Goal: Task Accomplishment & Management: Complete application form

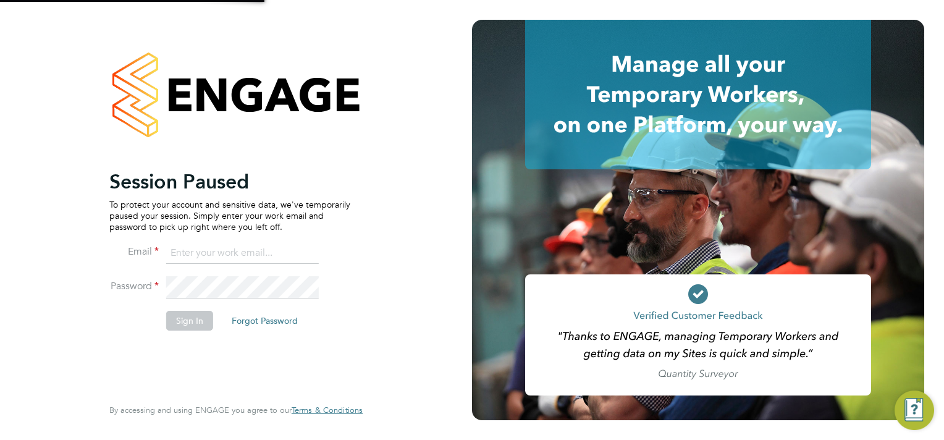
type input "simon.woodcock@vgcgroup.co.uk"
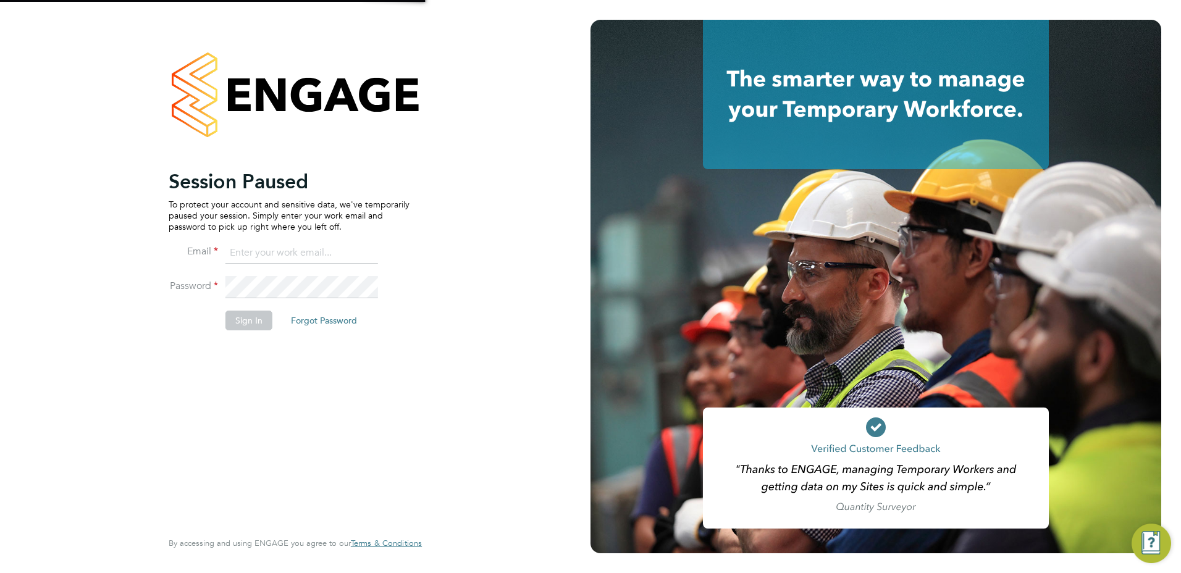
type input "simon.woodcock@vgcgroup.co.uk"
click at [246, 317] on button "Sign In" at bounding box center [248, 321] width 47 height 20
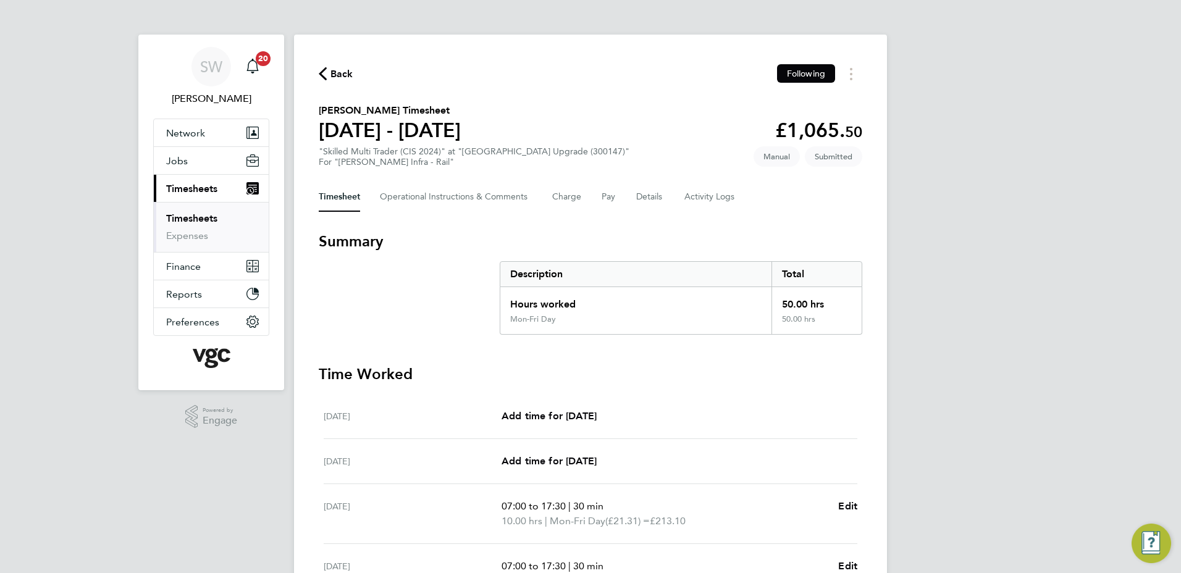
click at [192, 216] on link "Timesheets" at bounding box center [191, 218] width 51 height 12
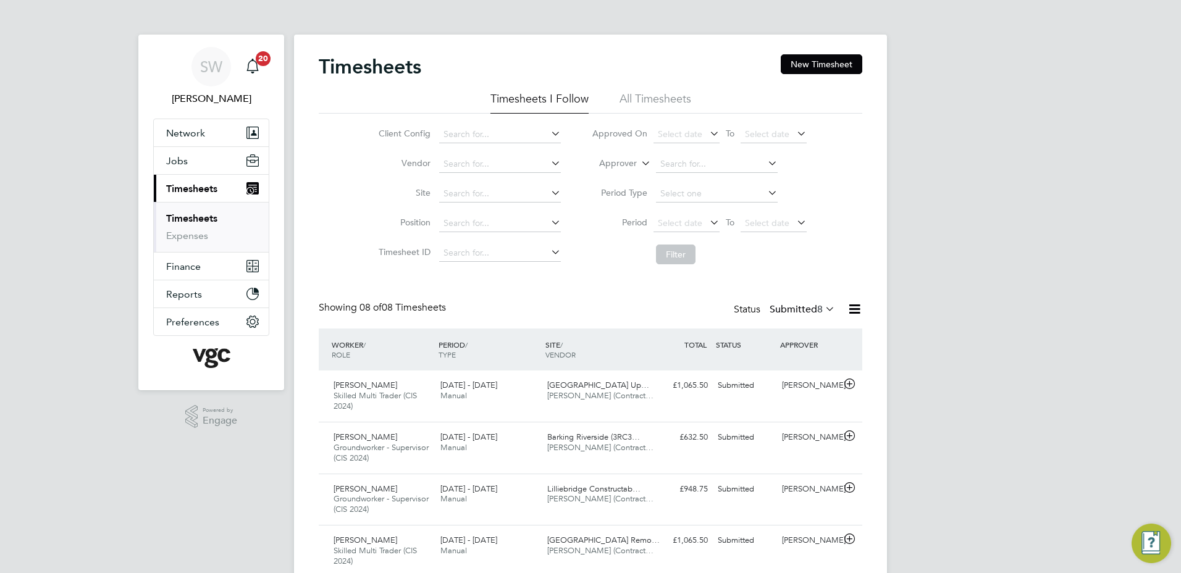
drag, startPoint x: 814, startPoint y: 62, endPoint x: 780, endPoint y: 64, distance: 34.0
click at [813, 62] on button "New Timesheet" at bounding box center [822, 64] width 82 height 20
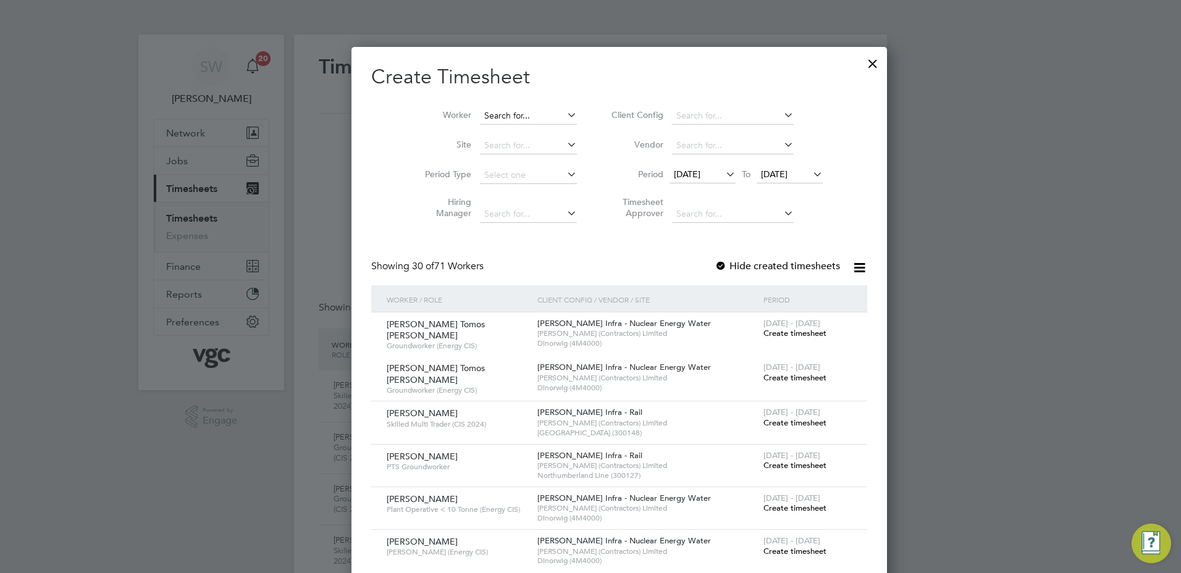
click at [487, 115] on input at bounding box center [528, 115] width 97 height 17
click at [515, 220] on li "[PERSON_NAME] Geor ge" at bounding box center [507, 216] width 114 height 17
type input "[PERSON_NAME] Tomos [PERSON_NAME]"
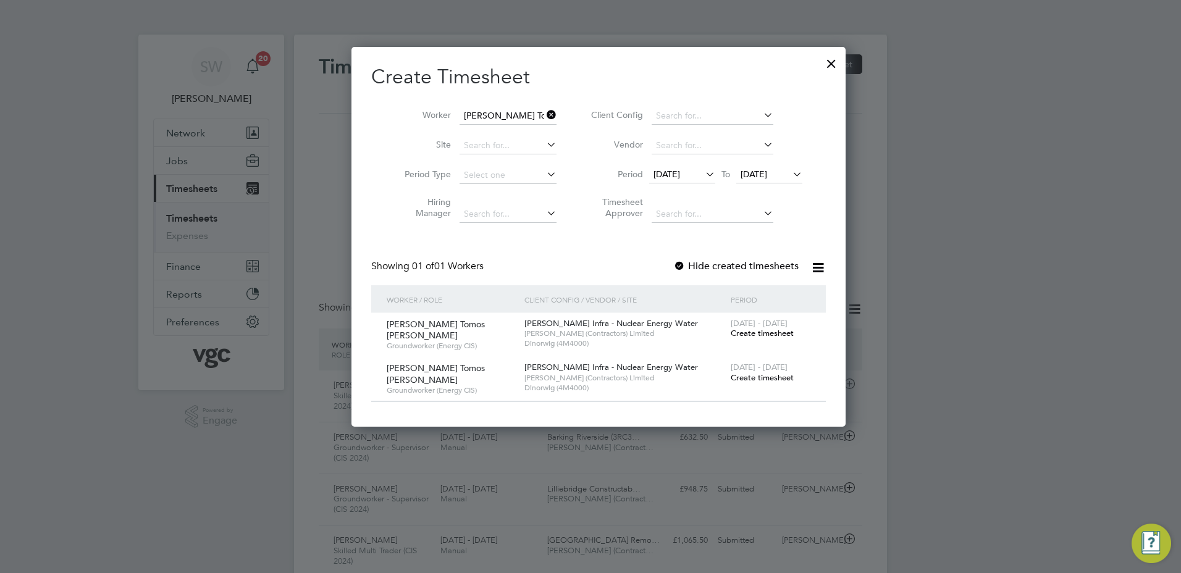
click at [544, 116] on icon at bounding box center [544, 114] width 0 height 17
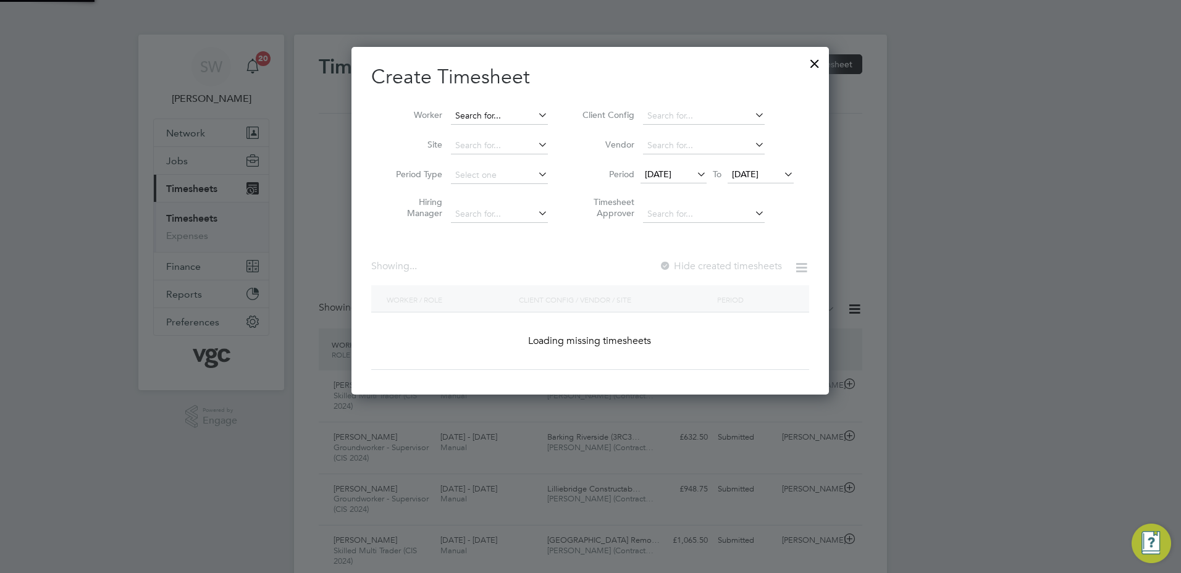
click at [487, 115] on input at bounding box center [499, 115] width 97 height 17
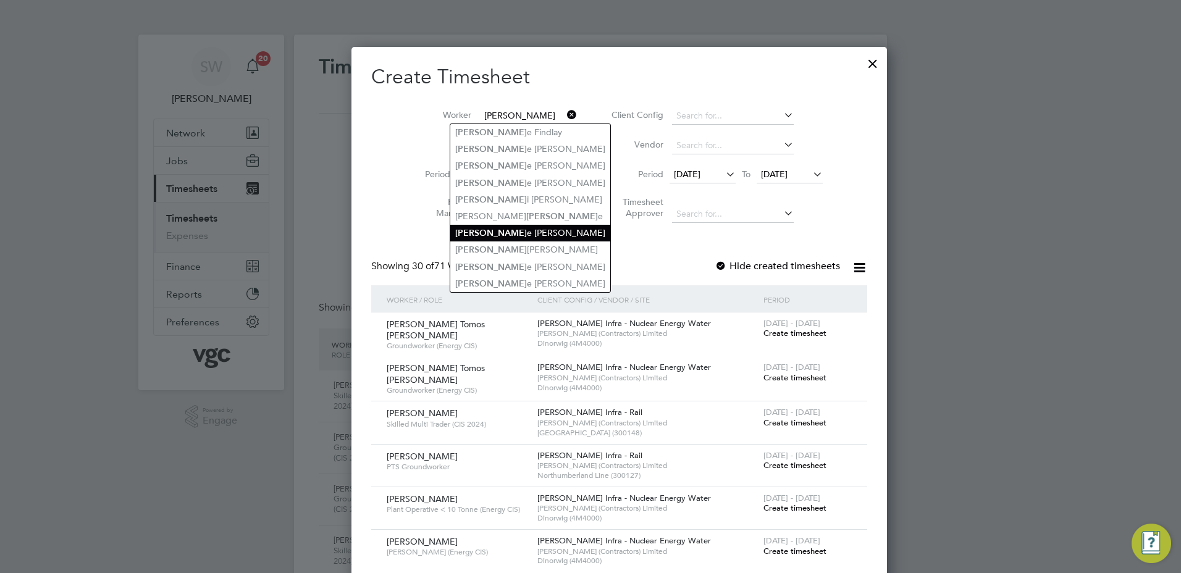
click at [496, 225] on li "[PERSON_NAME] e [PERSON_NAME]" at bounding box center [530, 233] width 160 height 17
type input "[PERSON_NAME]"
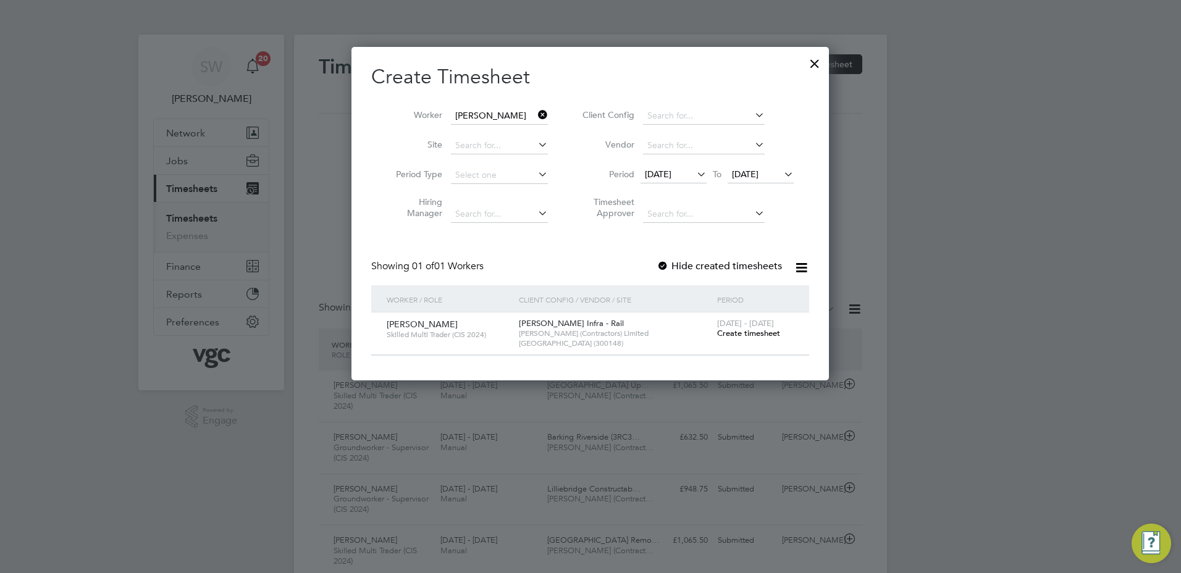
click at [736, 329] on div "[DATE] - [DATE] Create timesheet" at bounding box center [755, 328] width 83 height 33
click at [733, 332] on span "Create timesheet" at bounding box center [748, 333] width 63 height 10
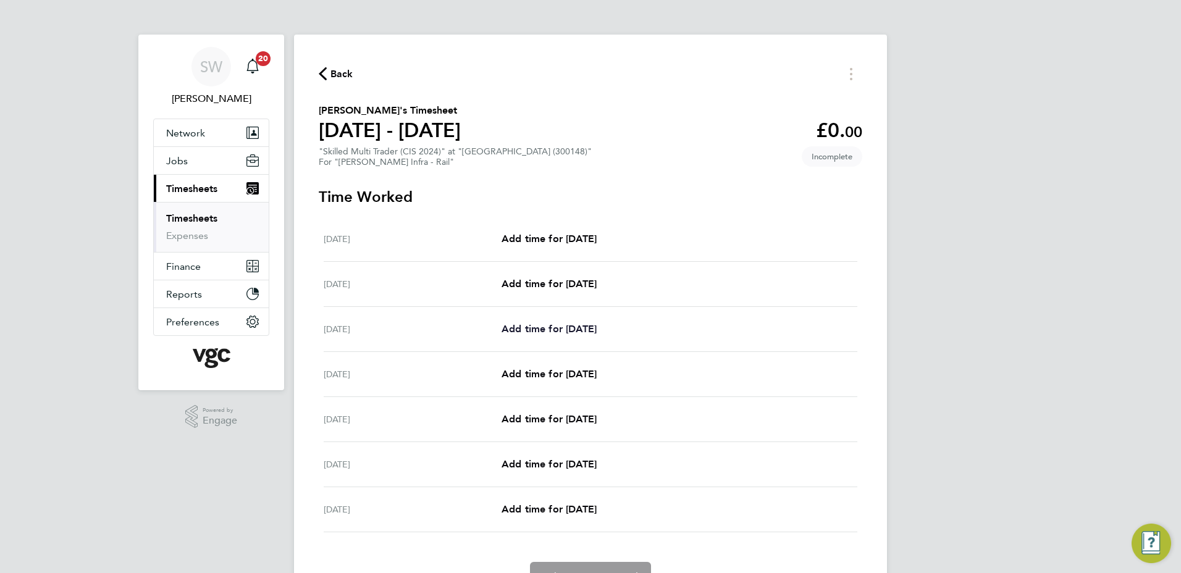
click at [551, 329] on span "Add time for [DATE]" at bounding box center [548, 329] width 95 height 12
select select "30"
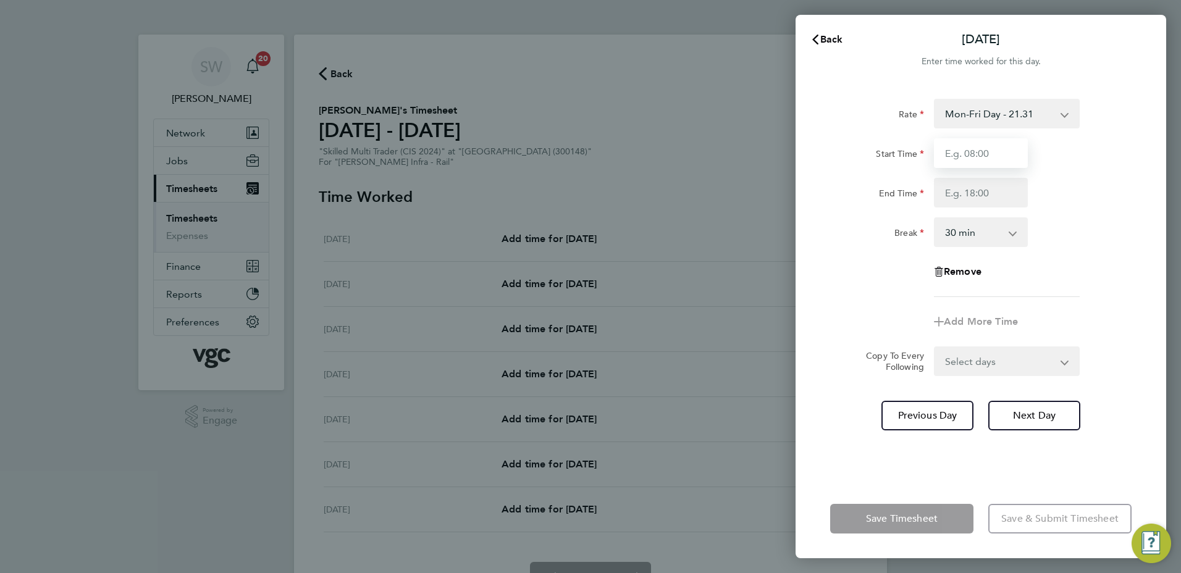
click at [986, 157] on input "Start Time" at bounding box center [981, 153] width 94 height 30
type input "07:00"
type input "17:30"
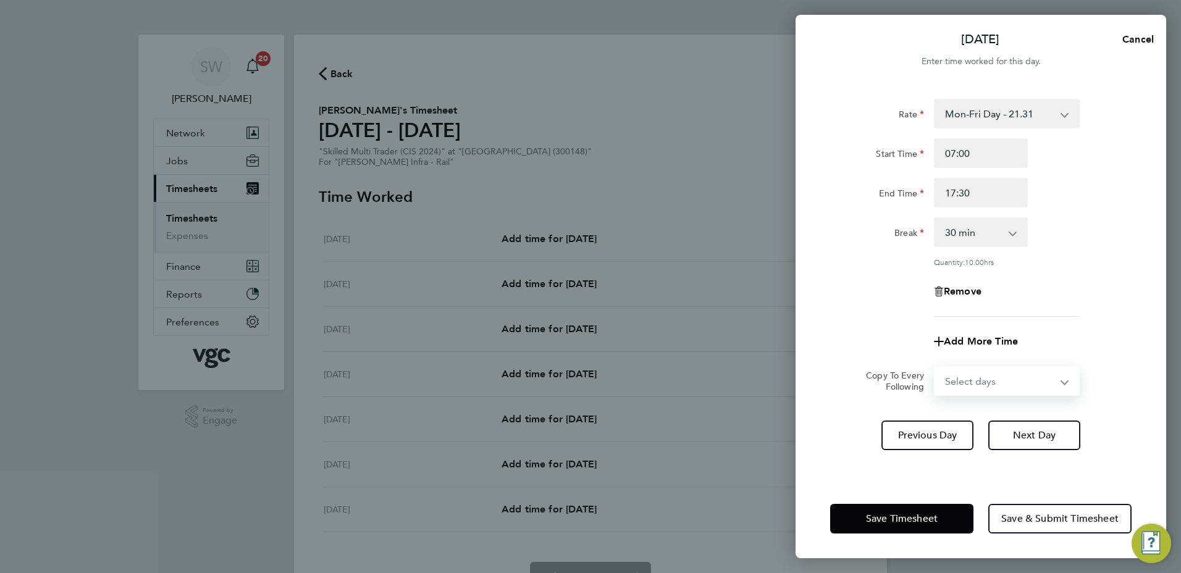
click at [1059, 382] on select "Select days Day [DATE] [DATE] [DATE] [DATE]" at bounding box center [1000, 380] width 130 height 27
select select "TUE"
click at [935, 367] on select "Select days Day [DATE] [DATE] [DATE] [DATE]" at bounding box center [1000, 380] width 130 height 27
select select "[DATE]"
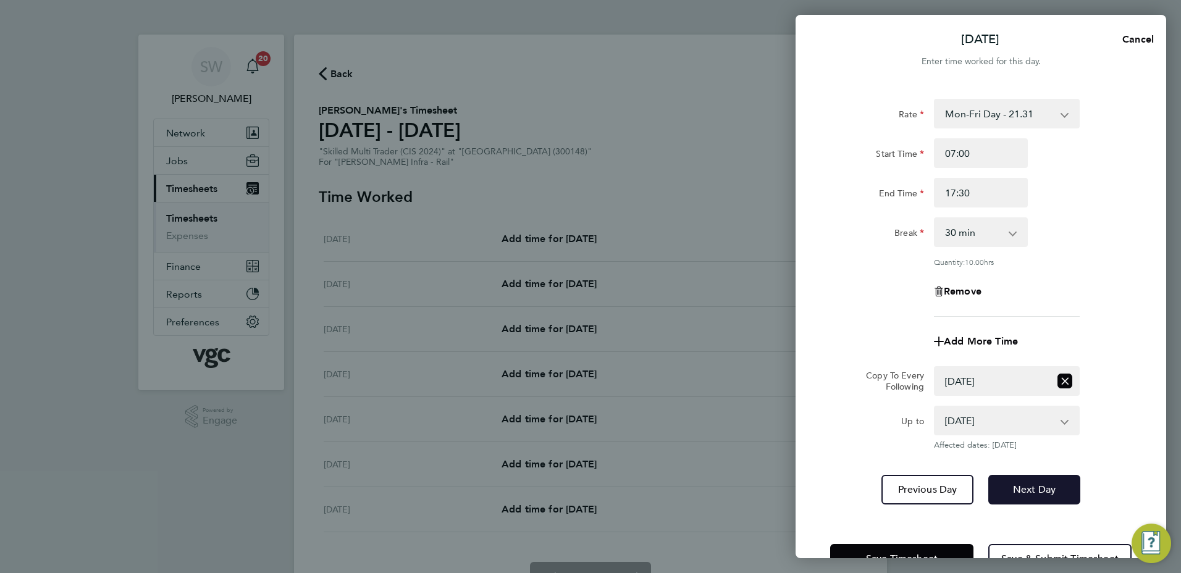
click at [1008, 478] on button "Next Day" at bounding box center [1034, 490] width 92 height 30
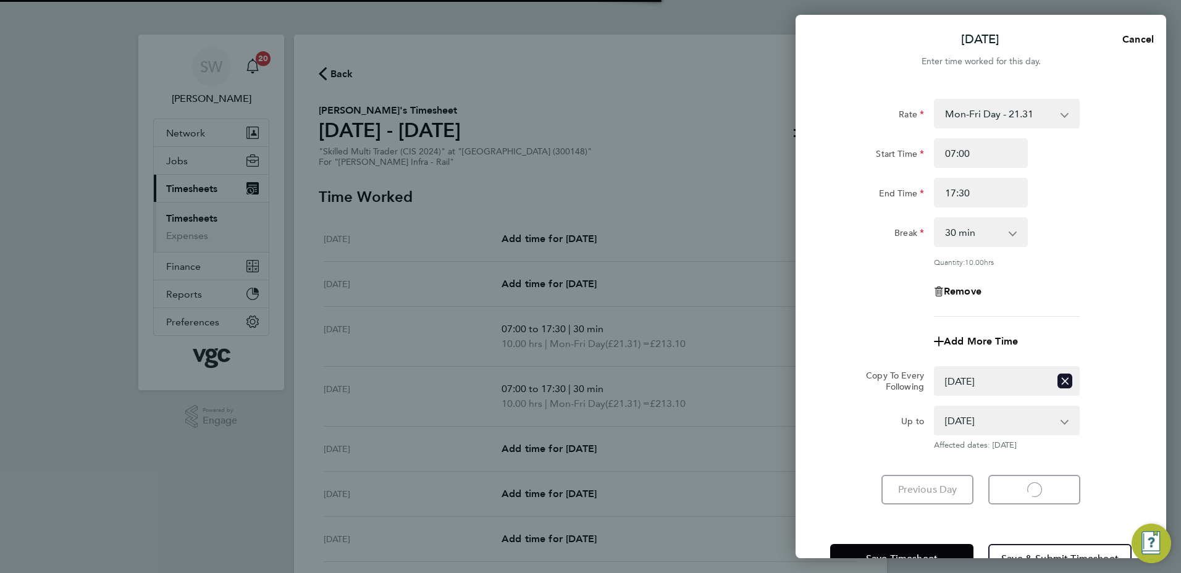
select select "30"
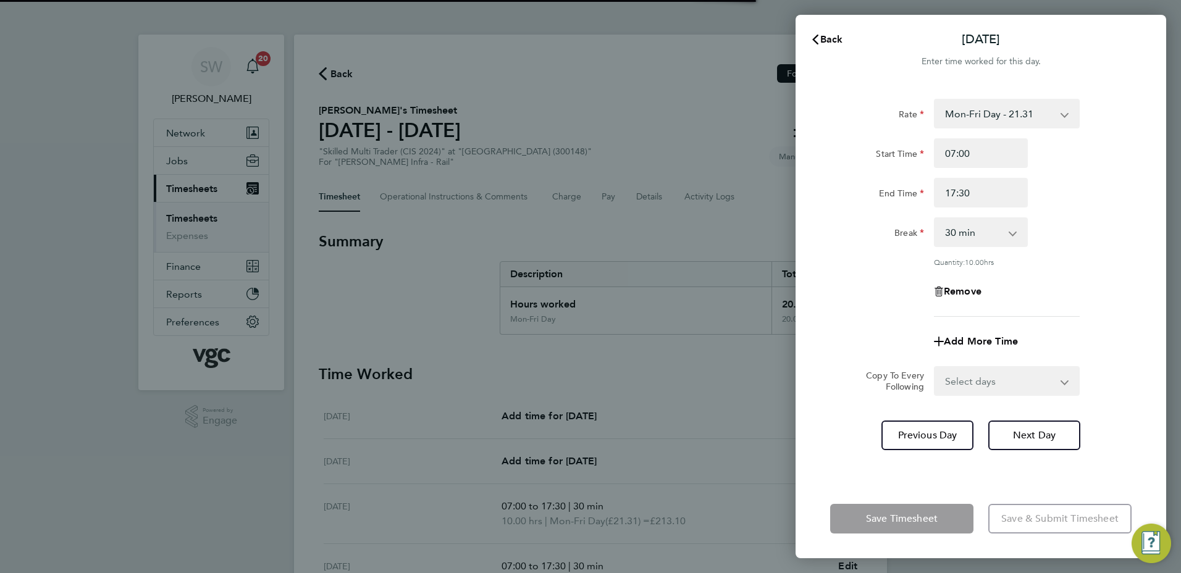
drag, startPoint x: 1060, startPoint y: 383, endPoint x: 1028, endPoint y: 395, distance: 34.8
click at [1060, 382] on select "Select days Day [DATE] [DATE] [DATE]" at bounding box center [1000, 380] width 130 height 27
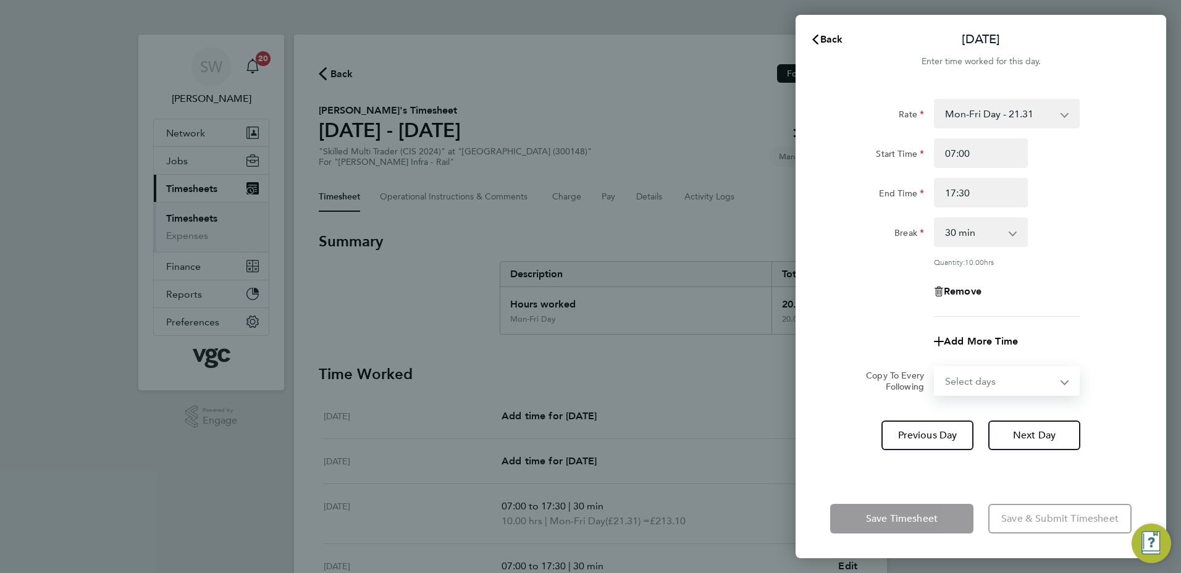
select select "WED"
click at [935, 367] on select "Select days Day [DATE] [DATE] [DATE]" at bounding box center [1000, 380] width 130 height 27
select select "[DATE]"
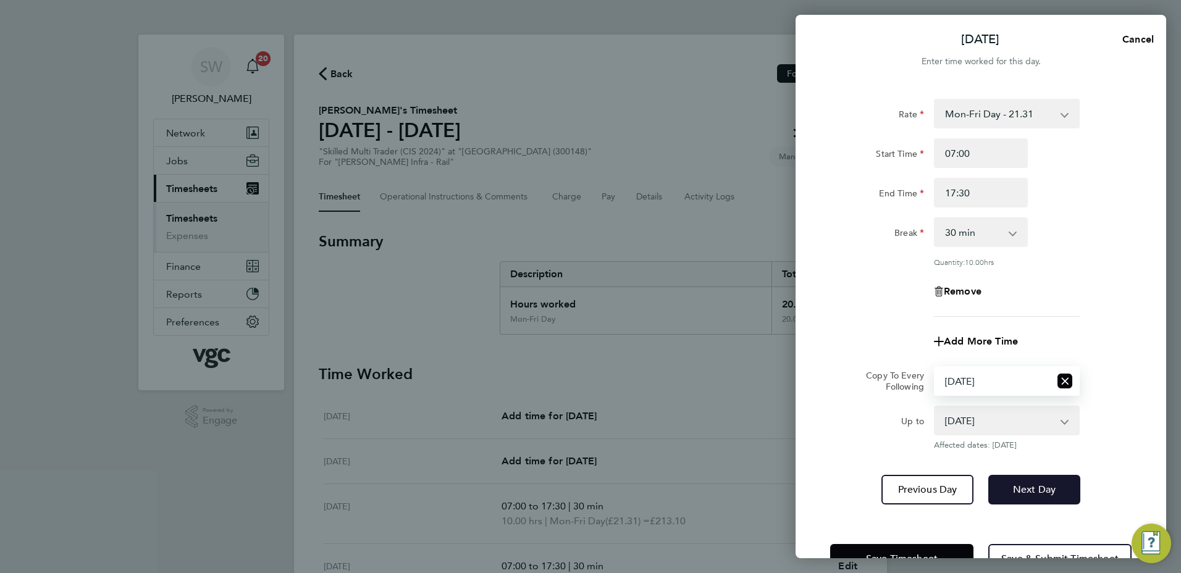
click at [1024, 483] on span "Next Day" at bounding box center [1034, 489] width 43 height 12
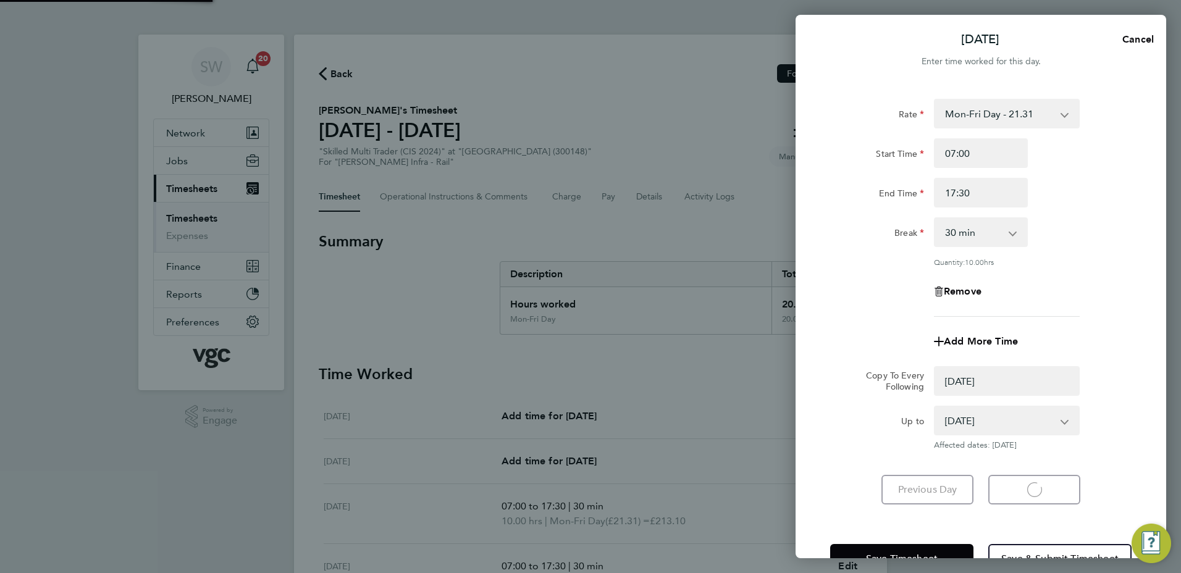
select select "0: null"
select select "30"
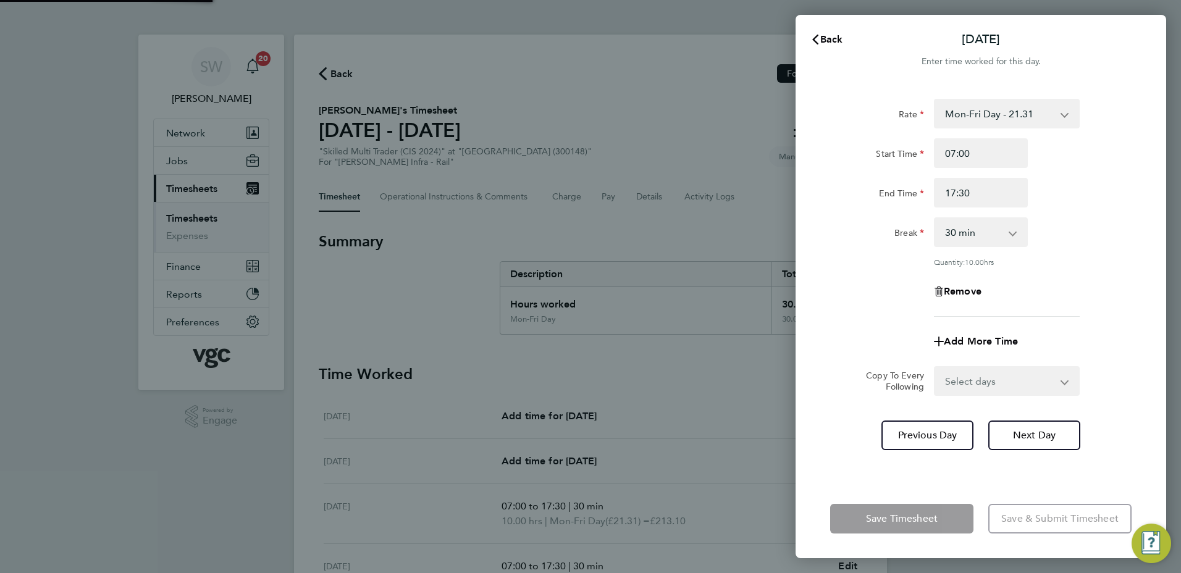
click at [1061, 378] on select "Select days Day [DATE] [DATE]" at bounding box center [1000, 380] width 130 height 27
select select "THU"
click at [935, 367] on select "Select days Day [DATE] [DATE]" at bounding box center [1000, 380] width 130 height 27
select select "[DATE]"
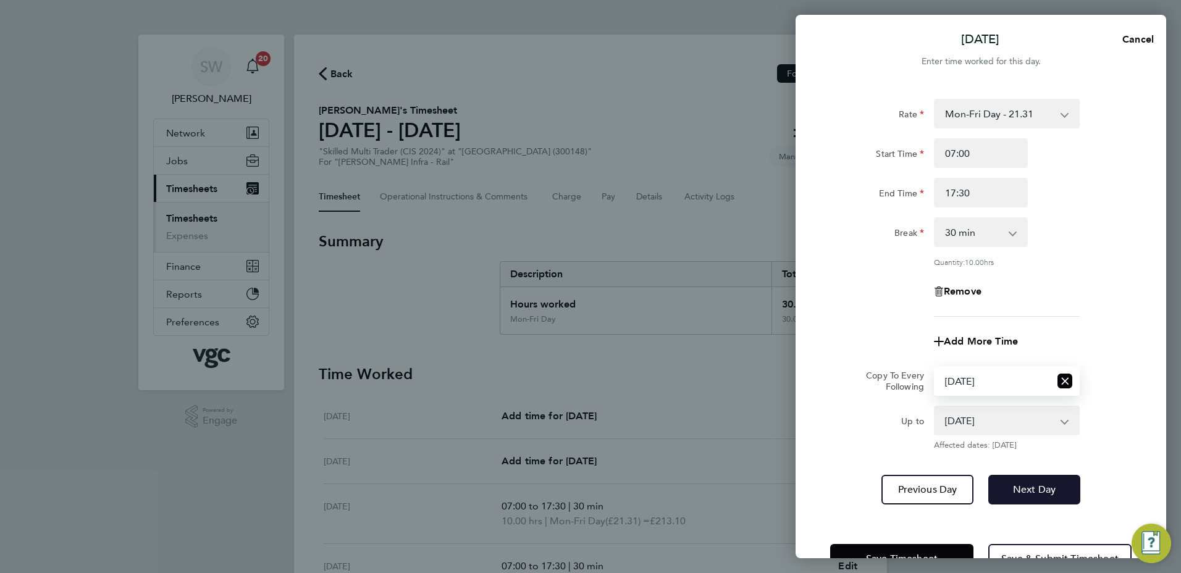
click at [1031, 487] on span "Next Day" at bounding box center [1034, 489] width 43 height 12
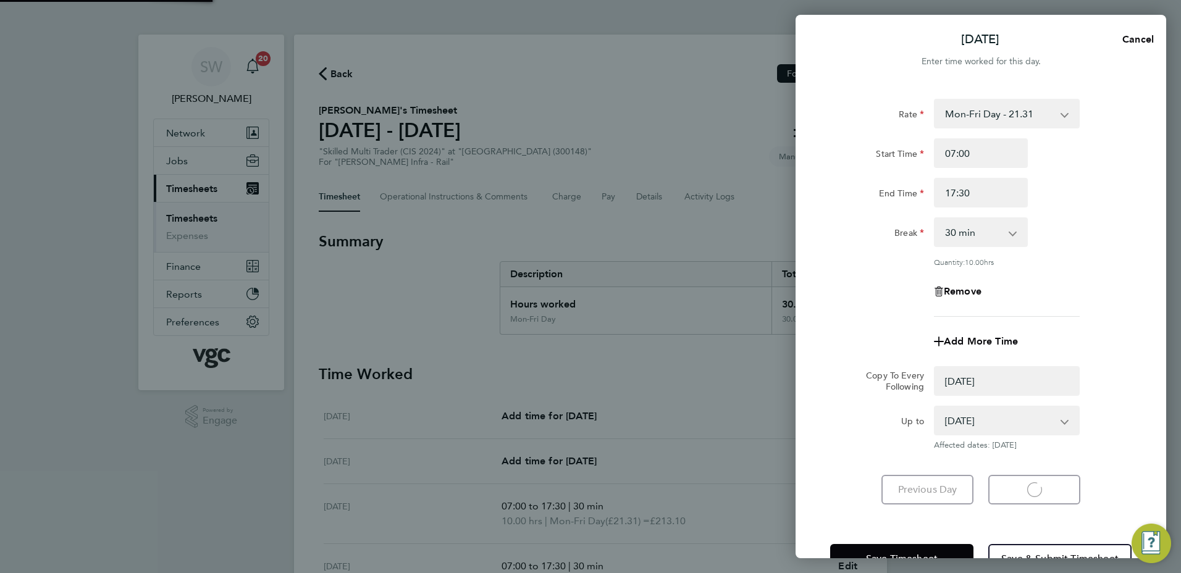
select select "0: null"
select select "30"
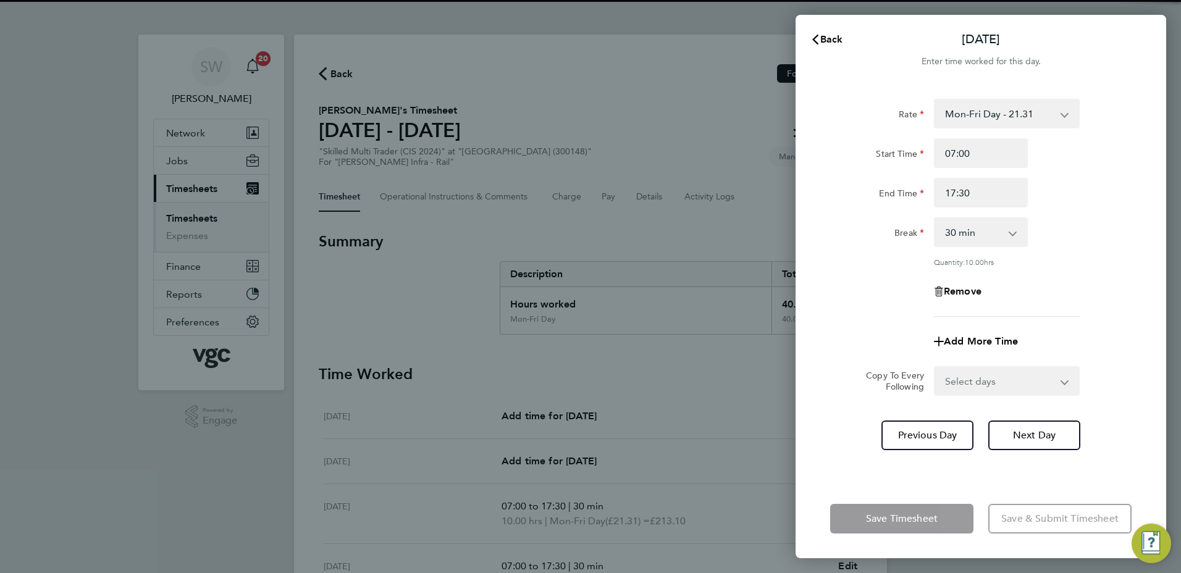
click at [1060, 377] on select "Select days [DATE]" at bounding box center [1000, 380] width 130 height 27
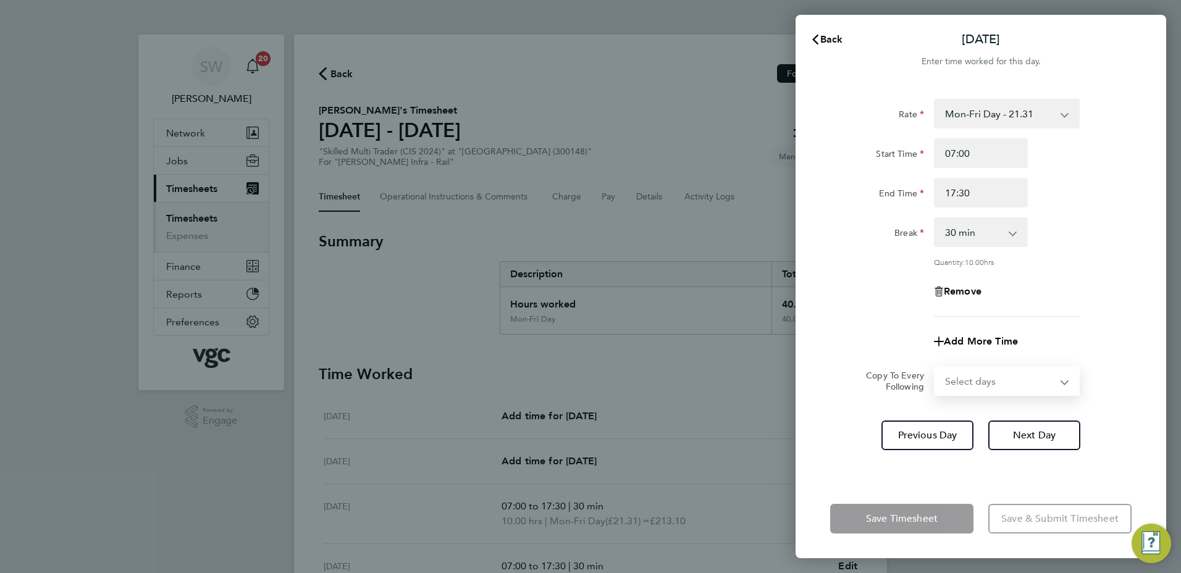
select select "FRI"
click at [935, 367] on select "Select days [DATE]" at bounding box center [1000, 380] width 130 height 27
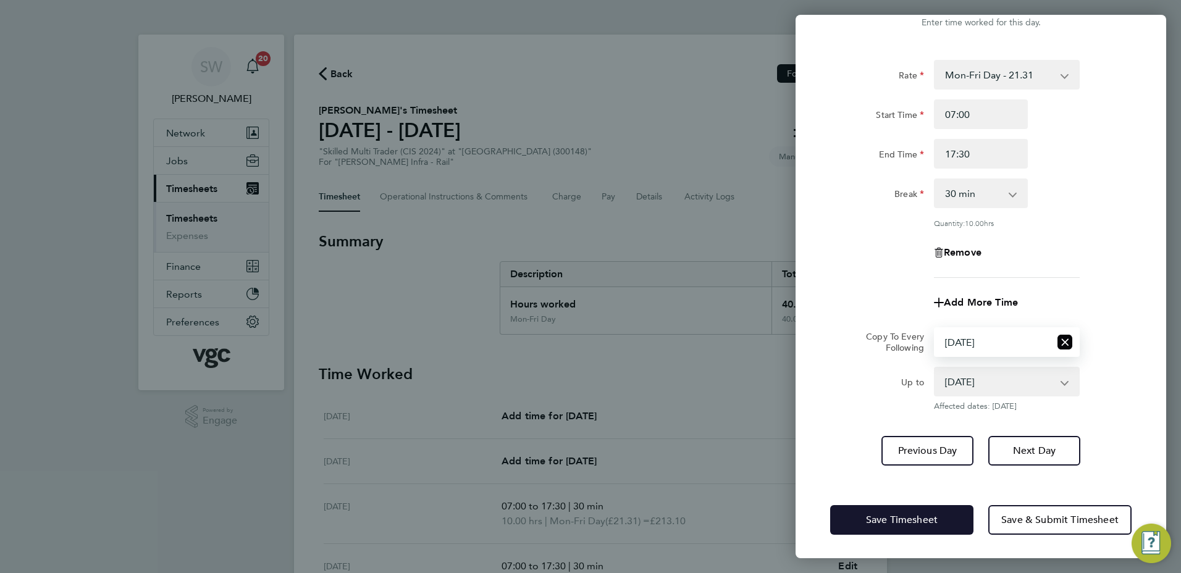
click at [864, 515] on button "Save Timesheet" at bounding box center [901, 520] width 143 height 30
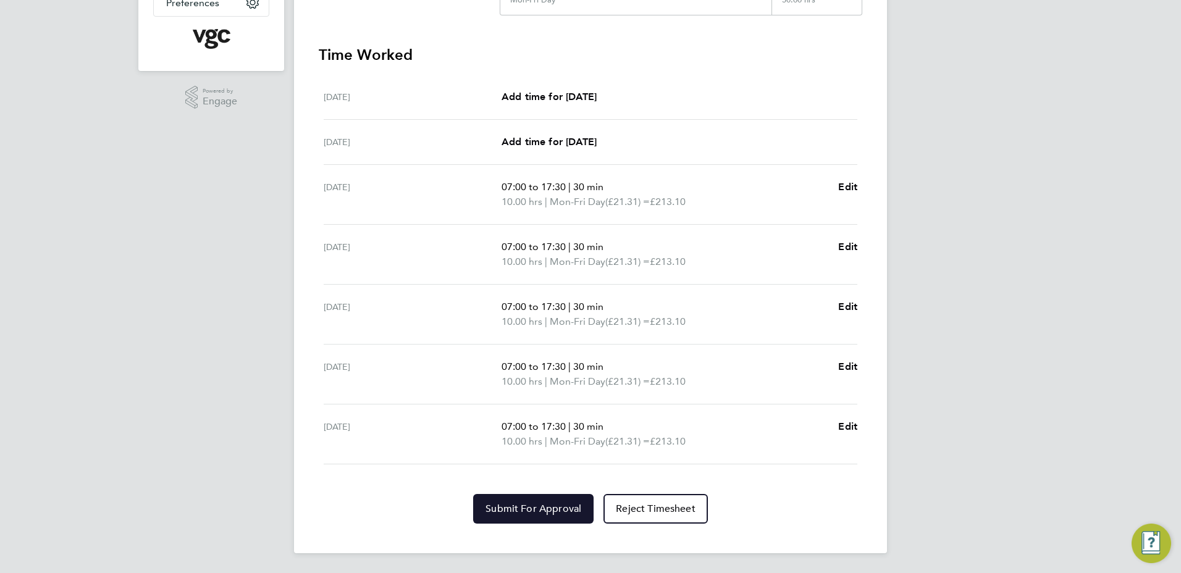
click at [515, 496] on button "Submit For Approval" at bounding box center [533, 509] width 120 height 30
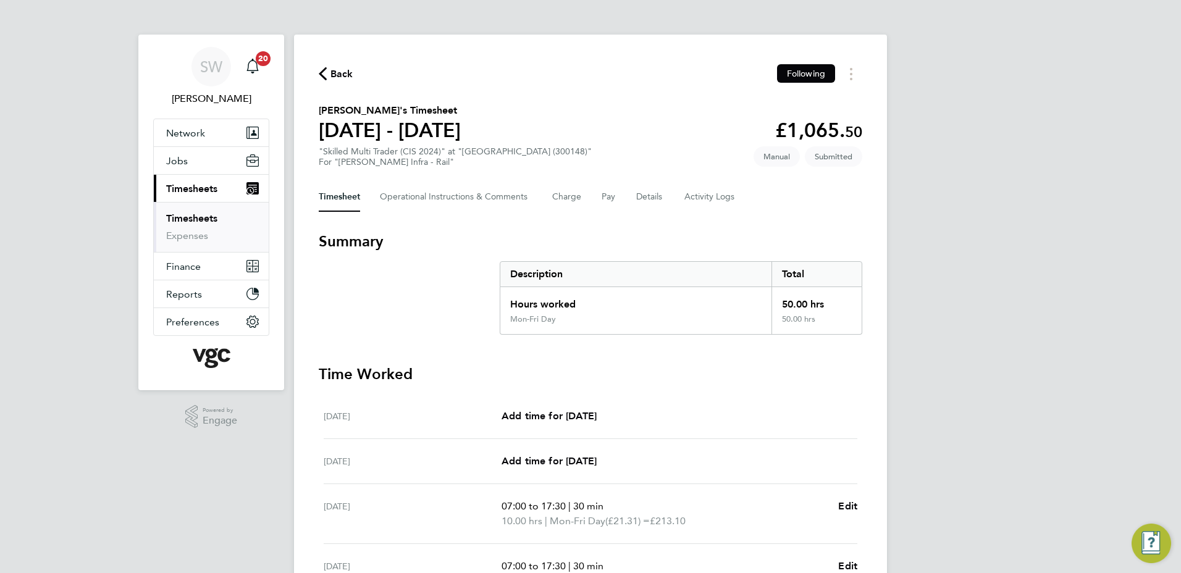
click at [198, 219] on link "Timesheets" at bounding box center [191, 218] width 51 height 12
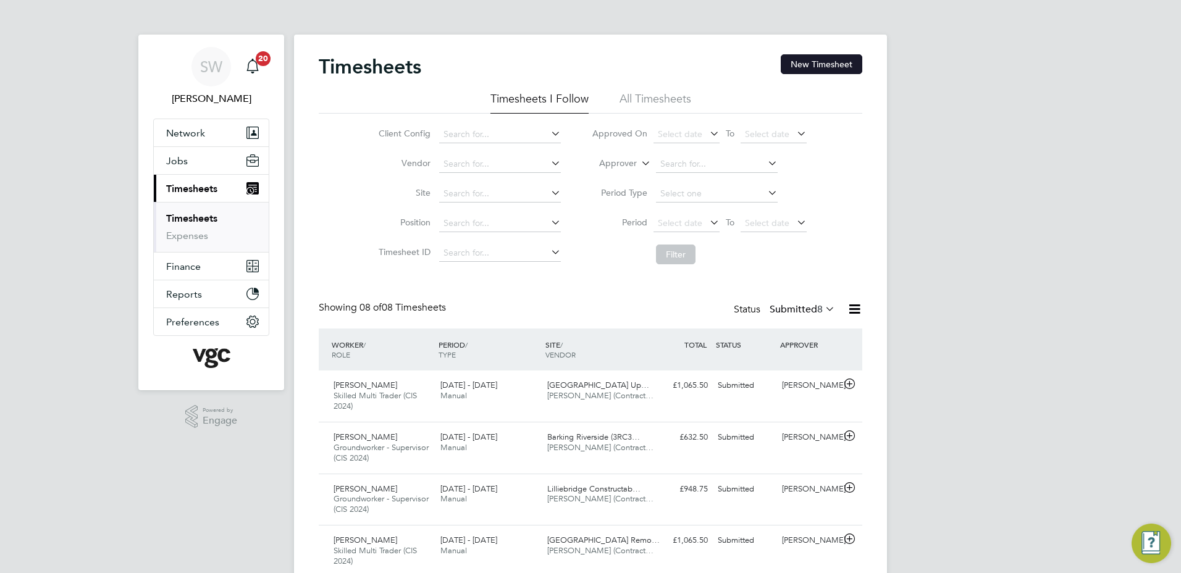
click at [844, 65] on button "New Timesheet" at bounding box center [822, 64] width 82 height 20
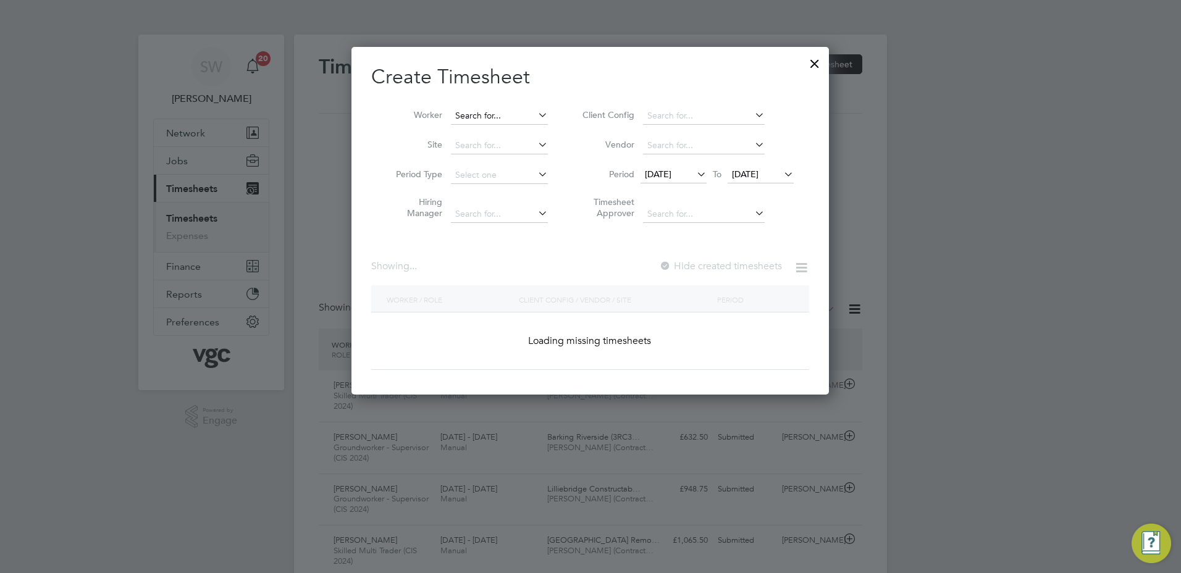
click at [471, 111] on input at bounding box center [499, 115] width 97 height 17
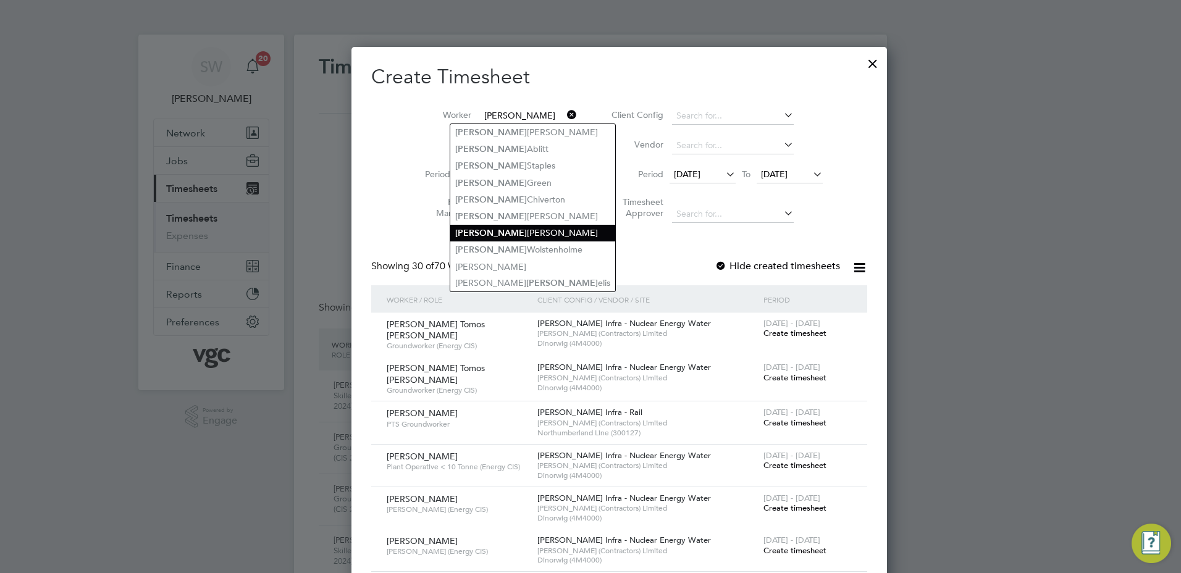
click at [475, 225] on li "[PERSON_NAME]" at bounding box center [532, 233] width 165 height 17
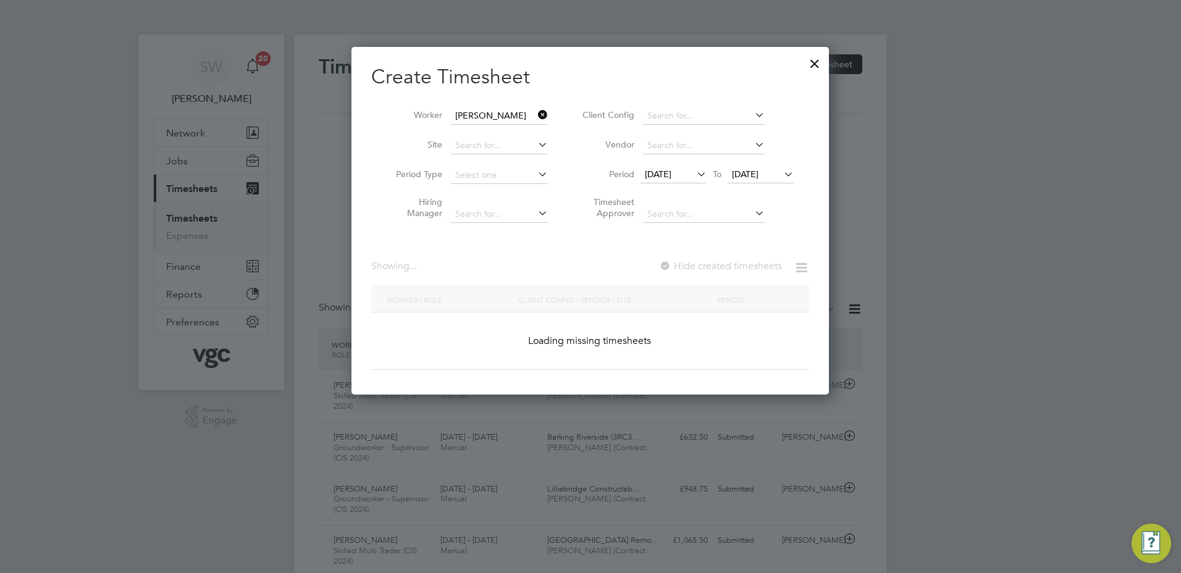
type input "[PERSON_NAME]"
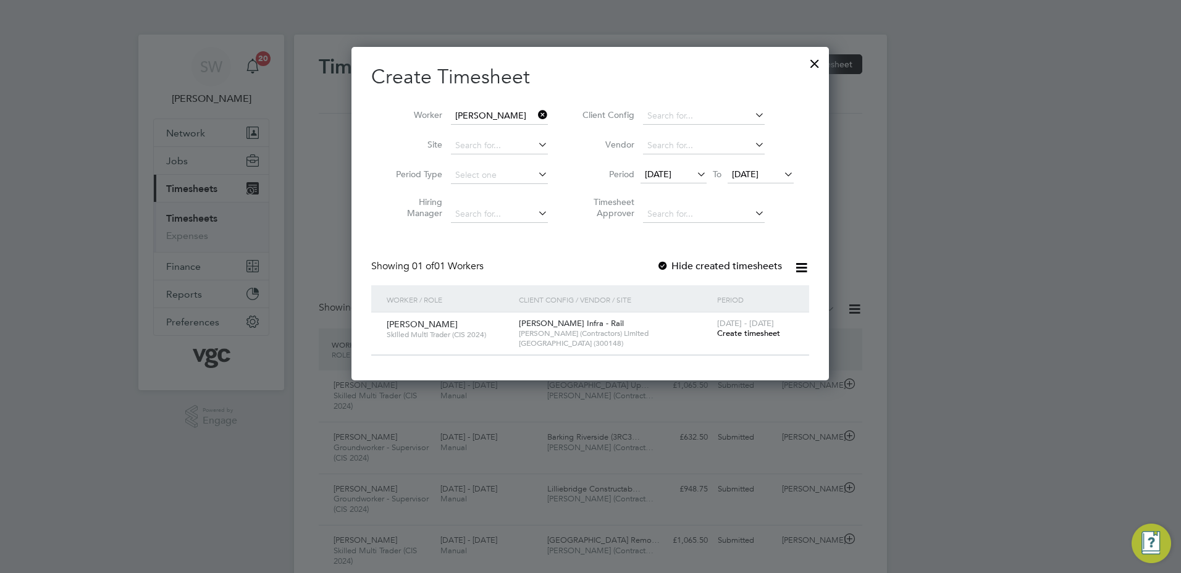
click at [740, 333] on span "Create timesheet" at bounding box center [748, 333] width 63 height 10
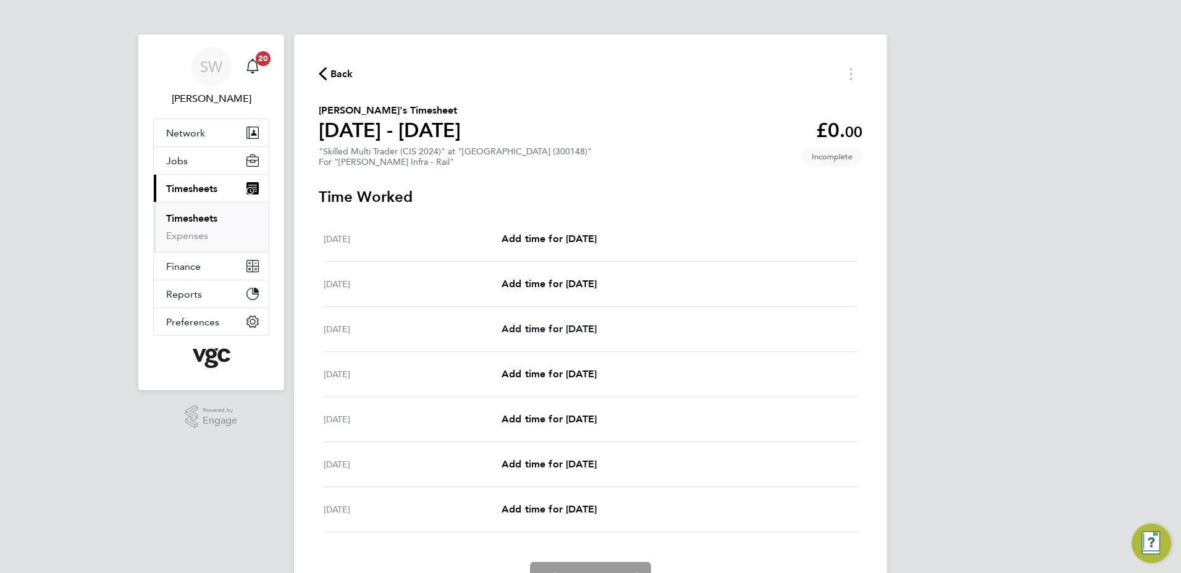
click at [574, 330] on span "Add time for [DATE]" at bounding box center [548, 329] width 95 height 12
select select "30"
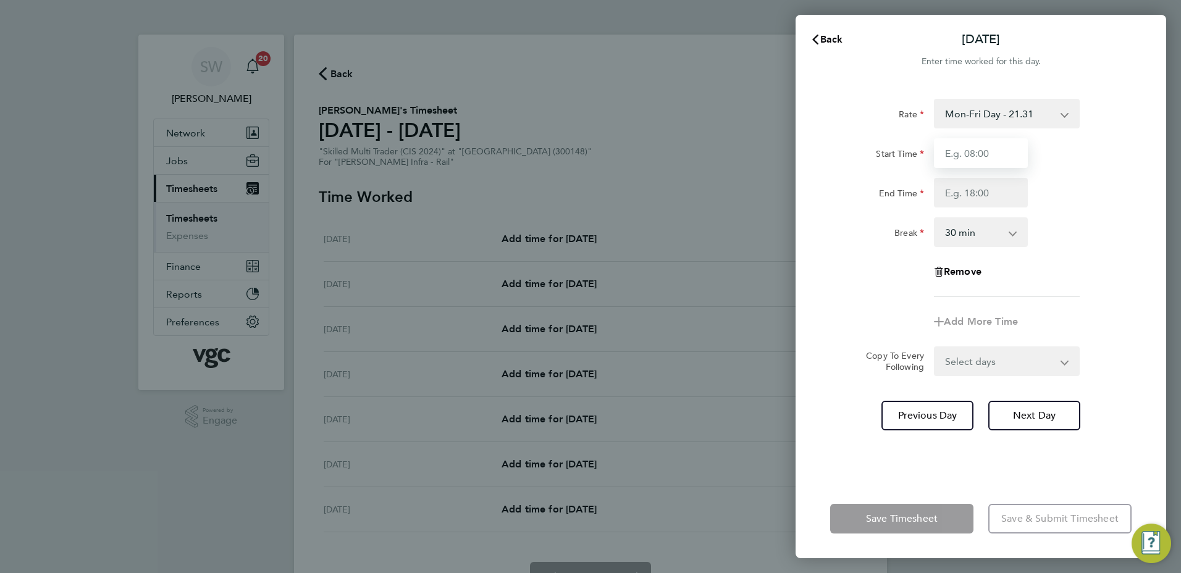
click at [966, 149] on input "Start Time" at bounding box center [981, 153] width 94 height 30
type input "07:00"
type input "17:30"
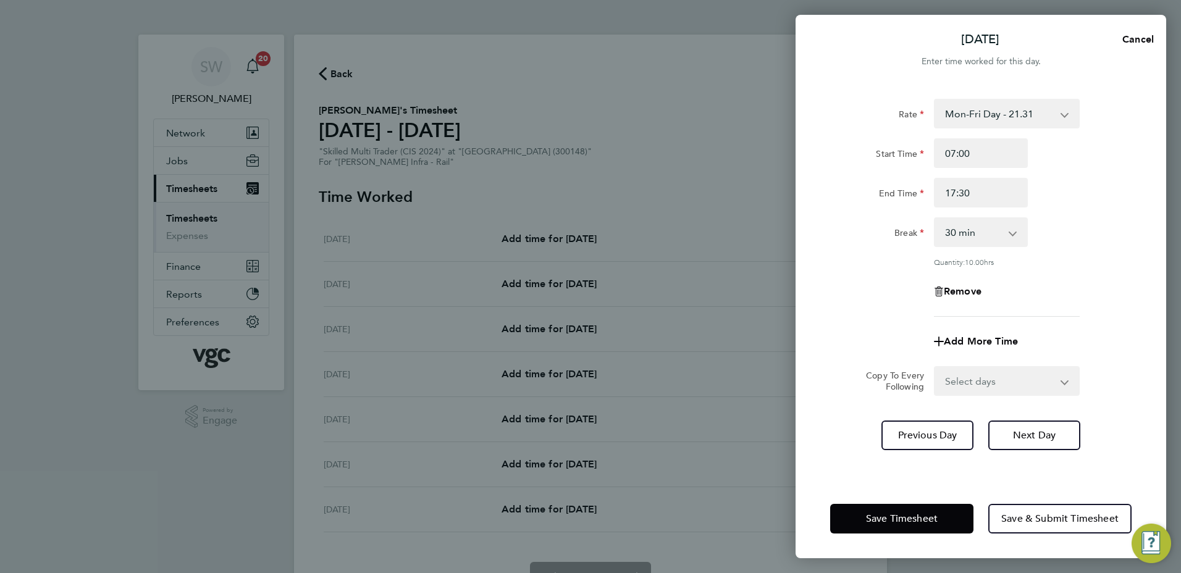
click at [1060, 384] on select "Select days Day [DATE] [DATE] [DATE] [DATE]" at bounding box center [1000, 380] width 130 height 27
select select "TUE"
click at [935, 367] on select "Select days Day [DATE] [DATE] [DATE] [DATE]" at bounding box center [1000, 380] width 130 height 27
select select "[DATE]"
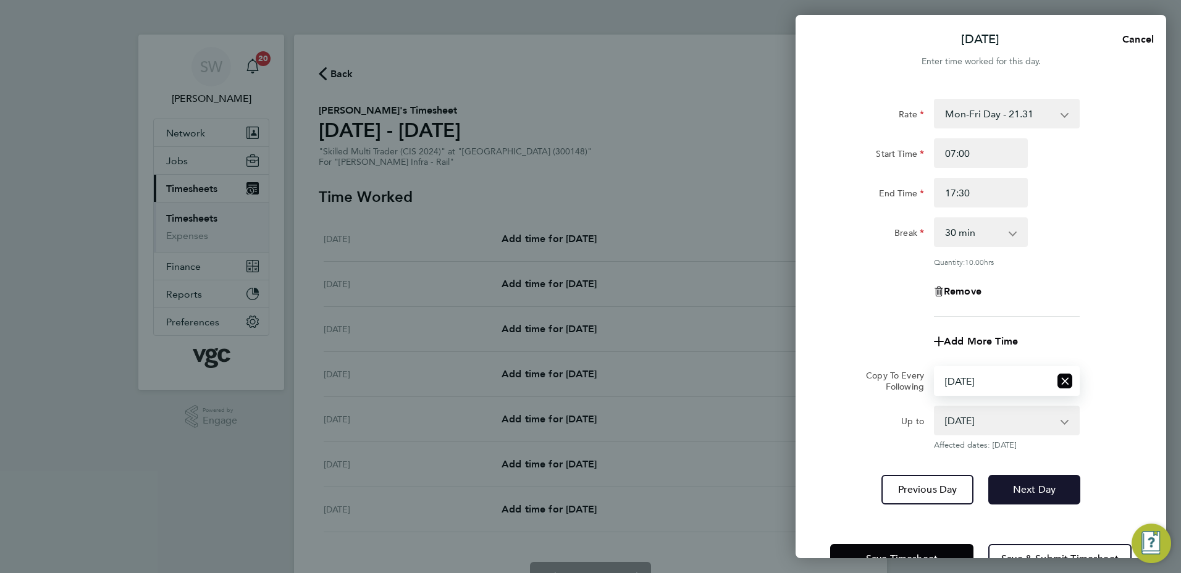
click at [1016, 478] on button "Next Day" at bounding box center [1034, 490] width 92 height 30
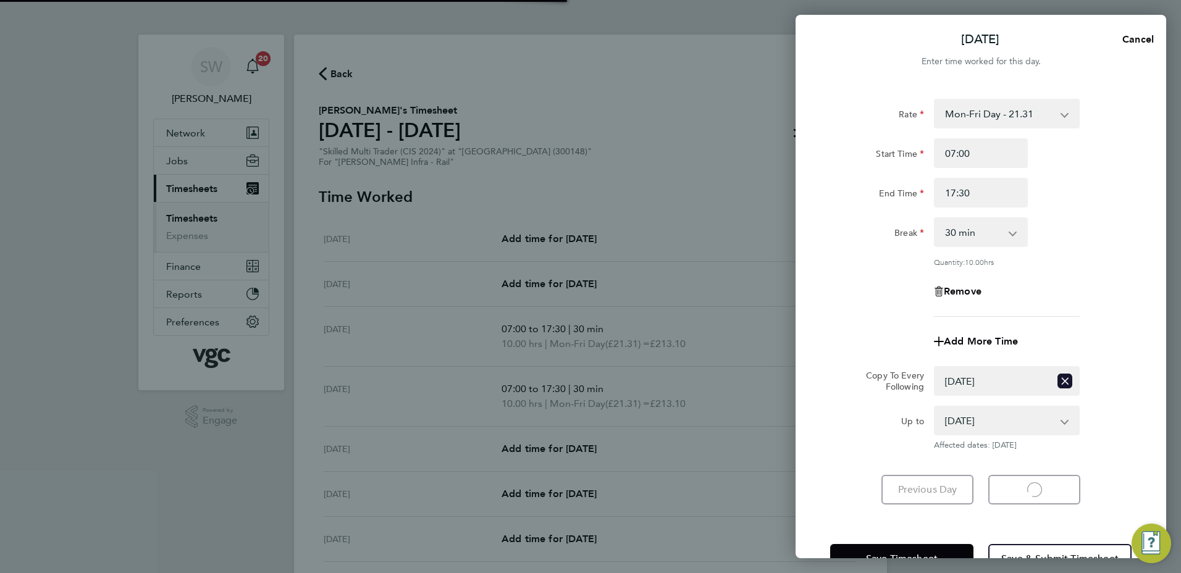
select select "30"
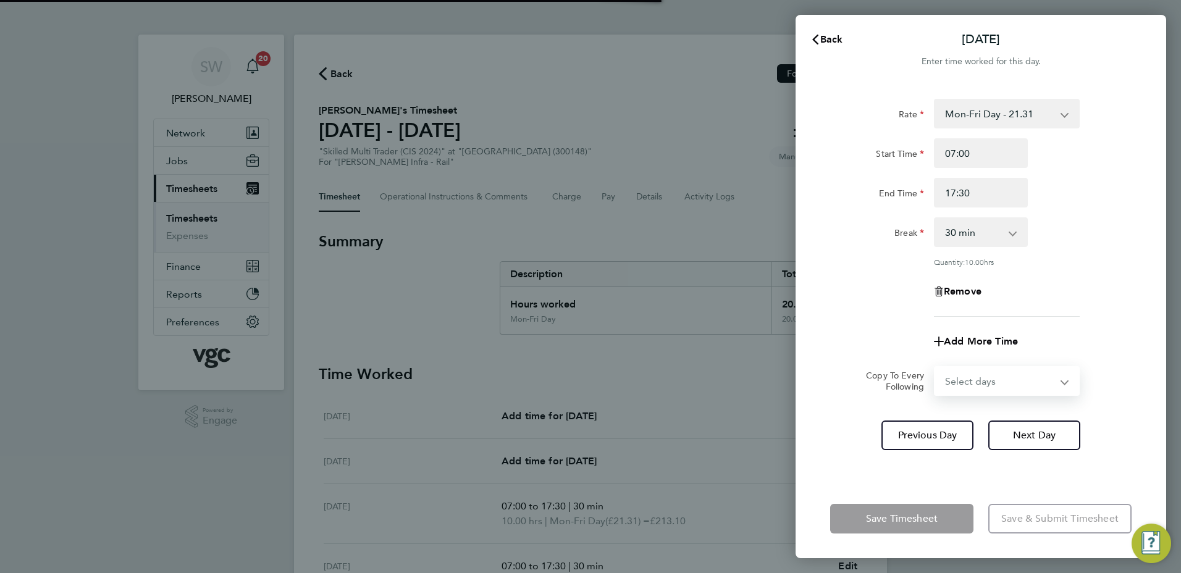
click at [1058, 383] on select "Select days Day [DATE] [DATE] [DATE]" at bounding box center [1000, 380] width 130 height 27
select select "WED"
click at [935, 367] on select "Select days Day [DATE] [DATE] [DATE]" at bounding box center [1000, 380] width 130 height 27
select select "[DATE]"
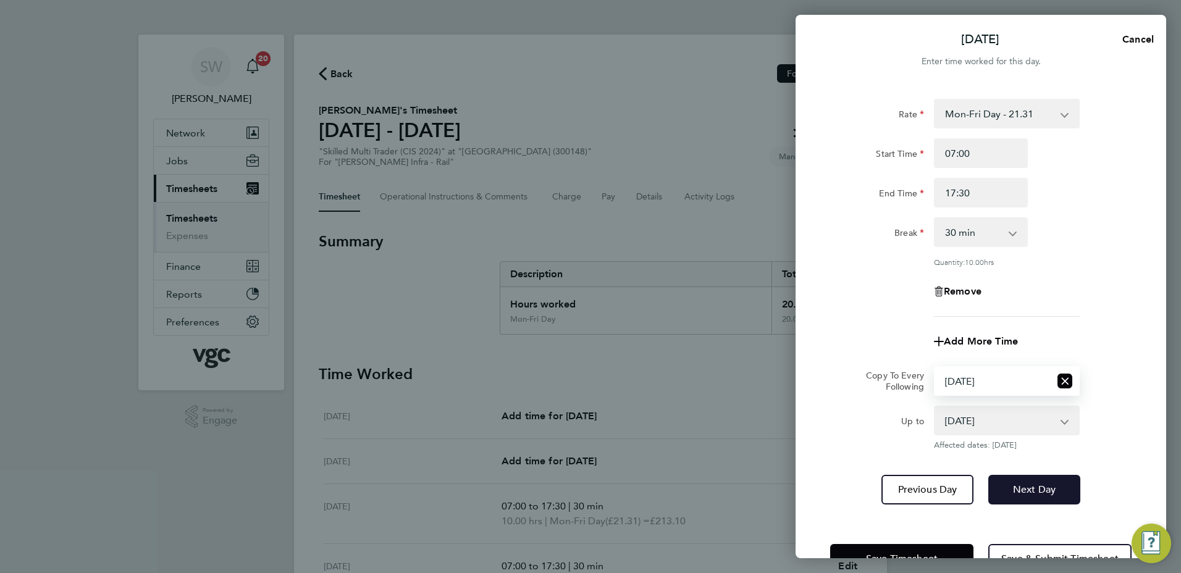
drag, startPoint x: 1031, startPoint y: 487, endPoint x: 1034, endPoint y: 475, distance: 12.6
click at [1031, 487] on span "Next Day" at bounding box center [1034, 489] width 43 height 12
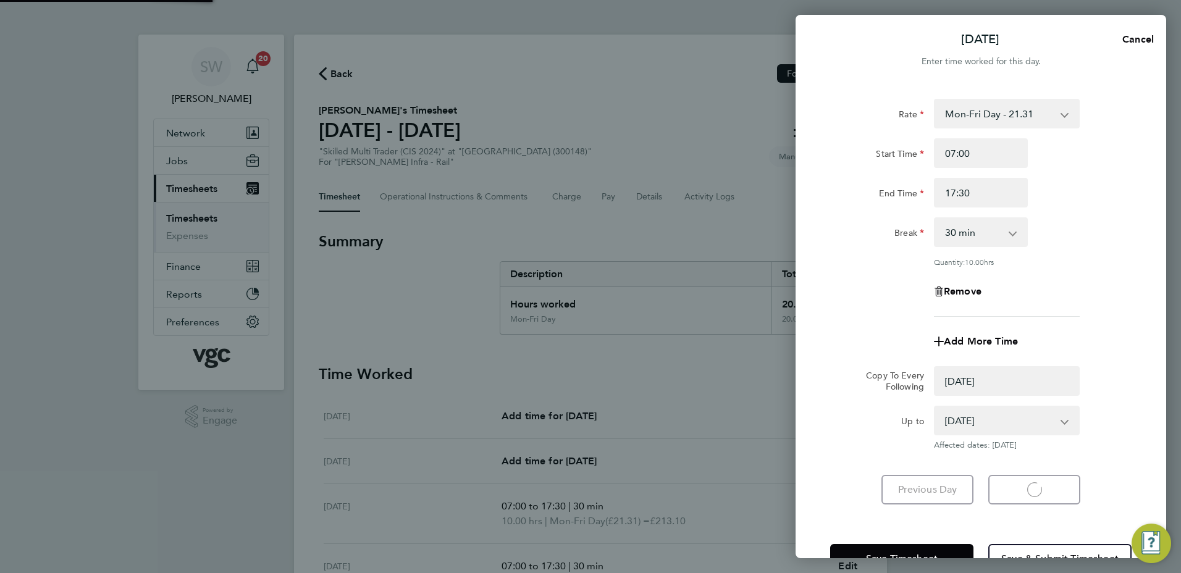
select select "0: null"
select select "30"
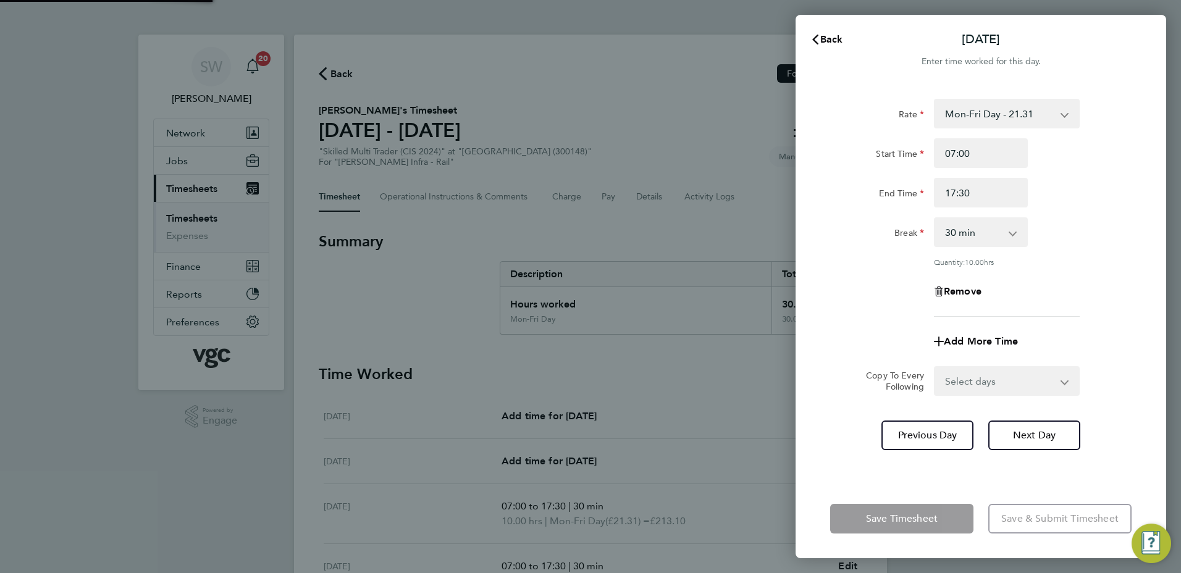
click at [1060, 381] on select "Select days Day [DATE] [DATE]" at bounding box center [1000, 380] width 130 height 27
select select "THU"
click at [935, 367] on select "Select days Day [DATE] [DATE]" at bounding box center [1000, 380] width 130 height 27
select select "[DATE]"
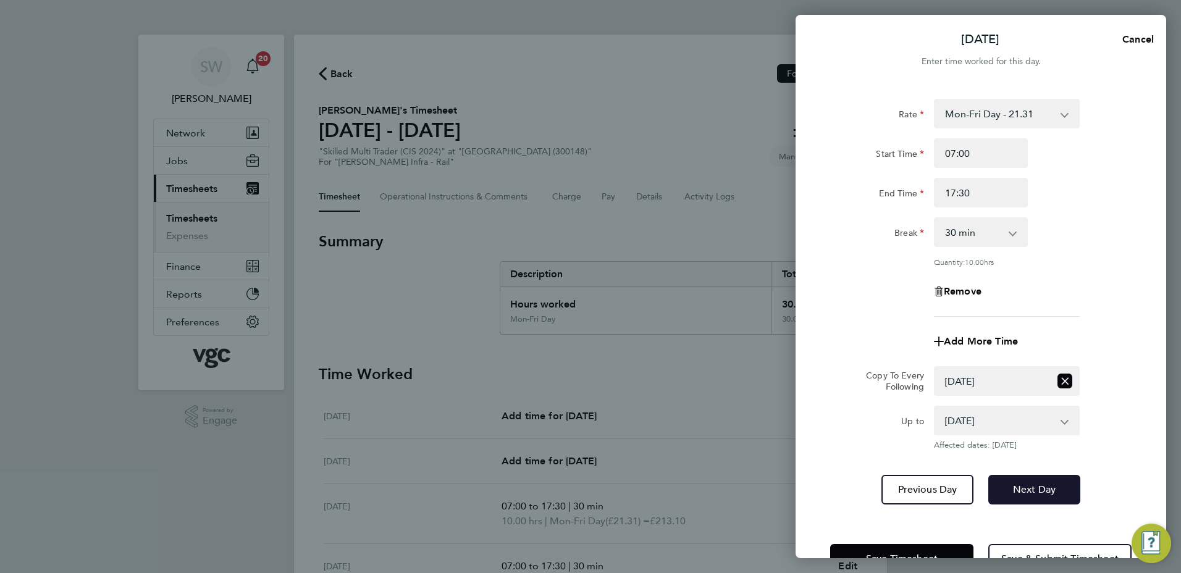
click at [1040, 492] on span "Next Day" at bounding box center [1034, 489] width 43 height 12
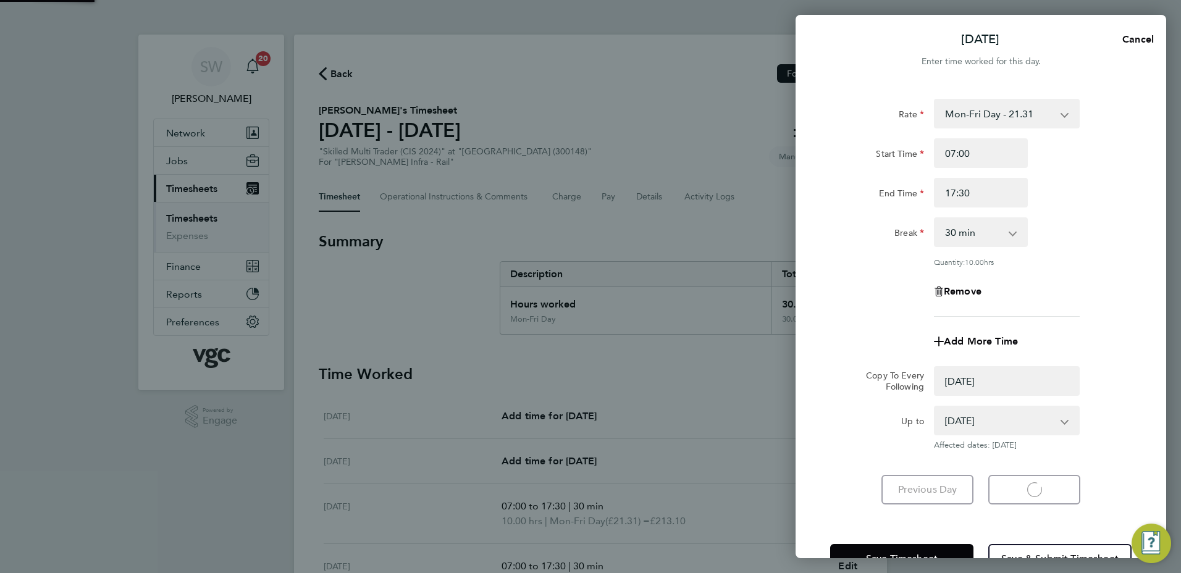
select select "0: null"
select select "30"
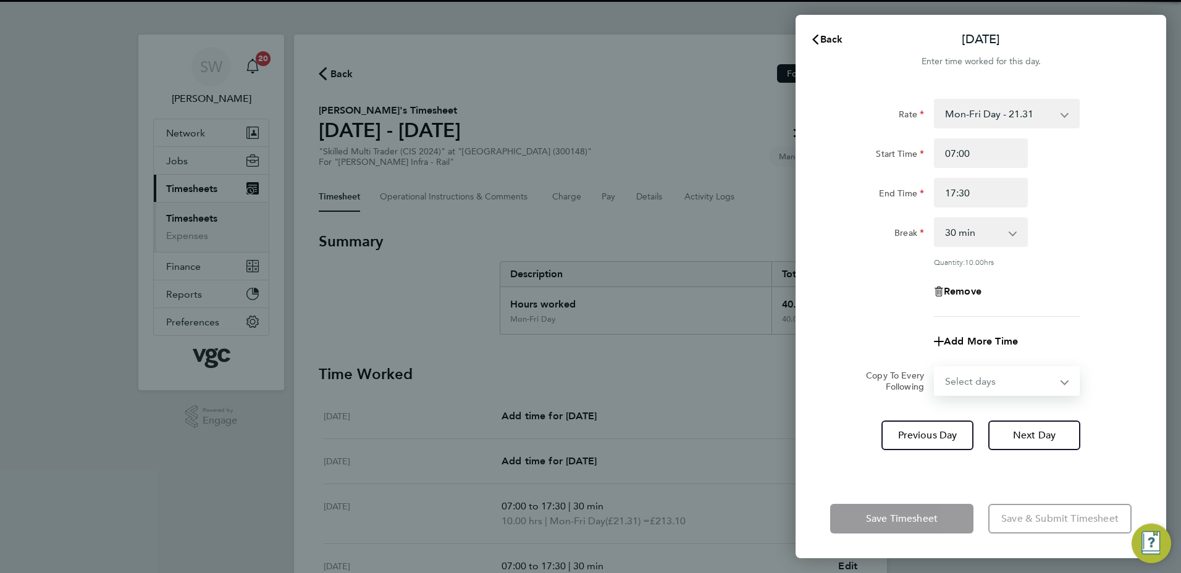
click at [1064, 383] on select "Select days [DATE]" at bounding box center [1000, 380] width 130 height 27
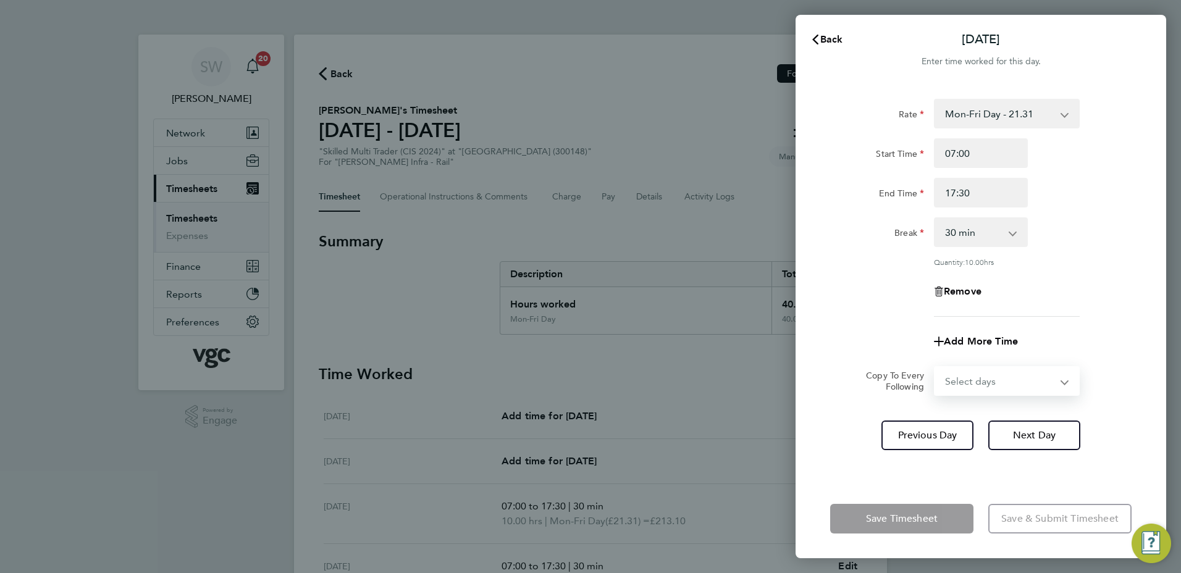
select select "FRI"
click at [935, 367] on select "Select days [DATE]" at bounding box center [1000, 380] width 130 height 27
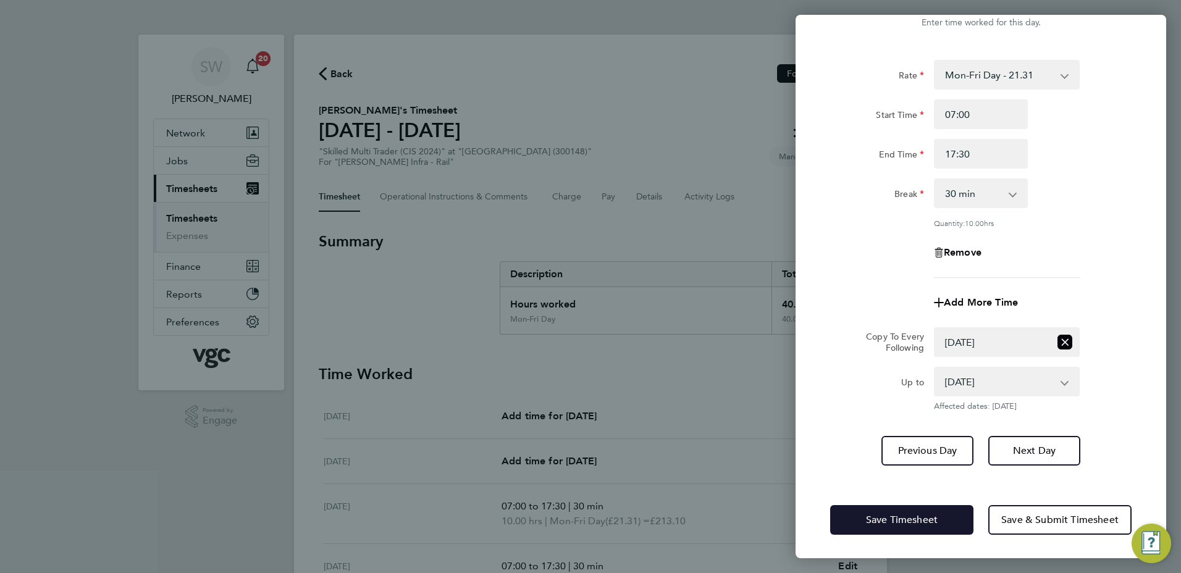
click at [862, 509] on button "Save Timesheet" at bounding box center [901, 520] width 143 height 30
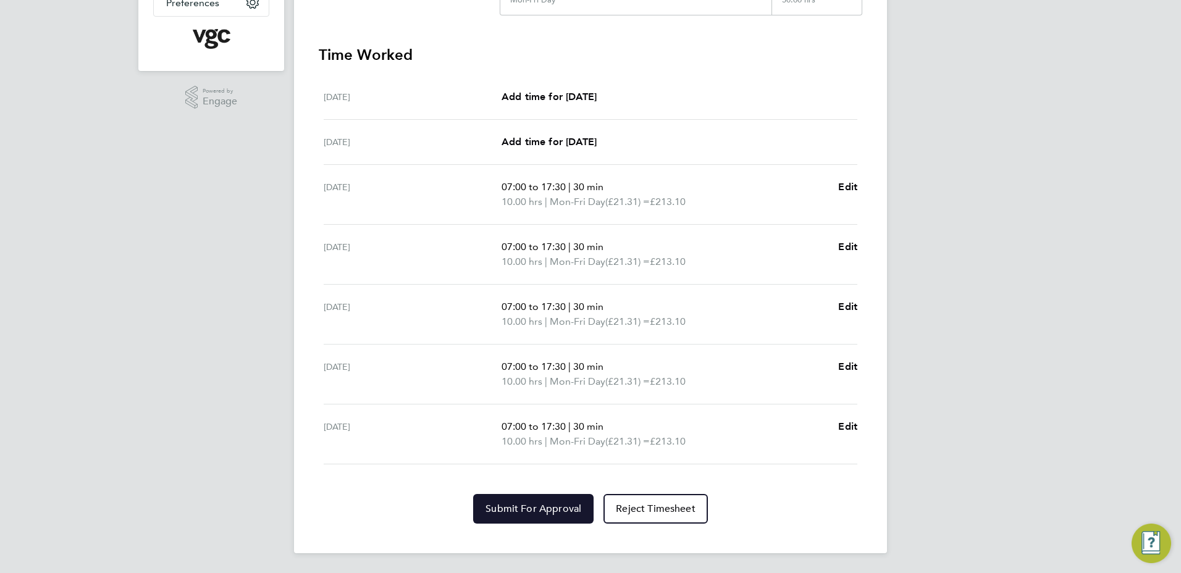
click at [521, 503] on span "Submit For Approval" at bounding box center [533, 509] width 96 height 12
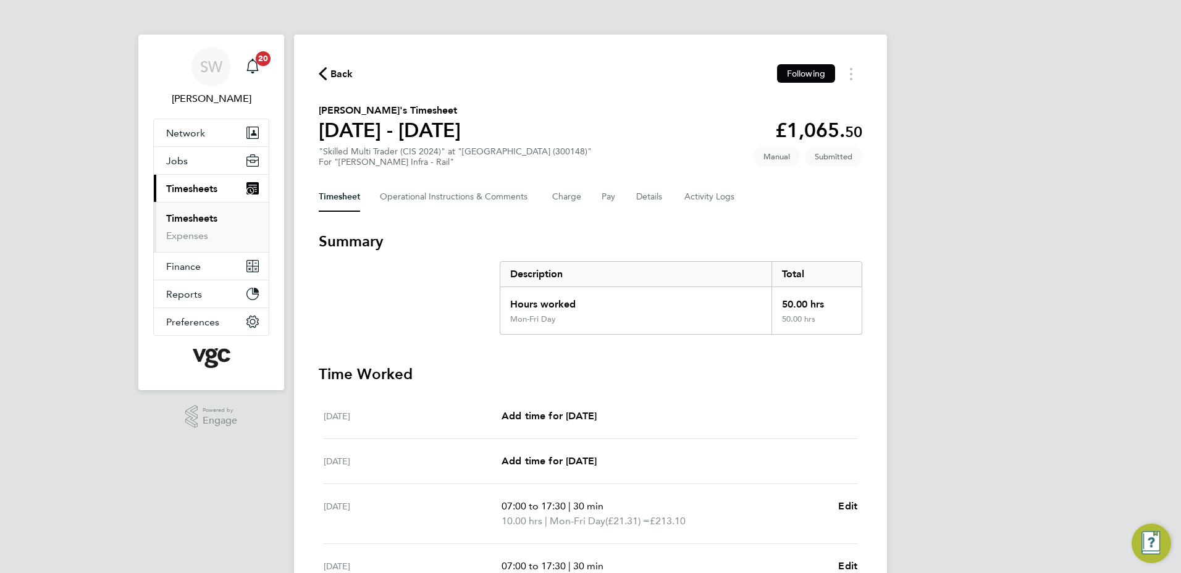
click at [191, 224] on li "Timesheets" at bounding box center [212, 220] width 93 height 17
click at [198, 212] on link "Timesheets" at bounding box center [191, 218] width 51 height 12
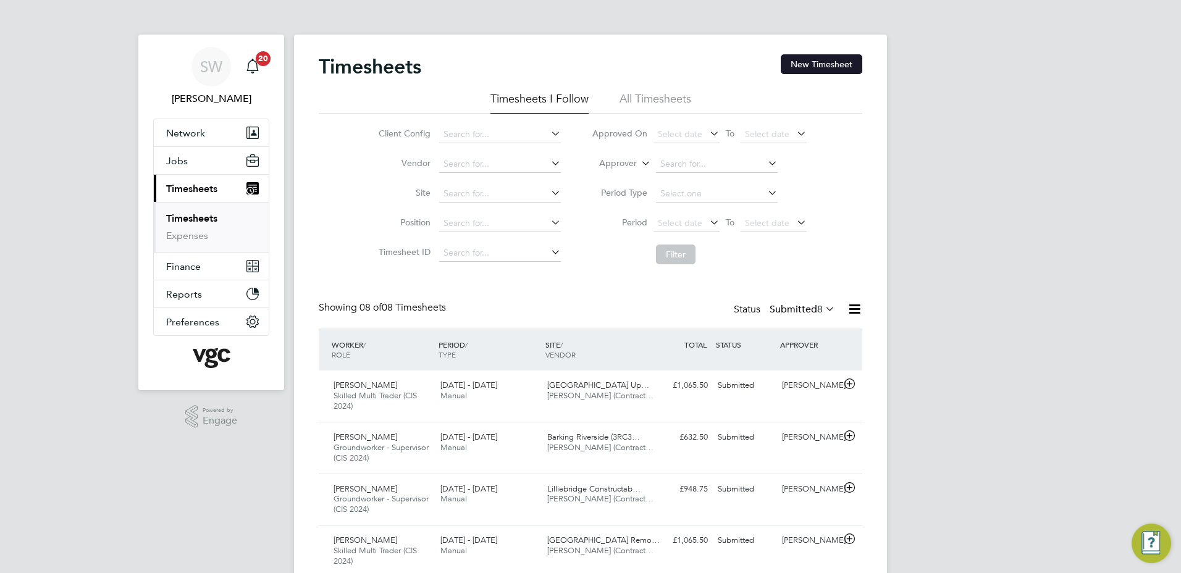
click at [784, 64] on button "New Timesheet" at bounding box center [822, 64] width 82 height 20
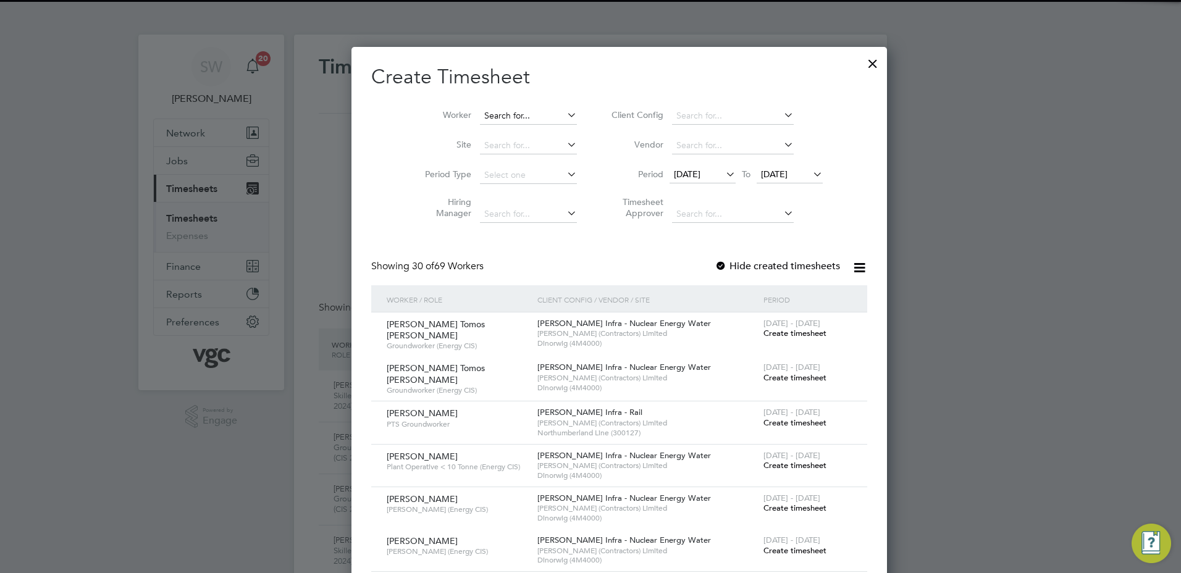
click at [482, 118] on input at bounding box center [528, 115] width 97 height 17
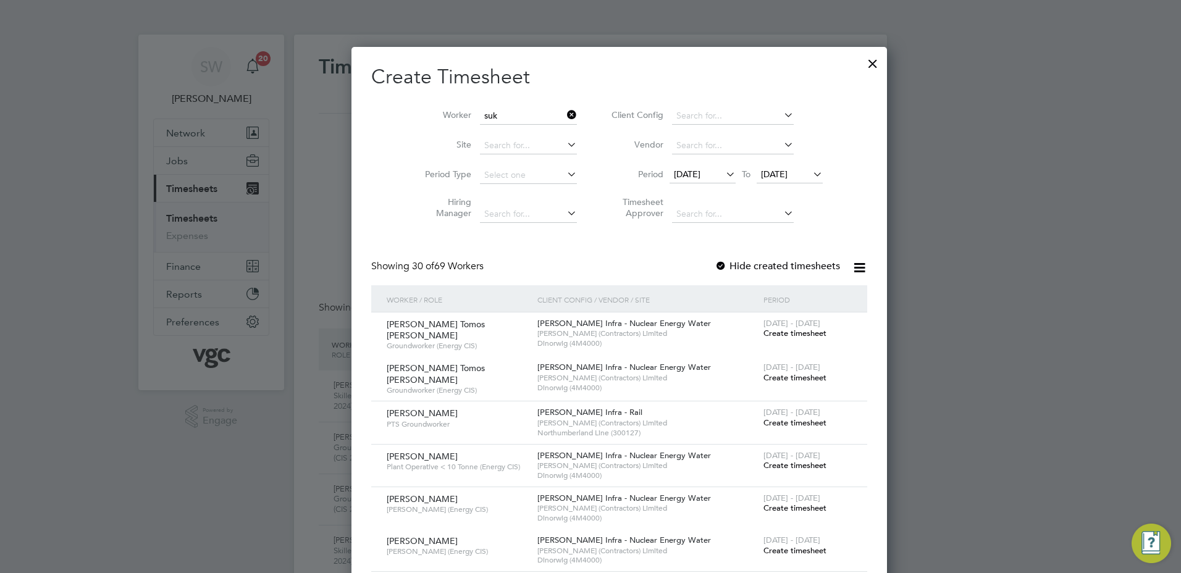
click at [487, 163] on li "Suk [PERSON_NAME]" at bounding box center [499, 165] width 98 height 17
type input "[PERSON_NAME]"
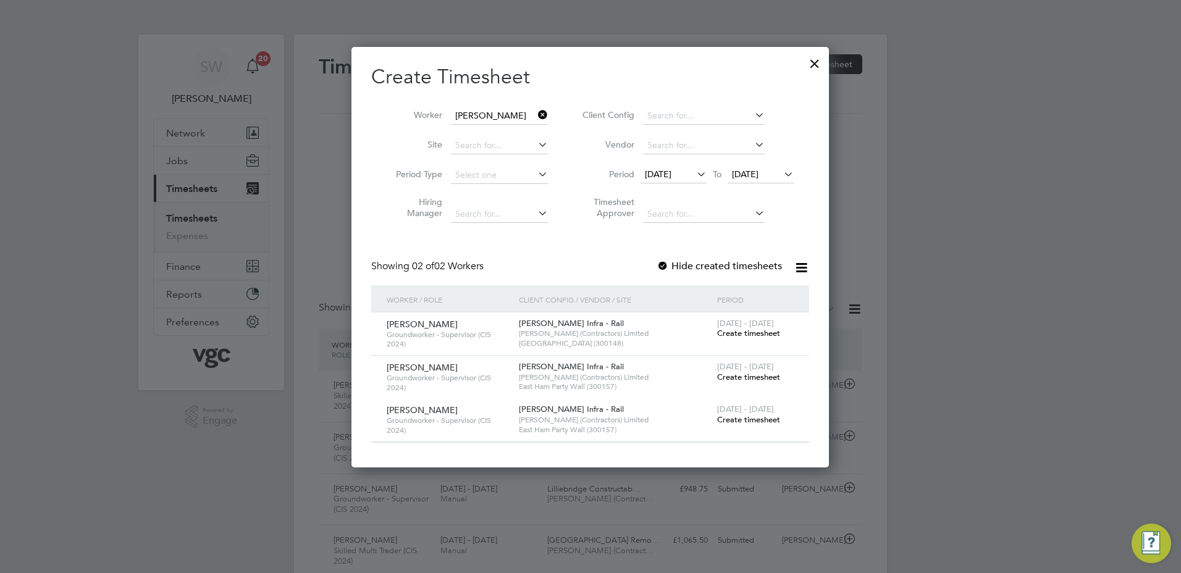
click at [741, 324] on span "[DATE] - [DATE]" at bounding box center [745, 323] width 57 height 10
click at [739, 335] on span "Create timesheet" at bounding box center [748, 333] width 63 height 10
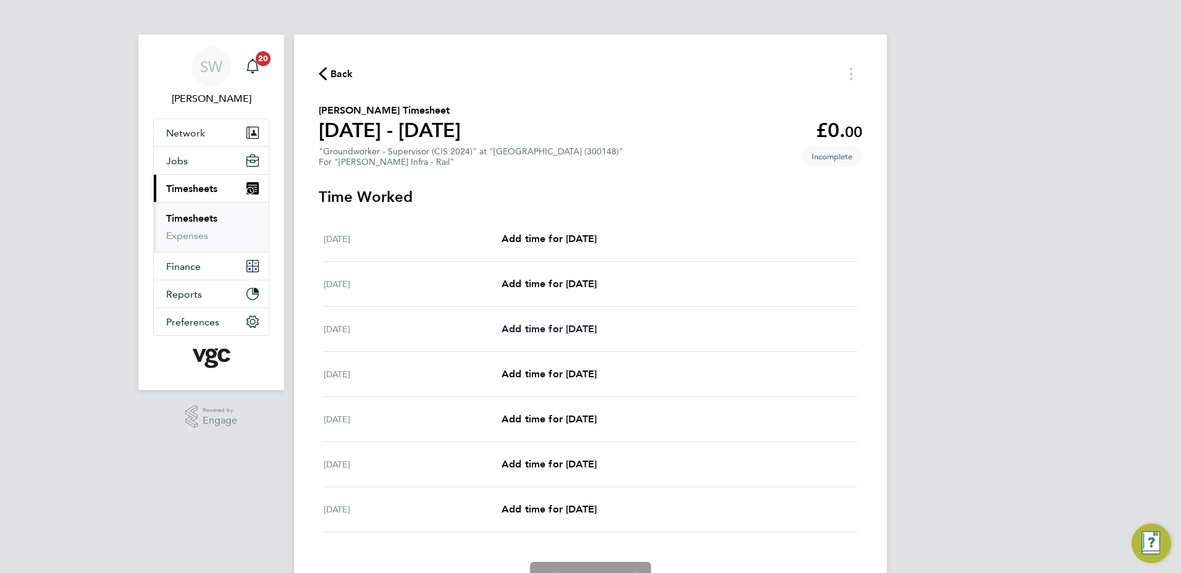
click at [592, 332] on span "Add time for [DATE]" at bounding box center [548, 329] width 95 height 12
select select "30"
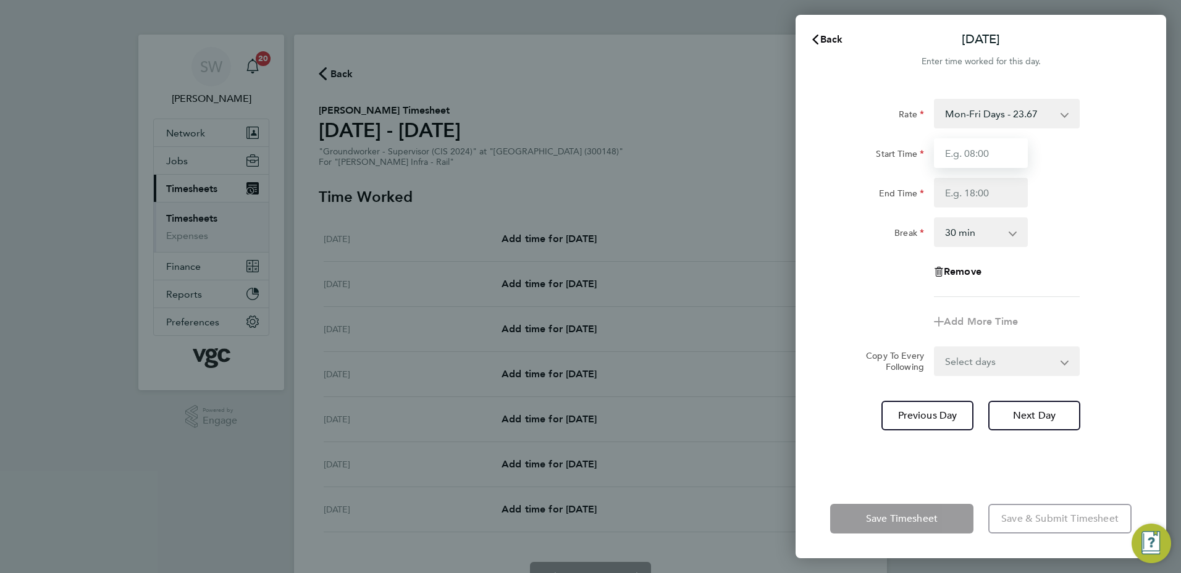
click at [956, 159] on input "Start Time" at bounding box center [981, 153] width 94 height 30
type input "07:00"
type input "17:30"
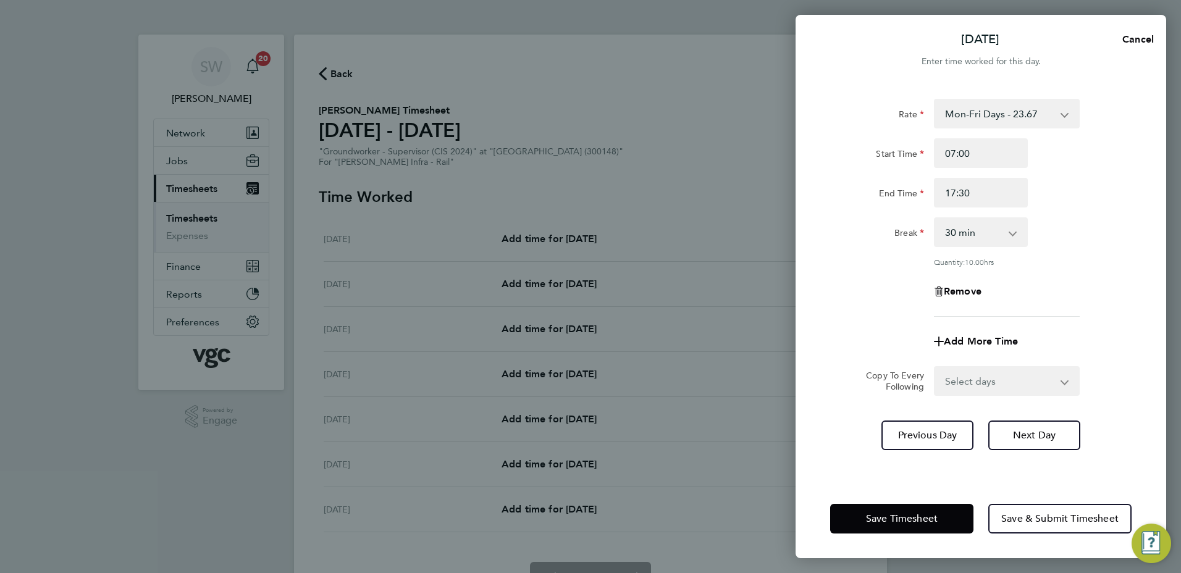
click at [1061, 376] on select "Select days Day [DATE] [DATE] [DATE] [DATE]" at bounding box center [1000, 380] width 130 height 27
select select "TUE"
click at [935, 367] on select "Select days Day [DATE] [DATE] [DATE] [DATE]" at bounding box center [1000, 380] width 130 height 27
select select "[DATE]"
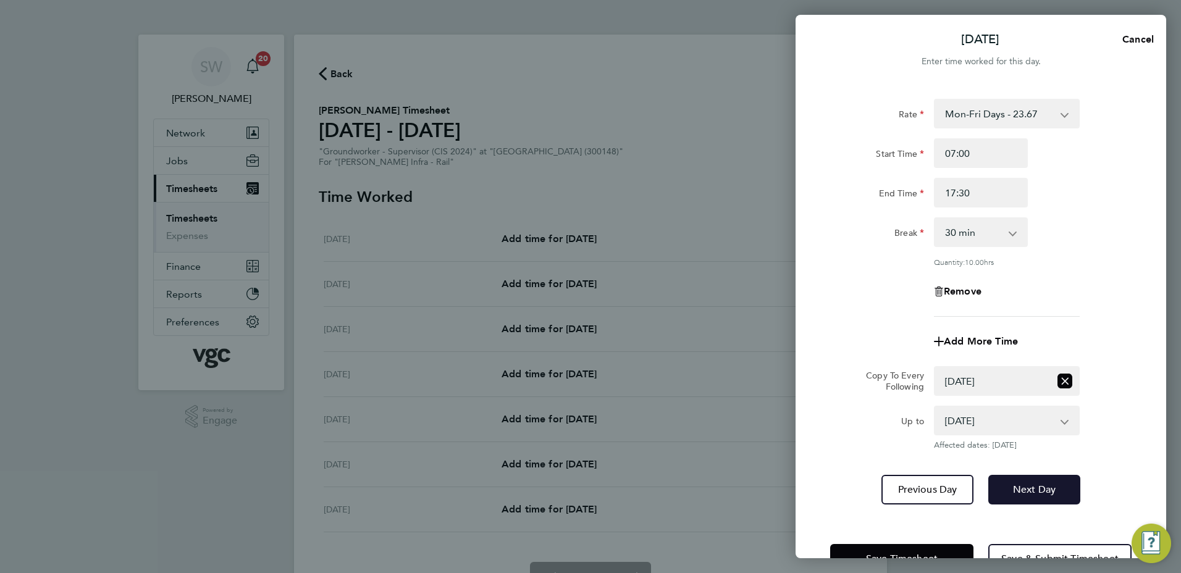
click at [1035, 493] on span "Next Day" at bounding box center [1034, 489] width 43 height 12
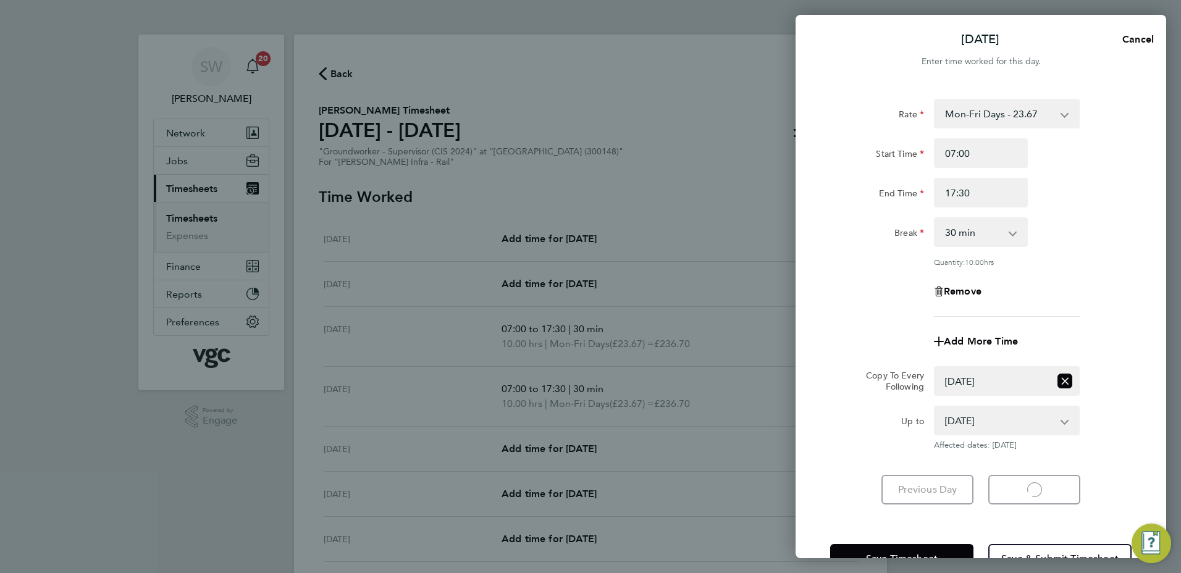
select select "30"
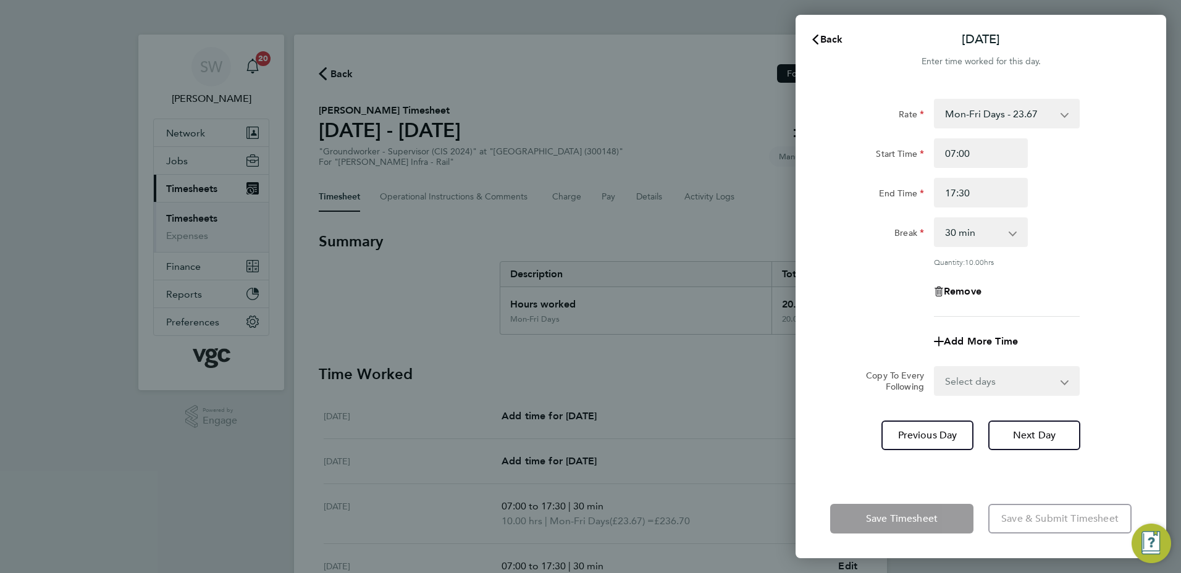
click at [1063, 375] on select "Select days Day [DATE] [DATE] [DATE]" at bounding box center [1000, 380] width 130 height 27
select select "WED"
click at [935, 367] on select "Select days Day [DATE] [DATE] [DATE]" at bounding box center [1000, 380] width 130 height 27
select select "[DATE]"
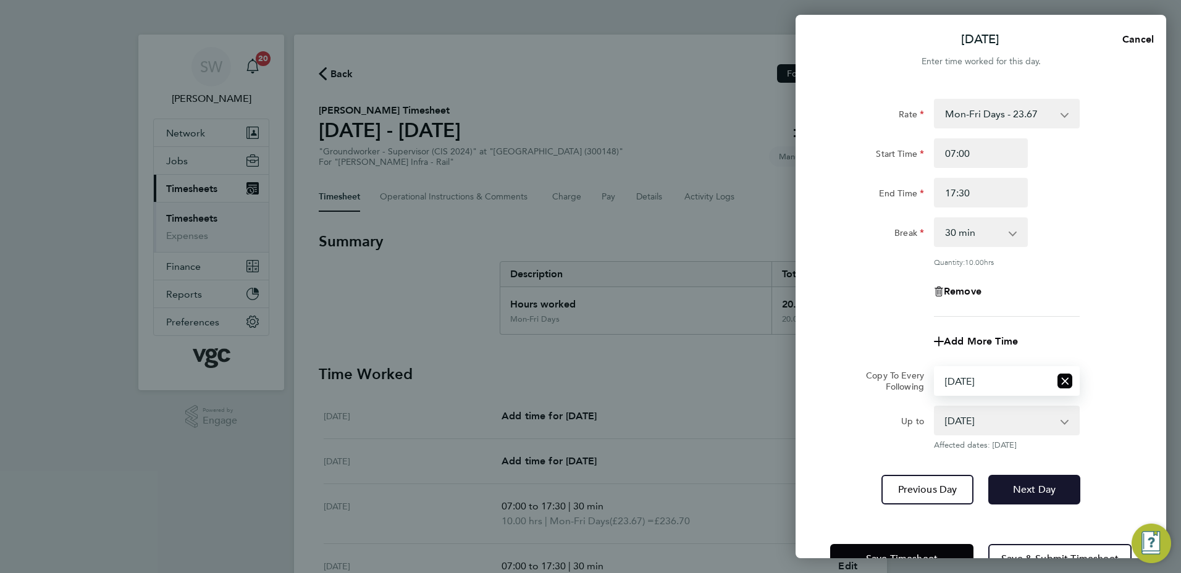
click at [1031, 478] on button "Next Day" at bounding box center [1034, 490] width 92 height 30
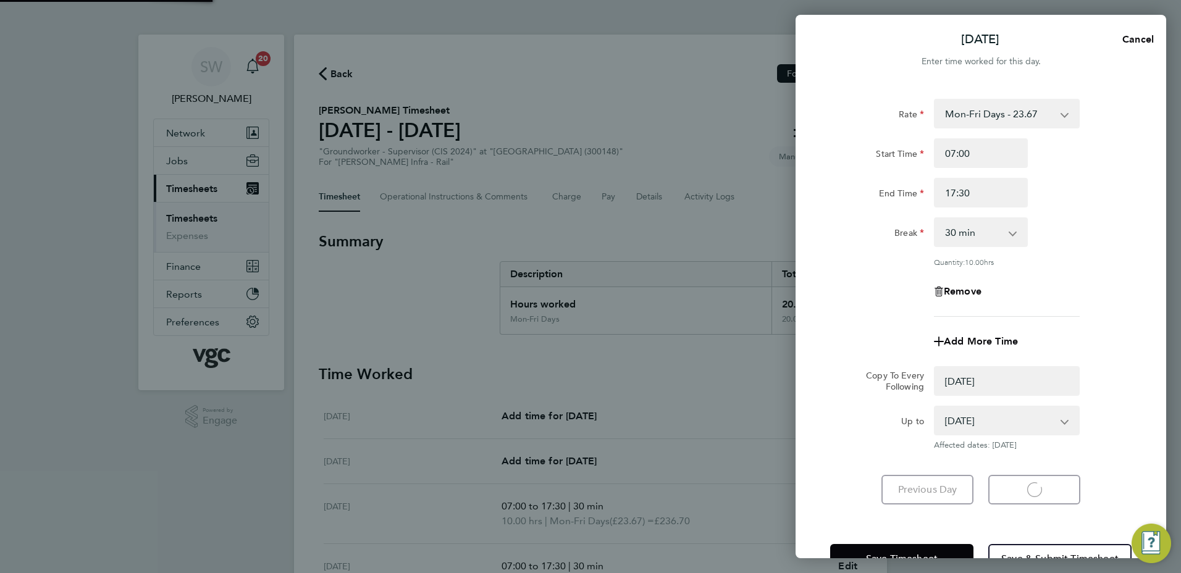
select select "0: null"
select select "30"
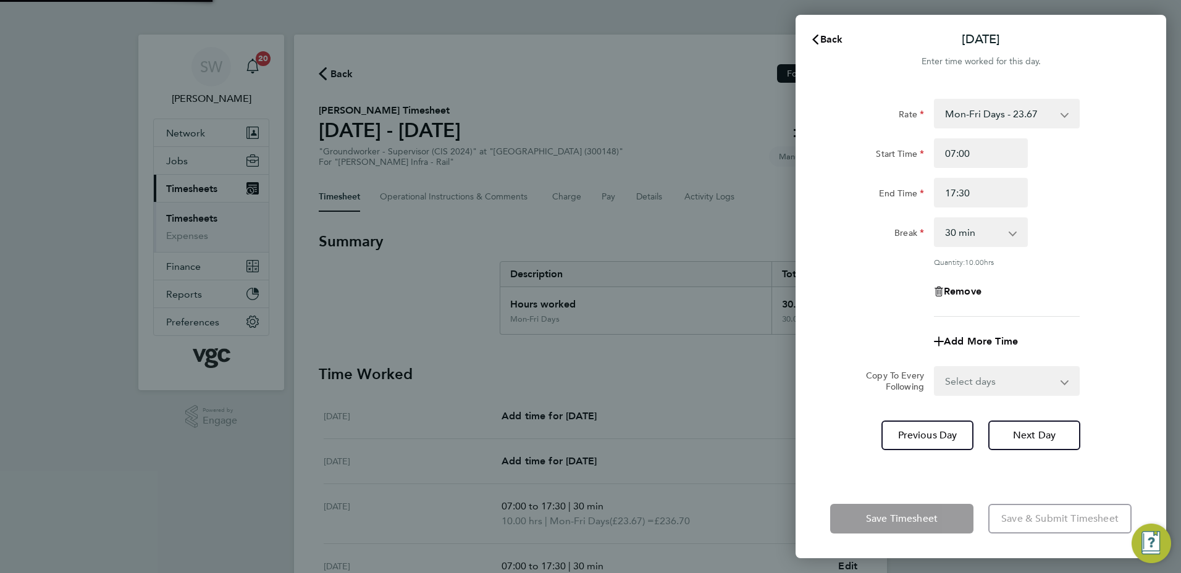
drag, startPoint x: 1060, startPoint y: 382, endPoint x: 1051, endPoint y: 390, distance: 12.3
click at [1060, 382] on select "Select days Day [DATE] [DATE]" at bounding box center [1000, 380] width 130 height 27
select select "THU"
click at [935, 367] on select "Select days Day [DATE] [DATE]" at bounding box center [1000, 380] width 130 height 27
select select "[DATE]"
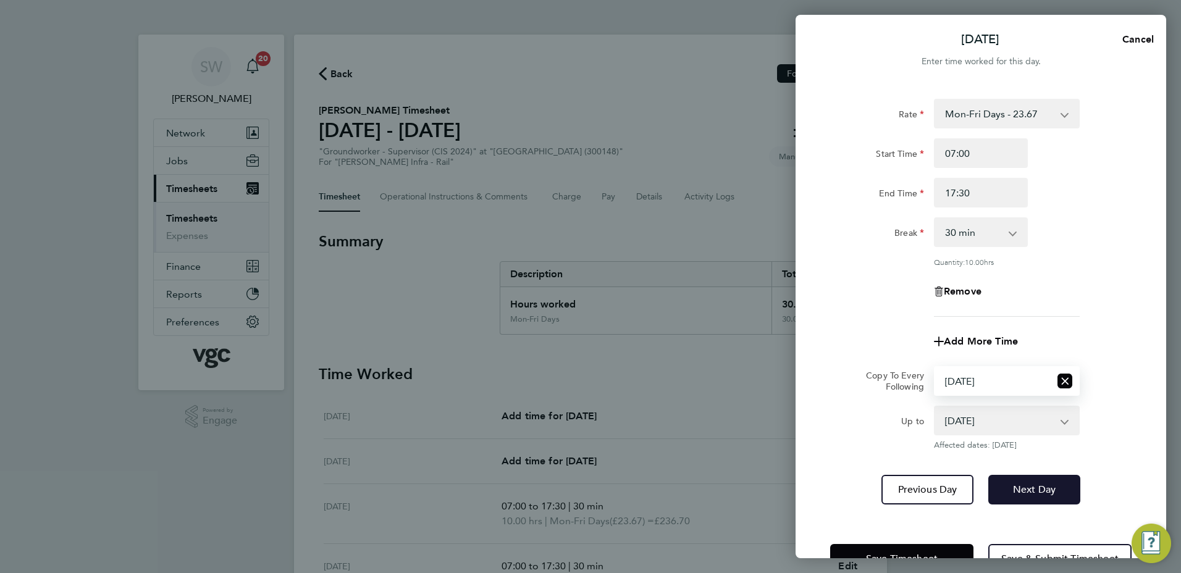
click at [1020, 483] on span "Next Day" at bounding box center [1034, 489] width 43 height 12
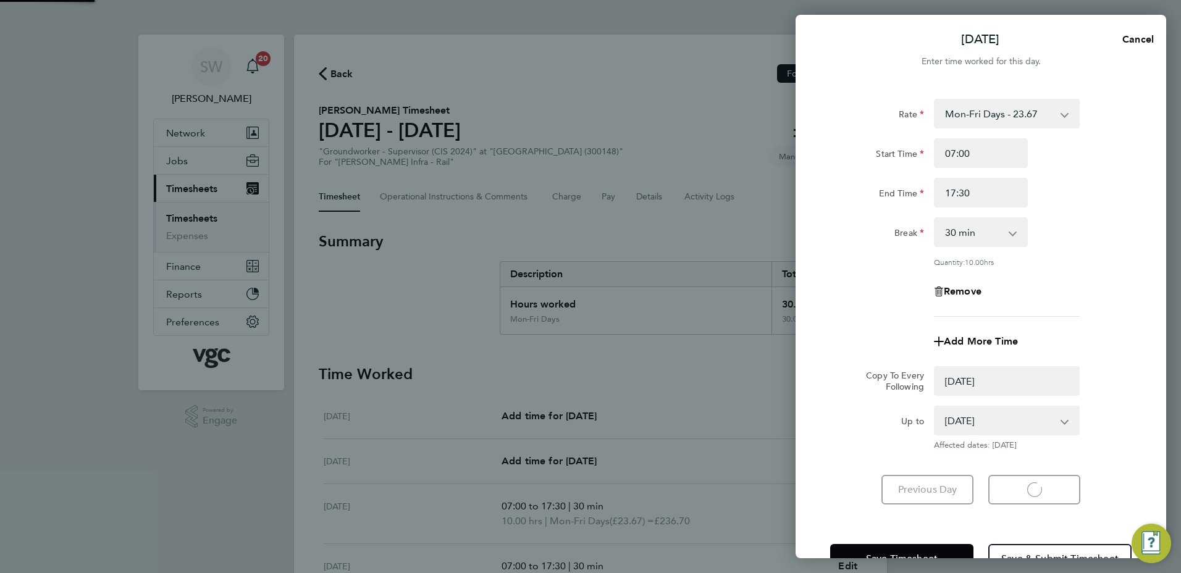
select select "0: null"
select select "30"
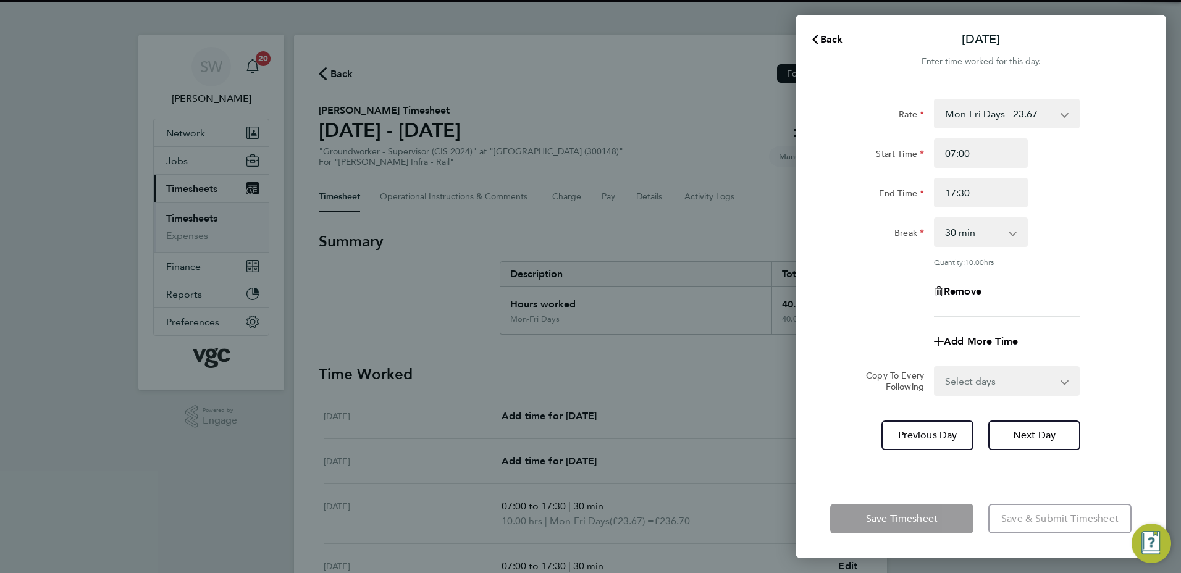
drag, startPoint x: 1058, startPoint y: 378, endPoint x: 1048, endPoint y: 387, distance: 13.1
click at [1058, 378] on select "Select days [DATE]" at bounding box center [1000, 380] width 130 height 27
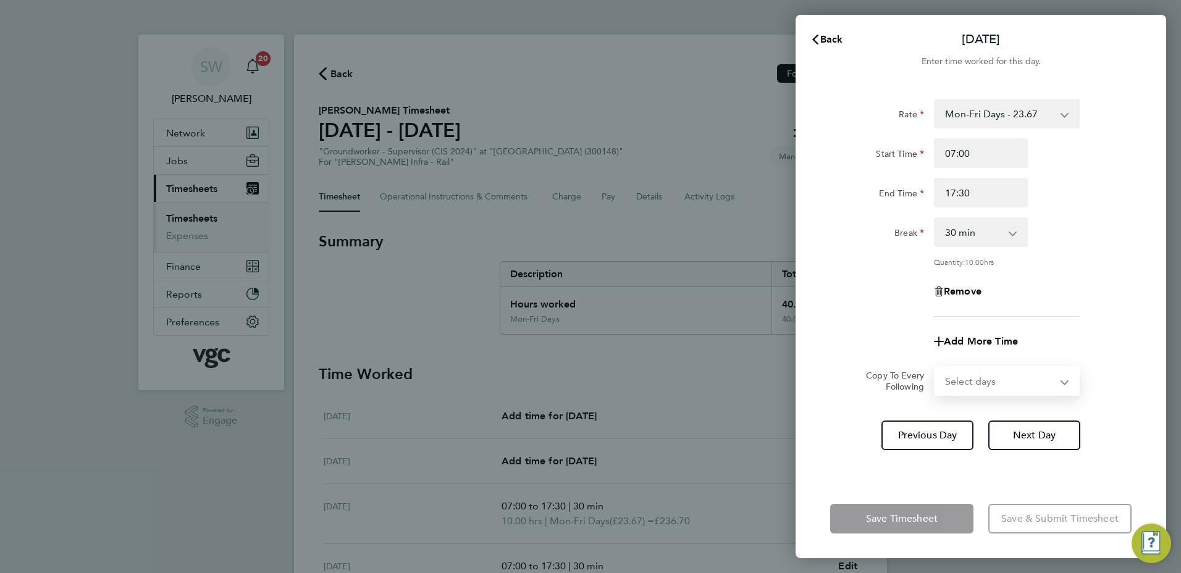
select select "FRI"
click at [935, 367] on select "Select days [DATE]" at bounding box center [1000, 380] width 130 height 27
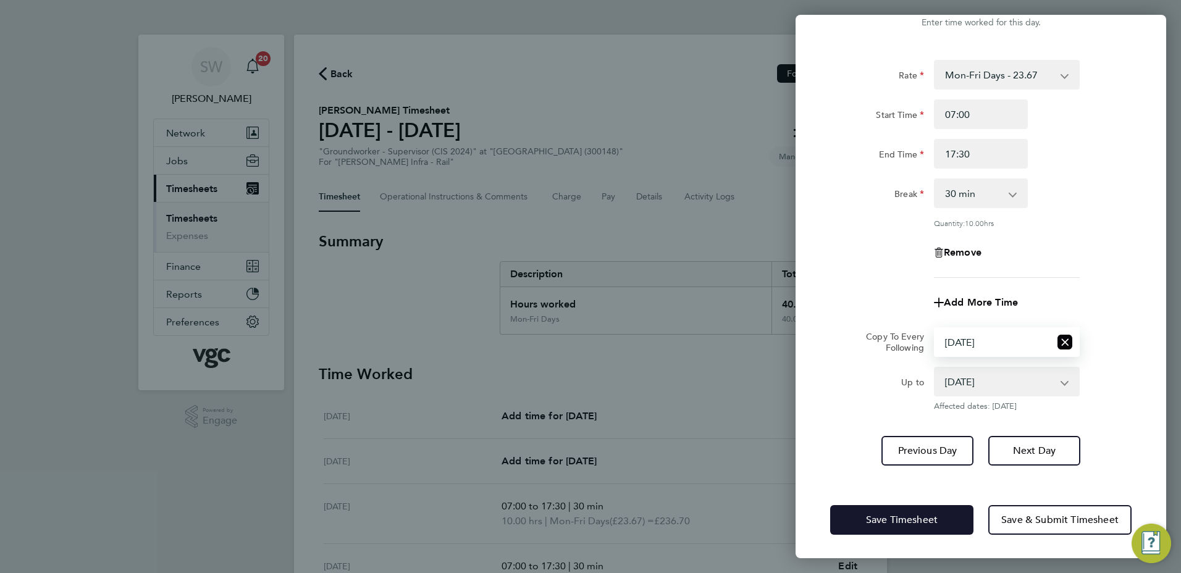
click at [856, 508] on button "Save Timesheet" at bounding box center [901, 520] width 143 height 30
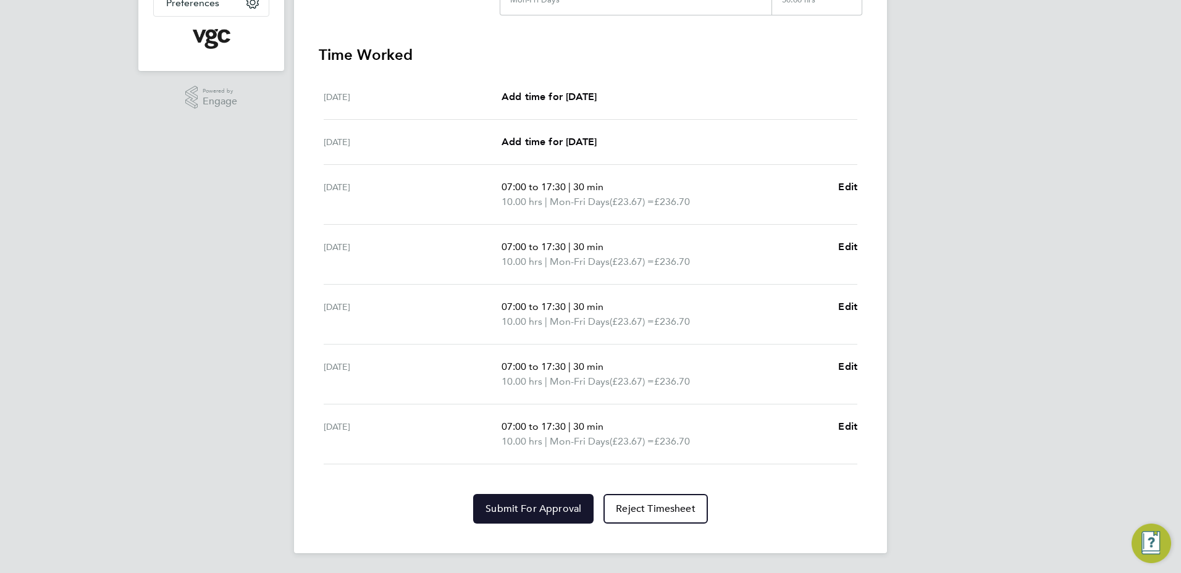
click at [516, 509] on span "Submit For Approval" at bounding box center [533, 509] width 96 height 12
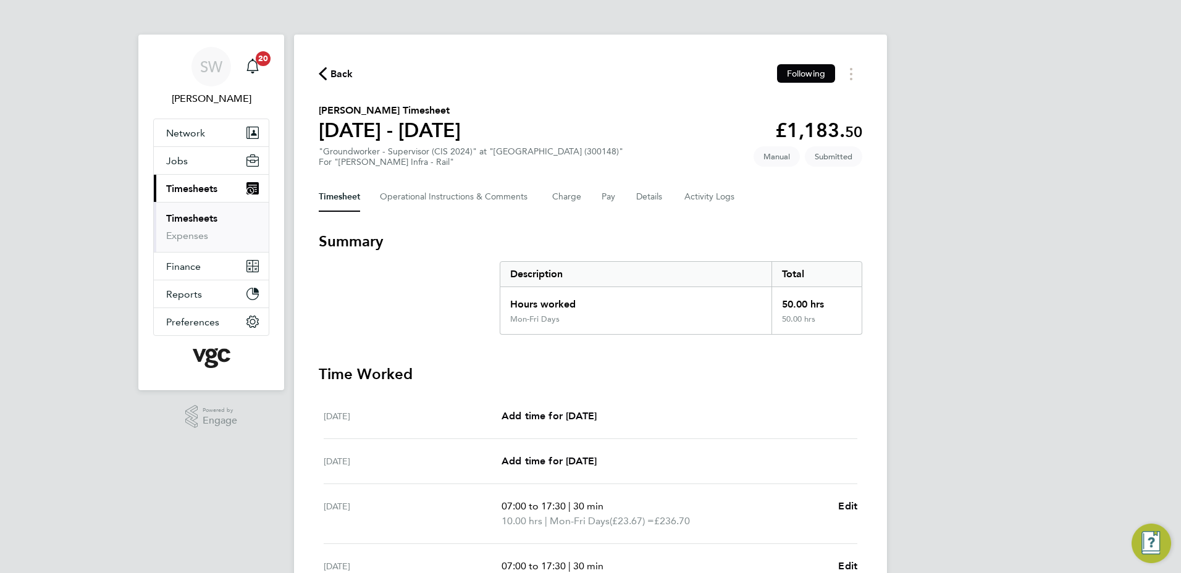
drag, startPoint x: 204, startPoint y: 218, endPoint x: 233, endPoint y: 217, distance: 28.4
click at [204, 218] on link "Timesheets" at bounding box center [191, 218] width 51 height 12
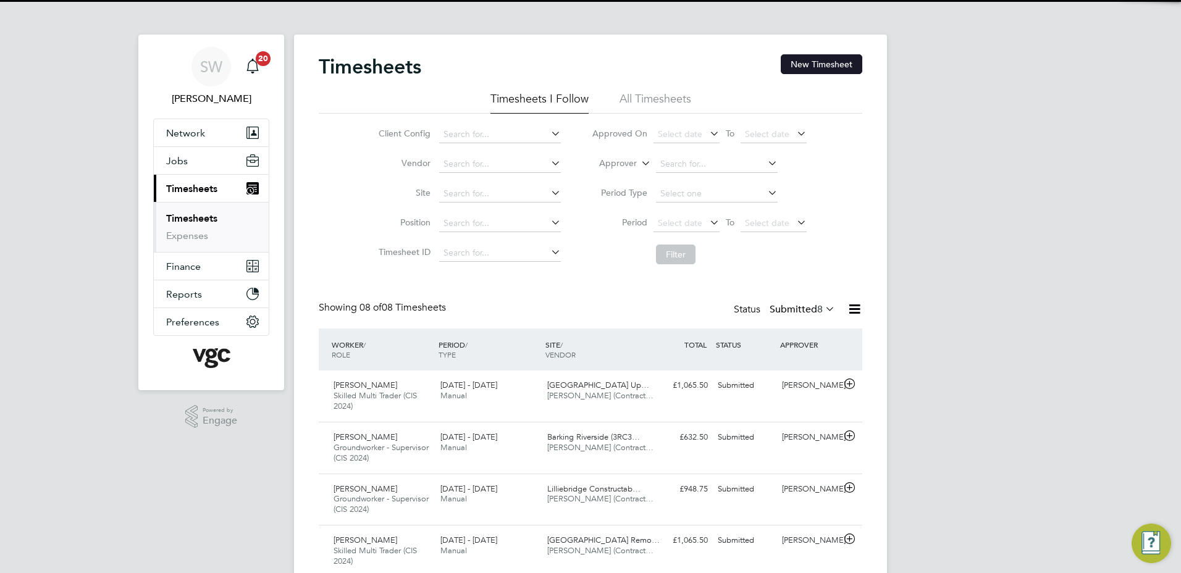
click at [803, 60] on button "New Timesheet" at bounding box center [822, 64] width 82 height 20
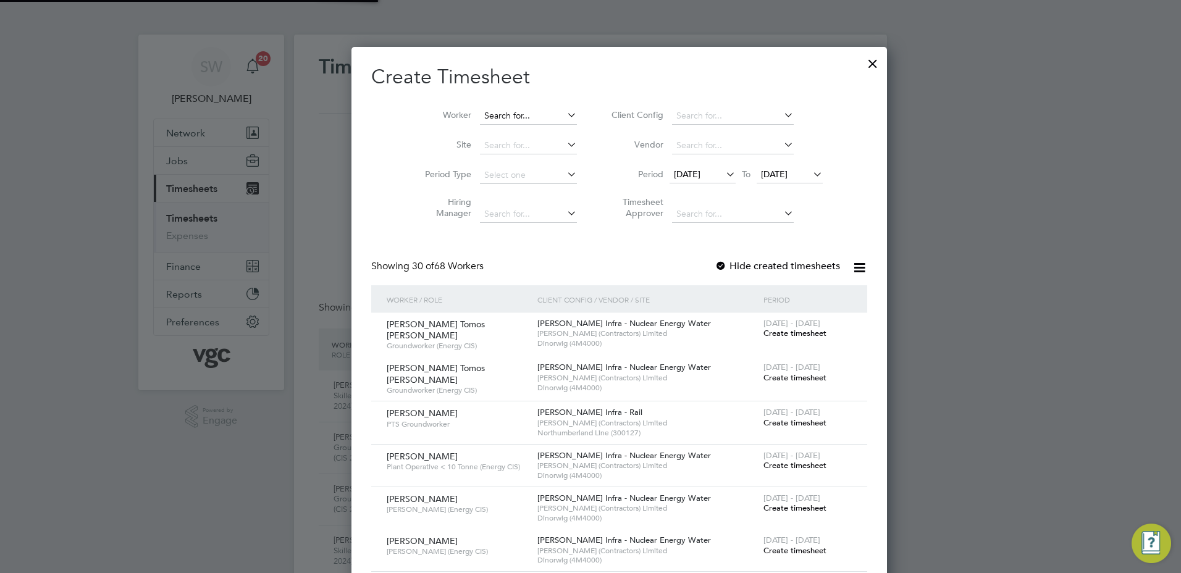
click at [480, 107] on input at bounding box center [528, 115] width 97 height 17
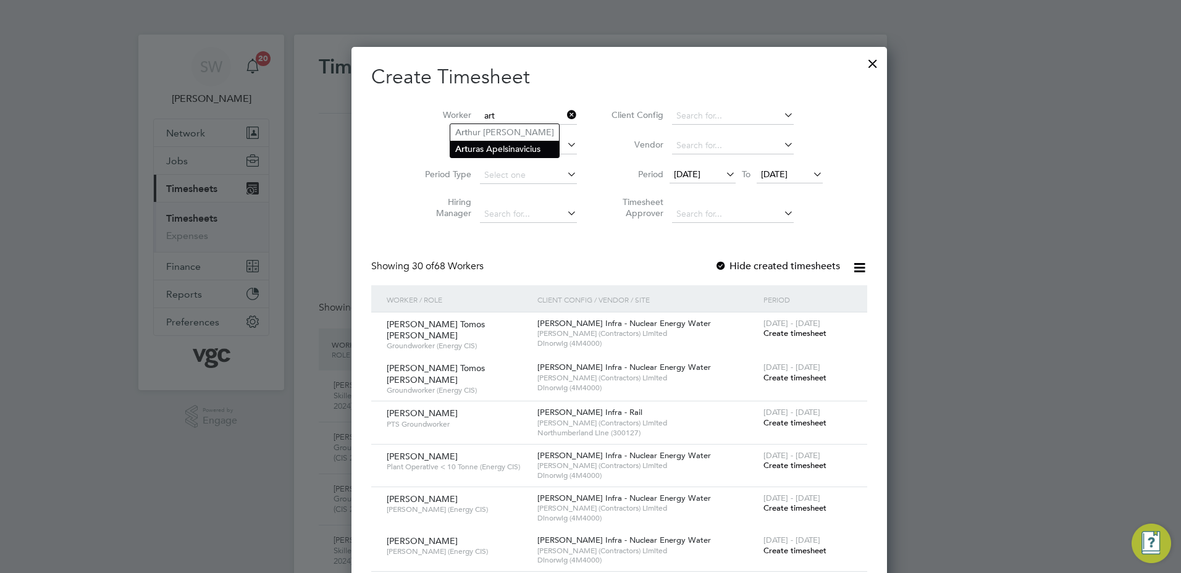
click at [497, 141] on li "Art uras Apelsinavicius" at bounding box center [504, 149] width 109 height 17
type input "[PERSON_NAME]"
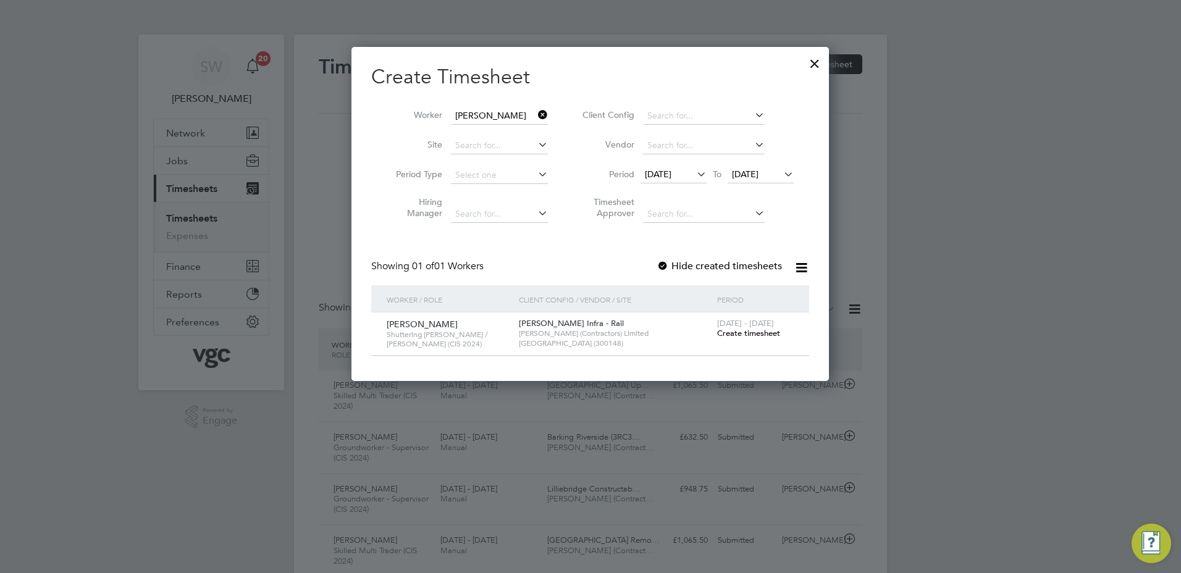
click at [733, 332] on span "Create timesheet" at bounding box center [748, 333] width 63 height 10
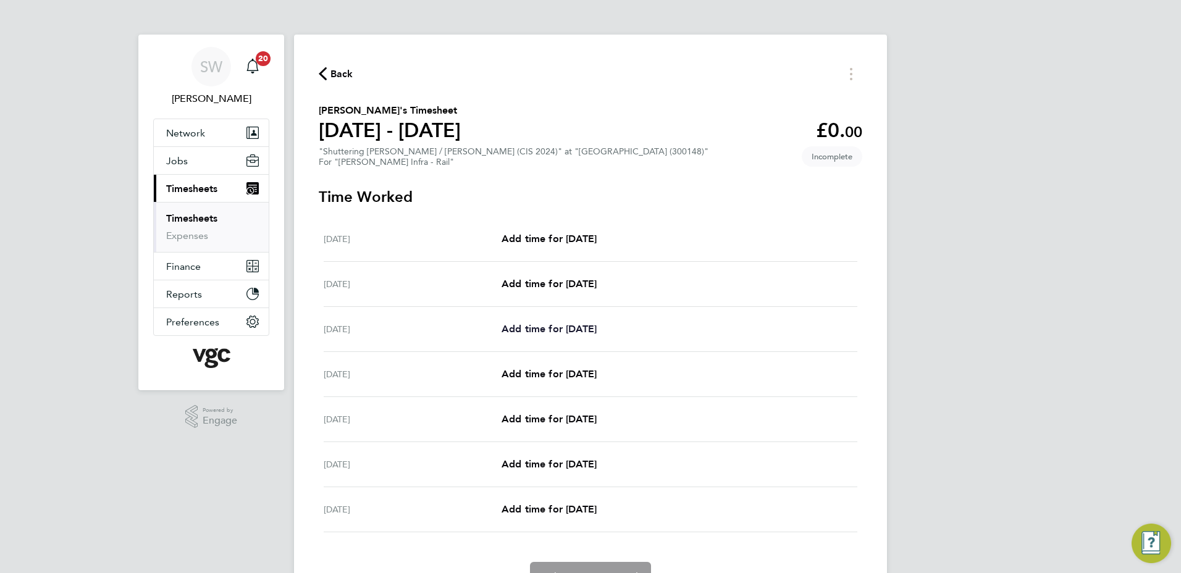
click at [530, 325] on span "Add time for [DATE]" at bounding box center [548, 329] width 95 height 12
select select "30"
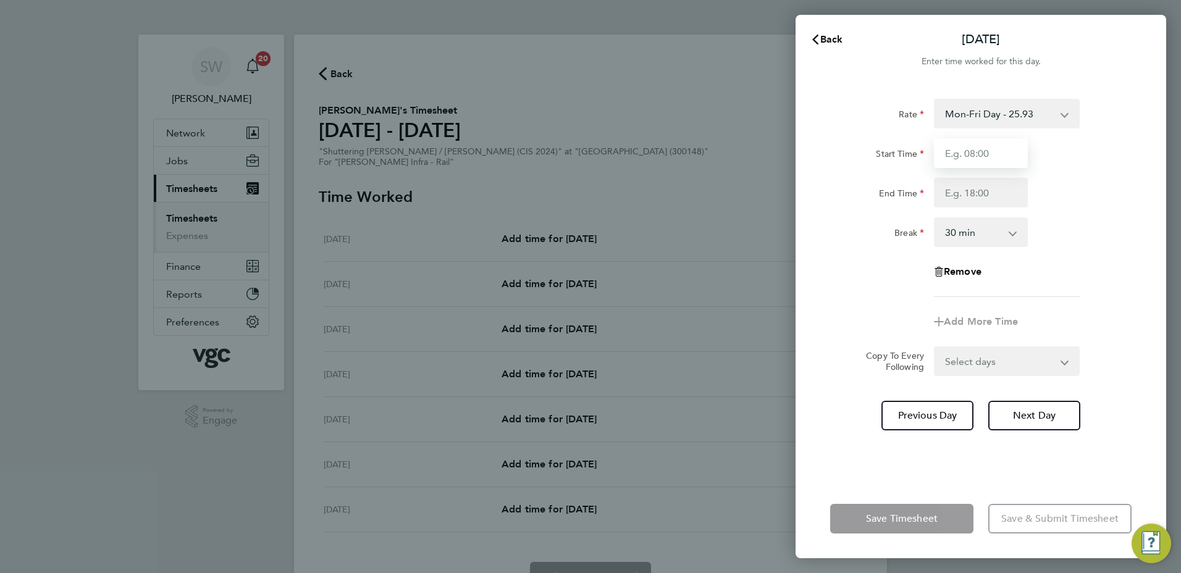
click at [968, 157] on input "Start Time" at bounding box center [981, 153] width 94 height 30
type input "07:00"
type input "17:30"
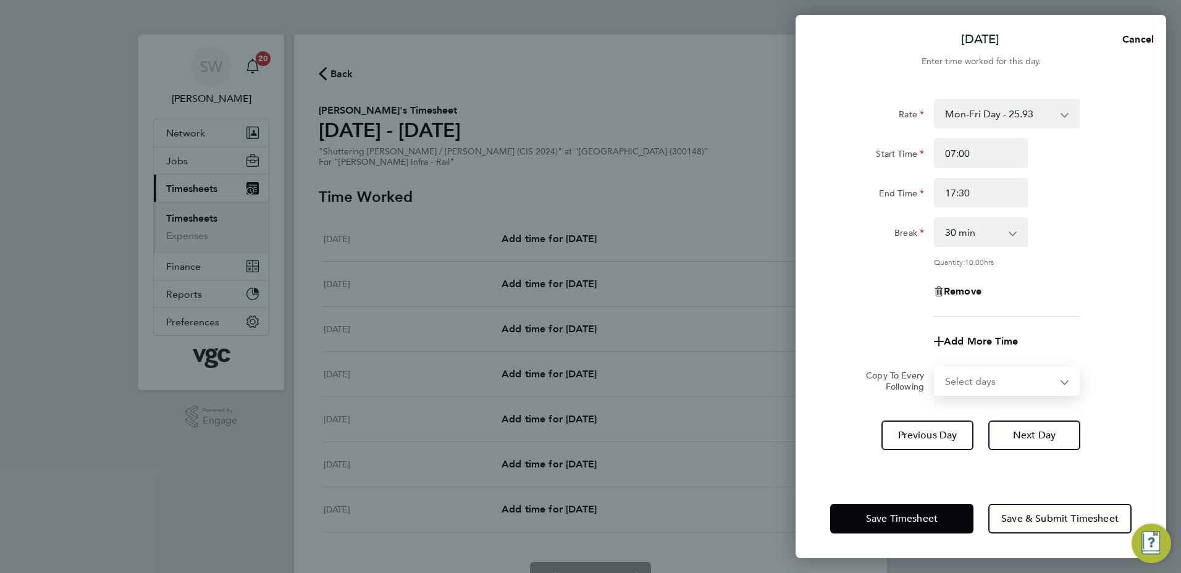
click at [1061, 382] on select "Select days Day [DATE] [DATE] [DATE] [DATE]" at bounding box center [1000, 380] width 130 height 27
select select "TUE"
click at [935, 367] on select "Select days Day [DATE] [DATE] [DATE] [DATE]" at bounding box center [1000, 380] width 130 height 27
select select "[DATE]"
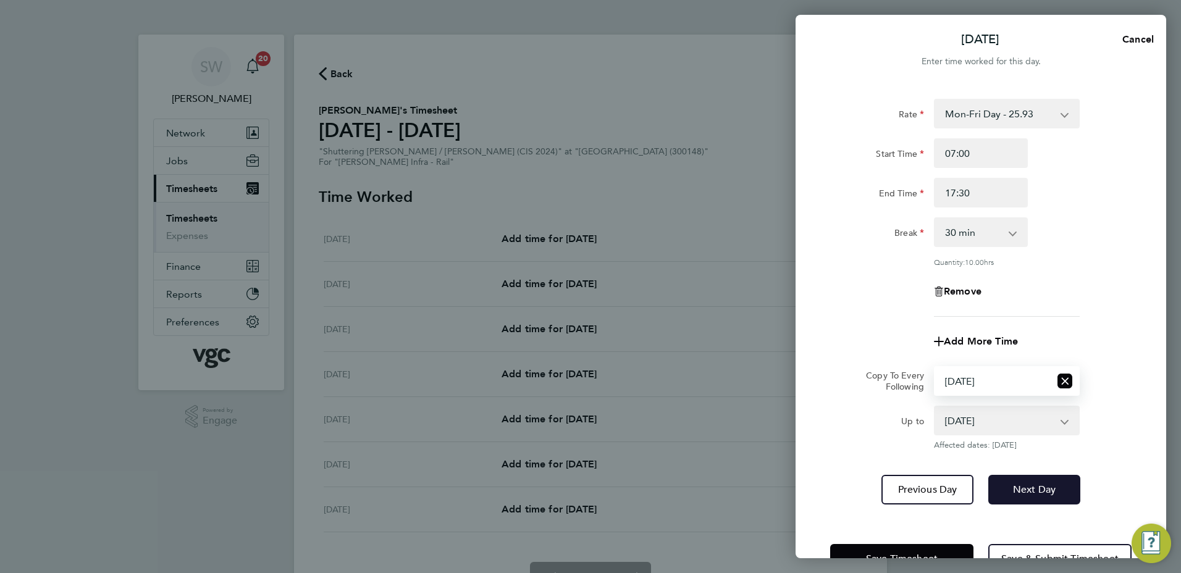
click at [1034, 485] on span "Next Day" at bounding box center [1034, 489] width 43 height 12
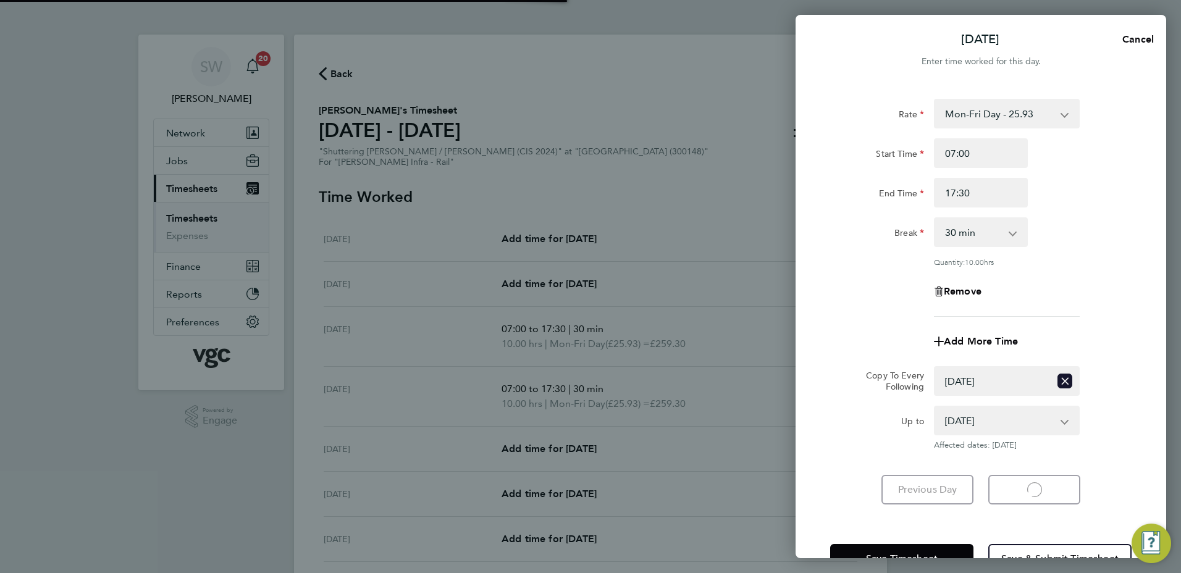
select select "30"
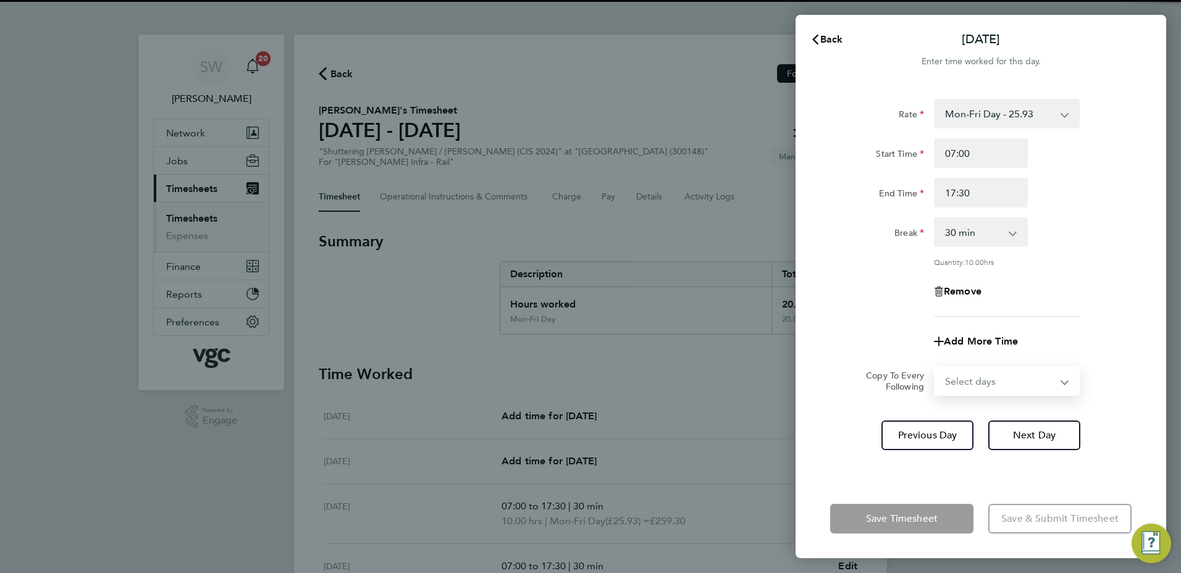
click at [1060, 383] on select "Select days Day [DATE] [DATE] [DATE]" at bounding box center [1000, 380] width 130 height 27
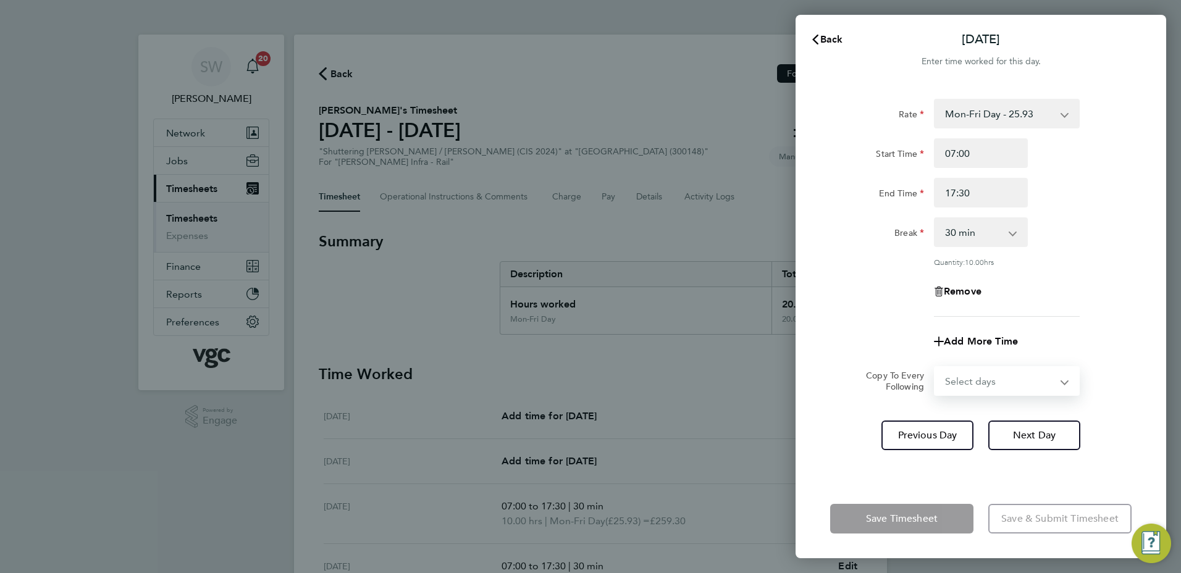
select select "WED"
click at [935, 367] on select "Select days Day [DATE] [DATE] [DATE]" at bounding box center [1000, 380] width 130 height 27
select select "[DATE]"
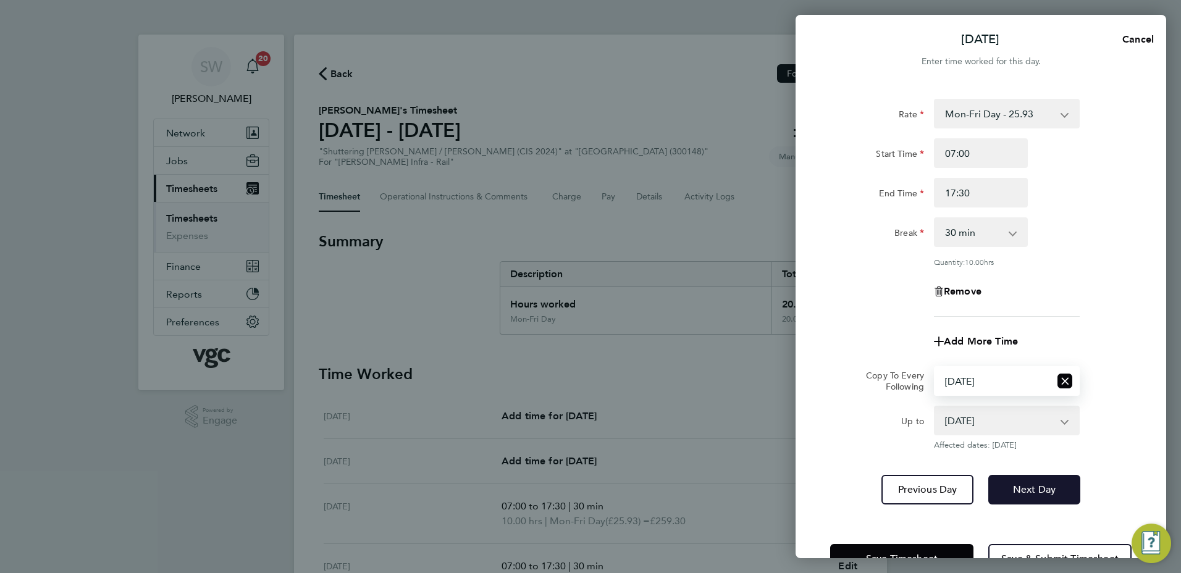
drag, startPoint x: 1025, startPoint y: 483, endPoint x: 1027, endPoint y: 472, distance: 11.3
click at [1024, 483] on span "Next Day" at bounding box center [1034, 489] width 43 height 12
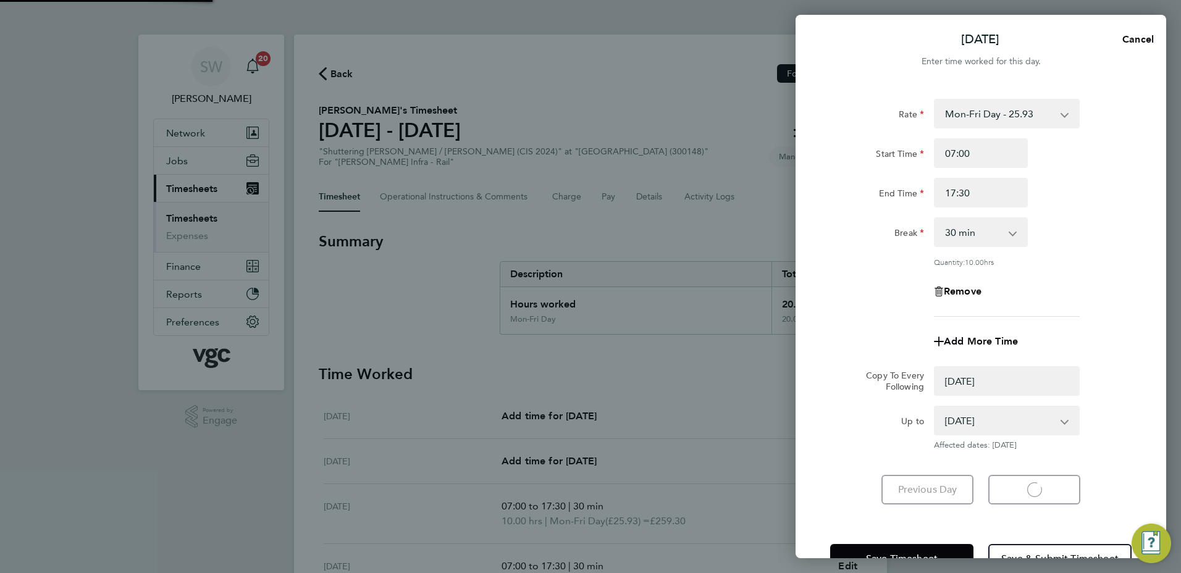
select select "0: null"
select select "30"
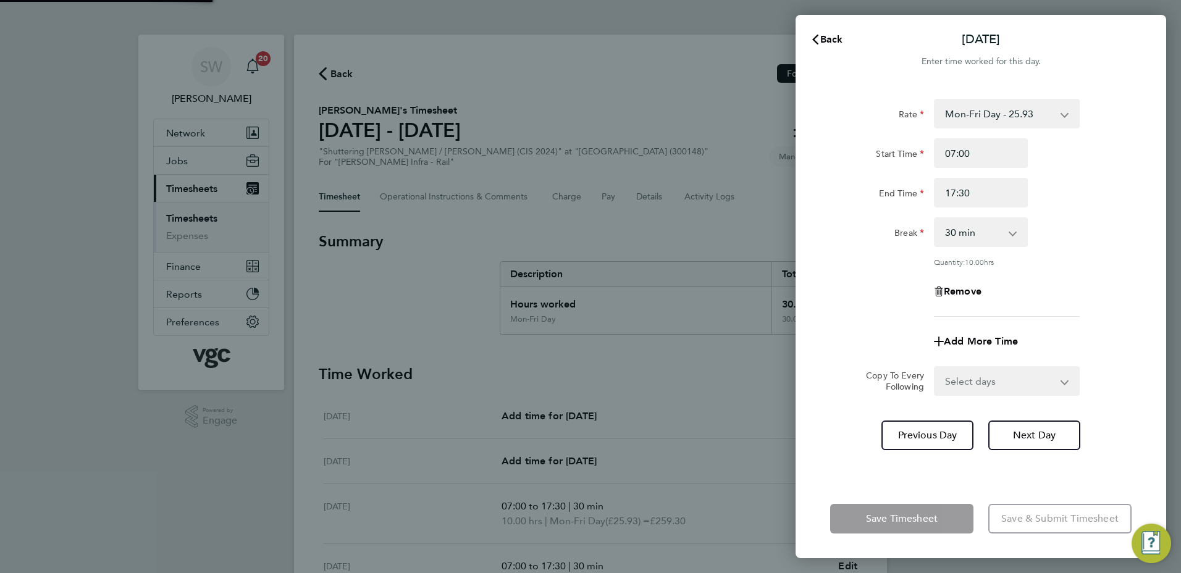
click at [1060, 379] on select "Select days Day [DATE] [DATE]" at bounding box center [1000, 380] width 130 height 27
select select "THU"
click at [935, 367] on select "Select days Day [DATE] [DATE]" at bounding box center [1000, 380] width 130 height 27
select select "[DATE]"
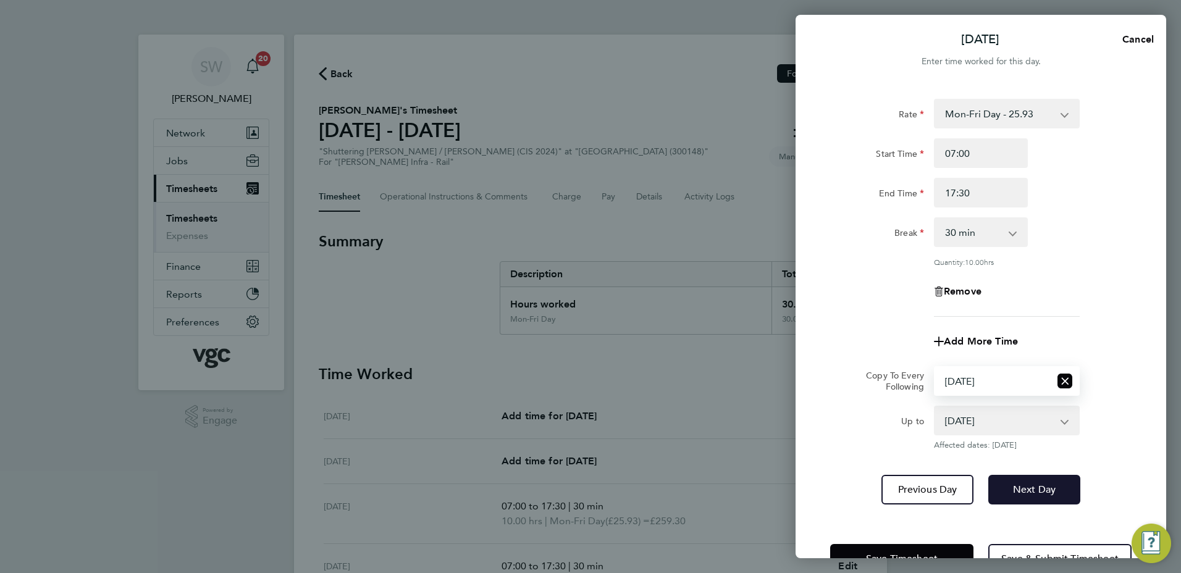
drag, startPoint x: 1018, startPoint y: 488, endPoint x: 1024, endPoint y: 470, distance: 19.2
click at [1017, 488] on span "Next Day" at bounding box center [1034, 489] width 43 height 12
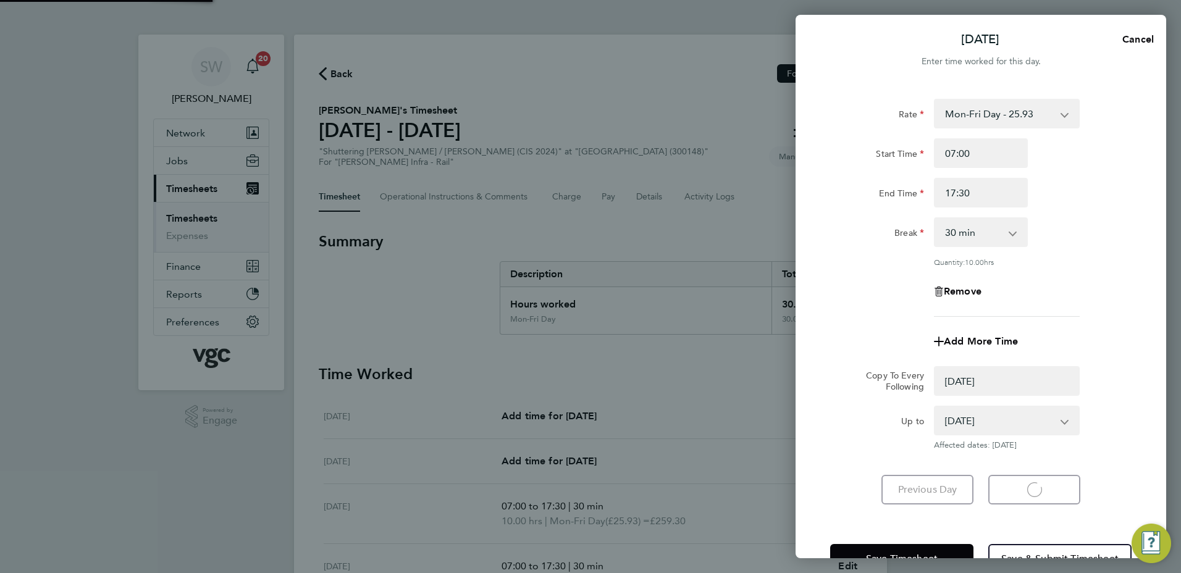
select select "0: null"
select select "30"
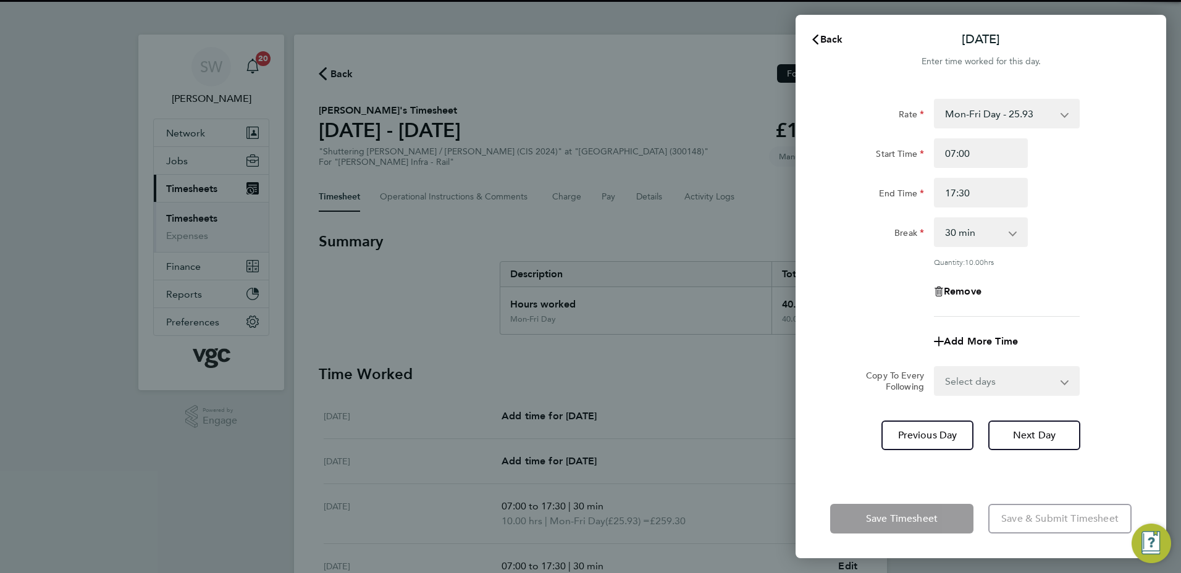
click at [1062, 380] on select "Select days [DATE]" at bounding box center [1000, 380] width 130 height 27
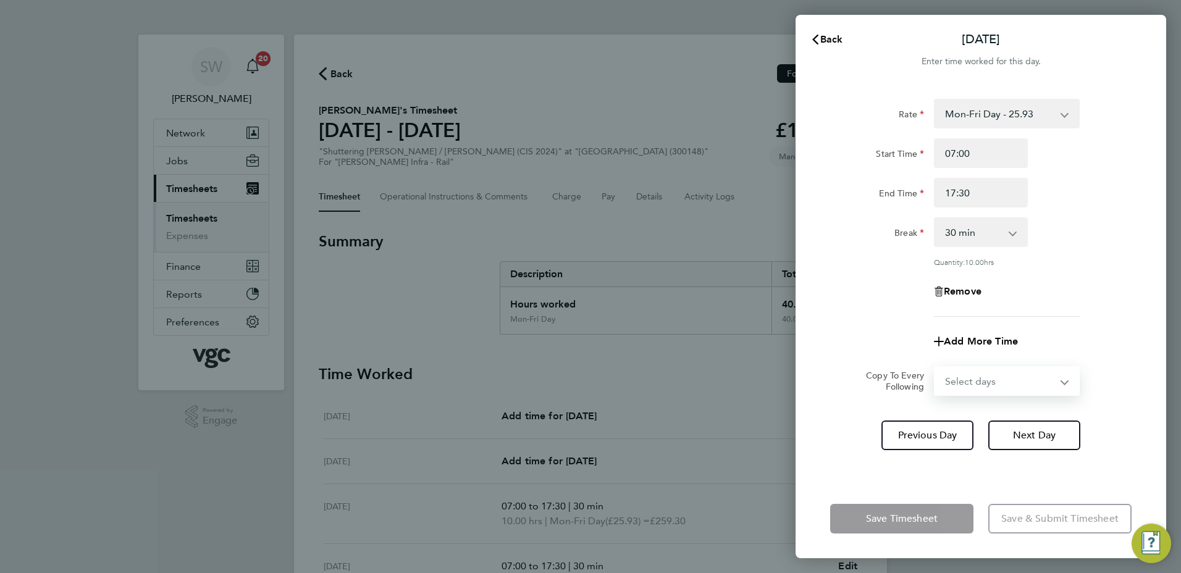
select select "FRI"
click at [935, 367] on select "Select days [DATE]" at bounding box center [1000, 380] width 130 height 27
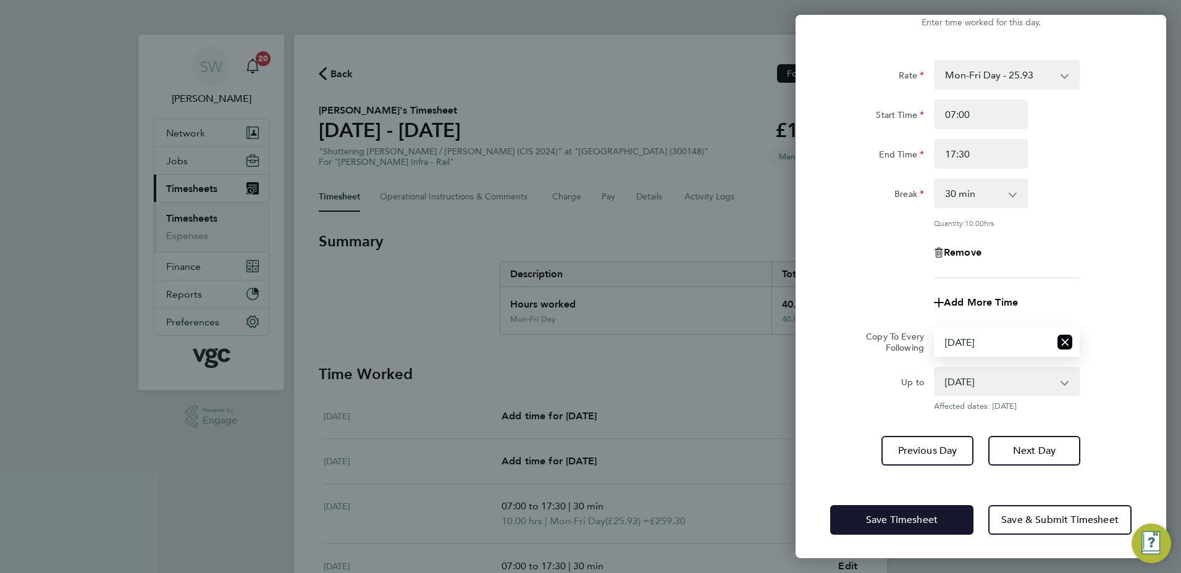
click at [868, 511] on button "Save Timesheet" at bounding box center [901, 520] width 143 height 30
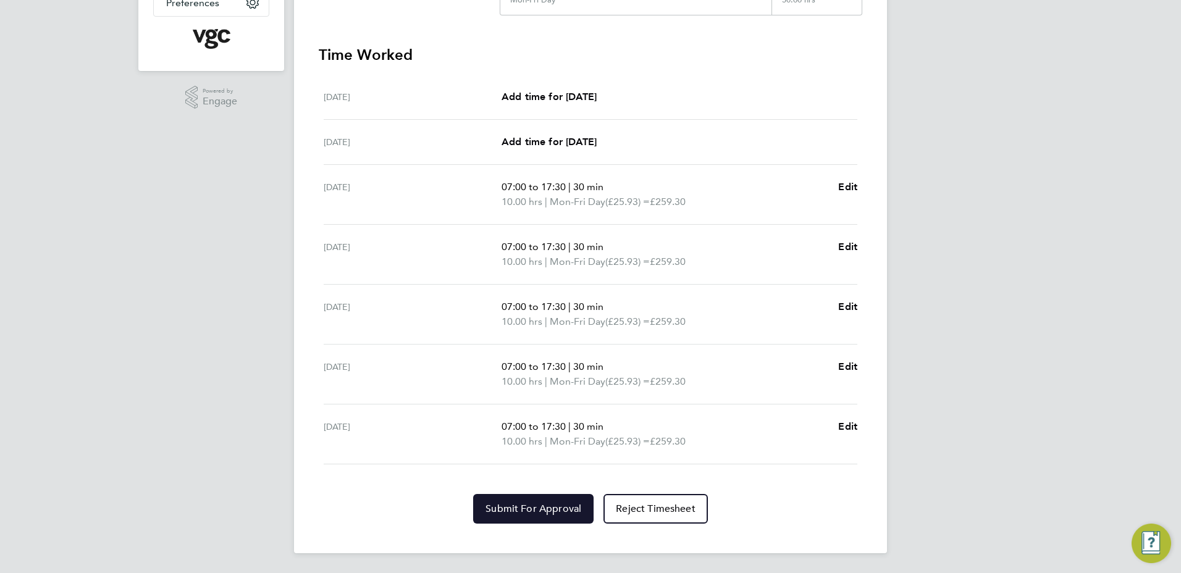
click at [537, 516] on button "Submit For Approval" at bounding box center [533, 509] width 120 height 30
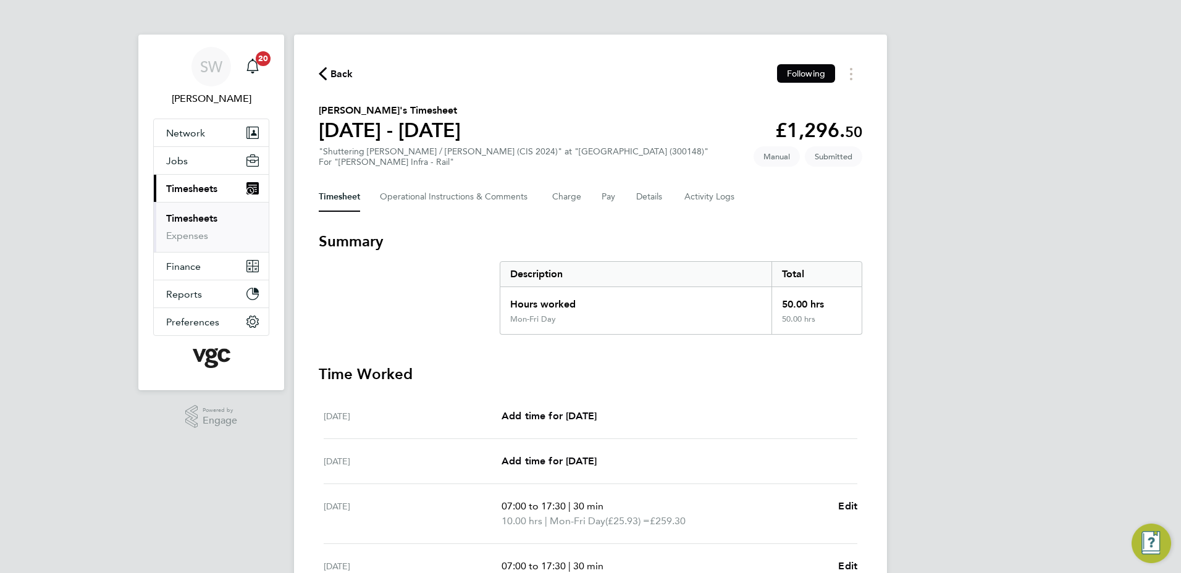
drag, startPoint x: 209, startPoint y: 214, endPoint x: 227, endPoint y: 214, distance: 17.9
click at [209, 214] on link "Timesheets" at bounding box center [191, 218] width 51 height 12
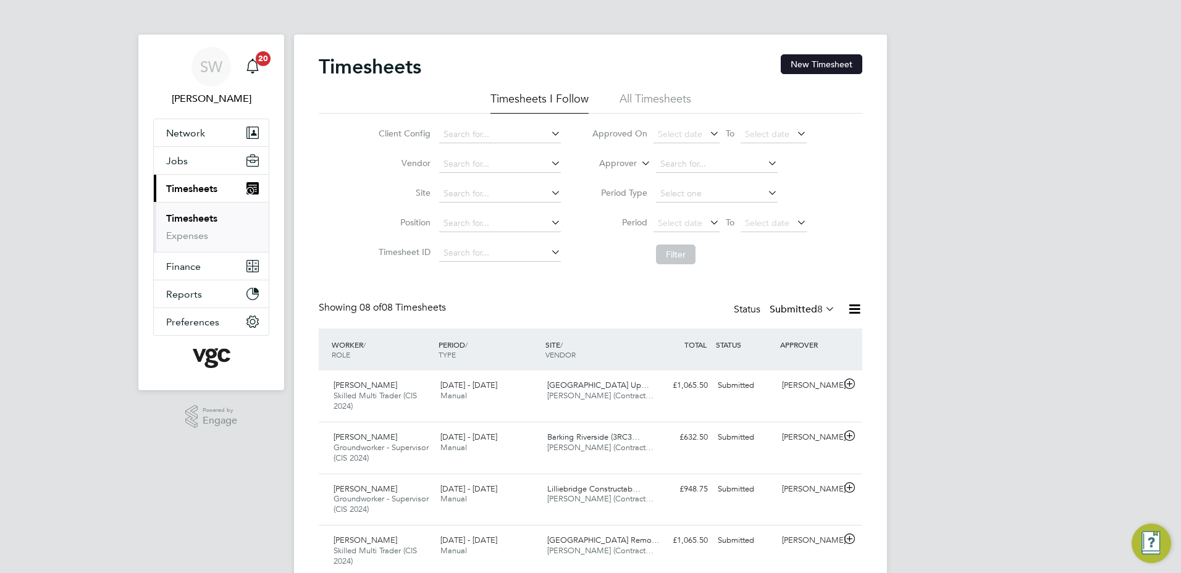
click at [799, 64] on button "New Timesheet" at bounding box center [822, 64] width 82 height 20
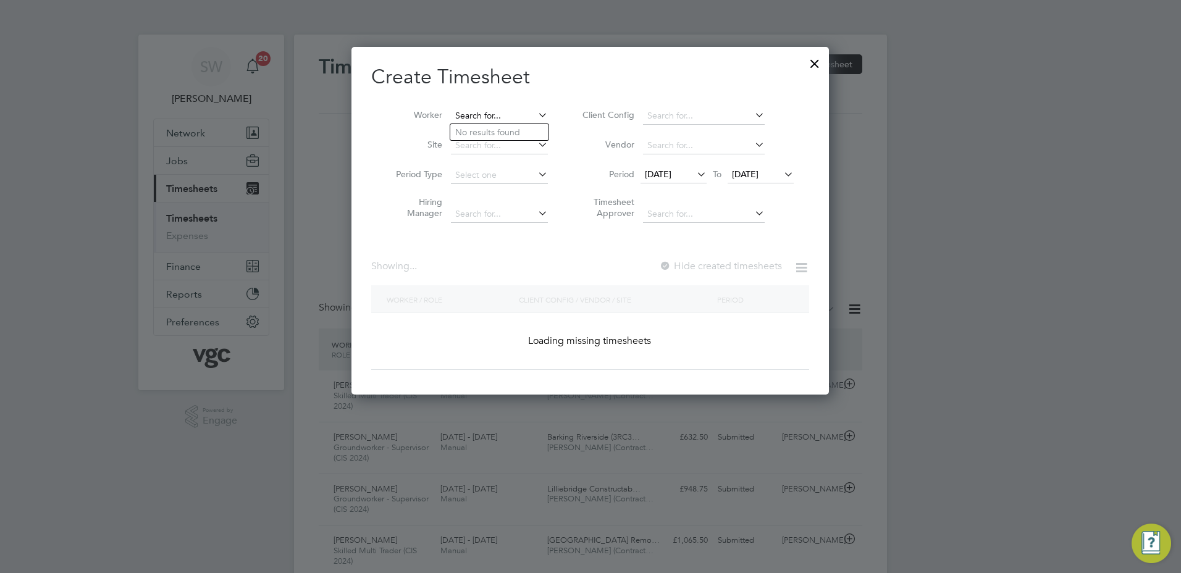
click at [494, 113] on input at bounding box center [499, 115] width 97 height 17
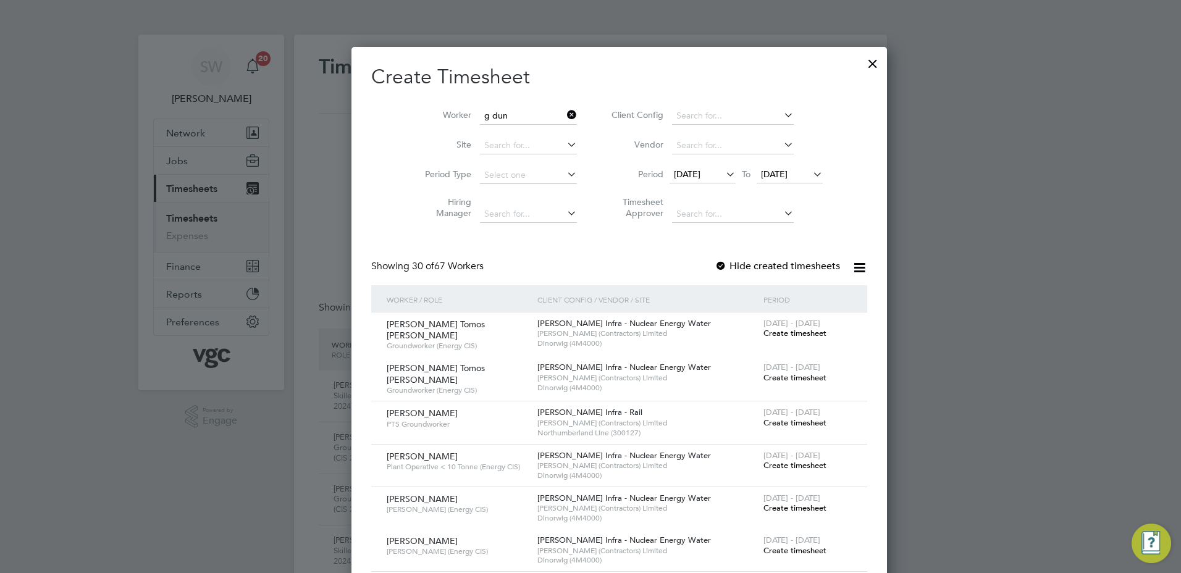
click at [477, 131] on li "G eorge Dun ca" at bounding box center [499, 132] width 98 height 17
type input "[PERSON_NAME]"
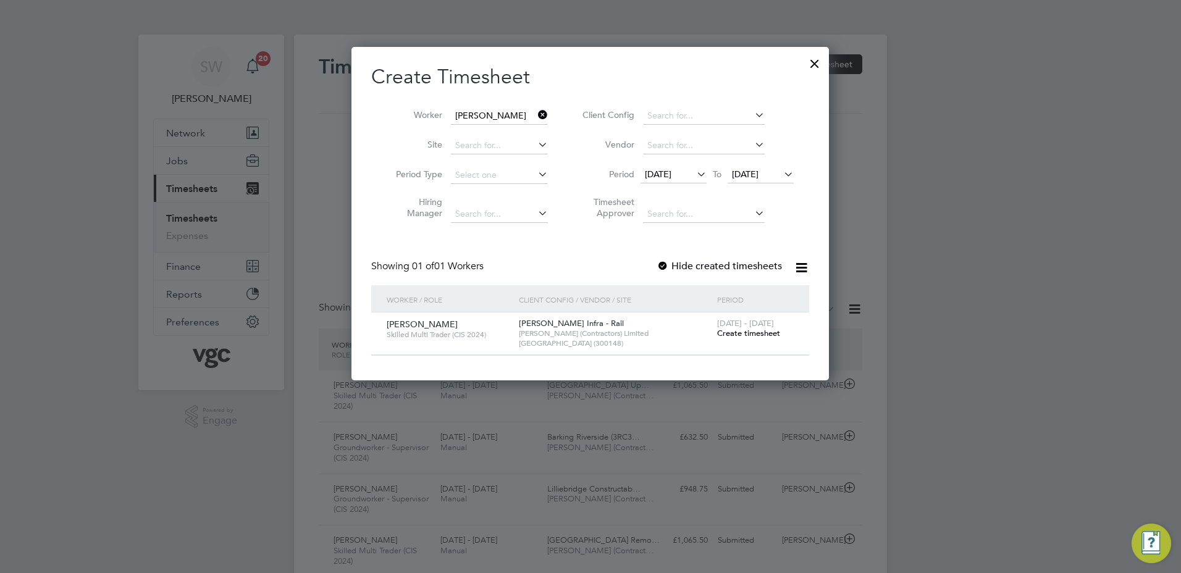
click at [734, 329] on span "Create timesheet" at bounding box center [748, 333] width 63 height 10
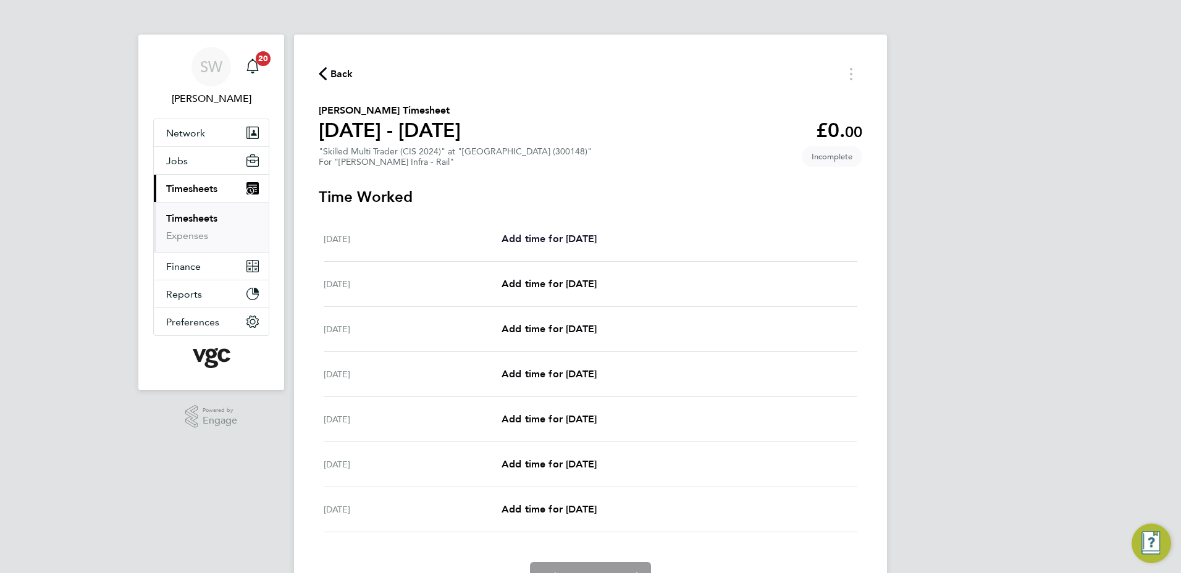
click at [572, 246] on div "[DATE] Add time for [DATE] Add time for [DATE]" at bounding box center [591, 239] width 534 height 45
click at [593, 235] on span "Add time for [DATE]" at bounding box center [548, 239] width 95 height 12
select select "30"
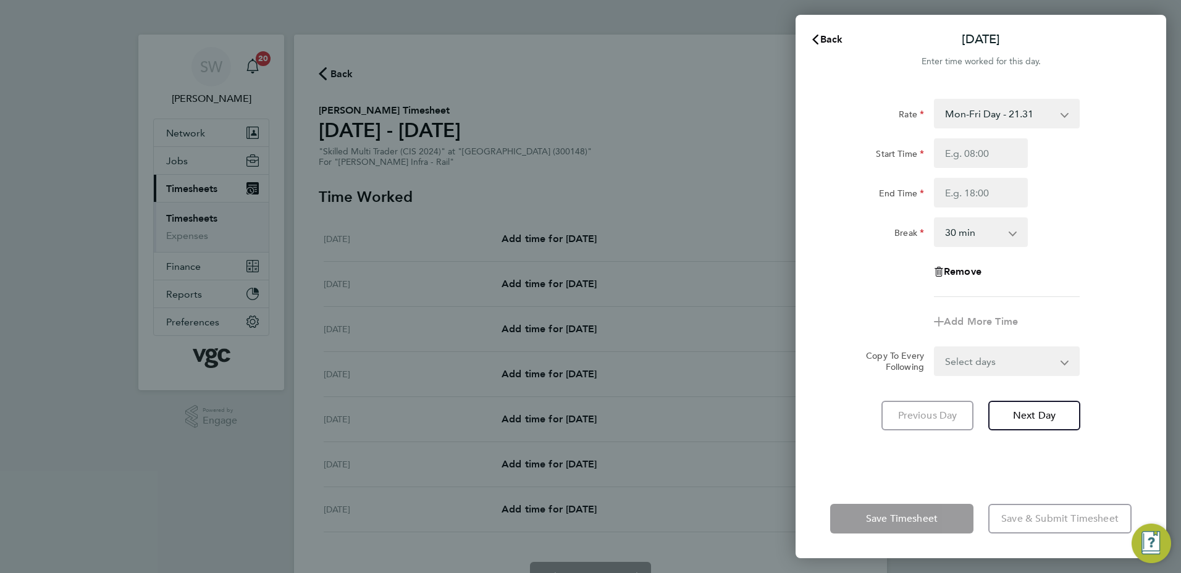
click at [1060, 115] on select "Mon-Fri Day - 21.31 Xmas / [GEOGRAPHIC_DATA] - 42.62 Mon-Thurs Nights - 24.51 W…" at bounding box center [999, 113] width 128 height 27
select select "30"
click at [968, 152] on input "Start Time" at bounding box center [981, 153] width 94 height 30
type input "07:00"
type input "17:30"
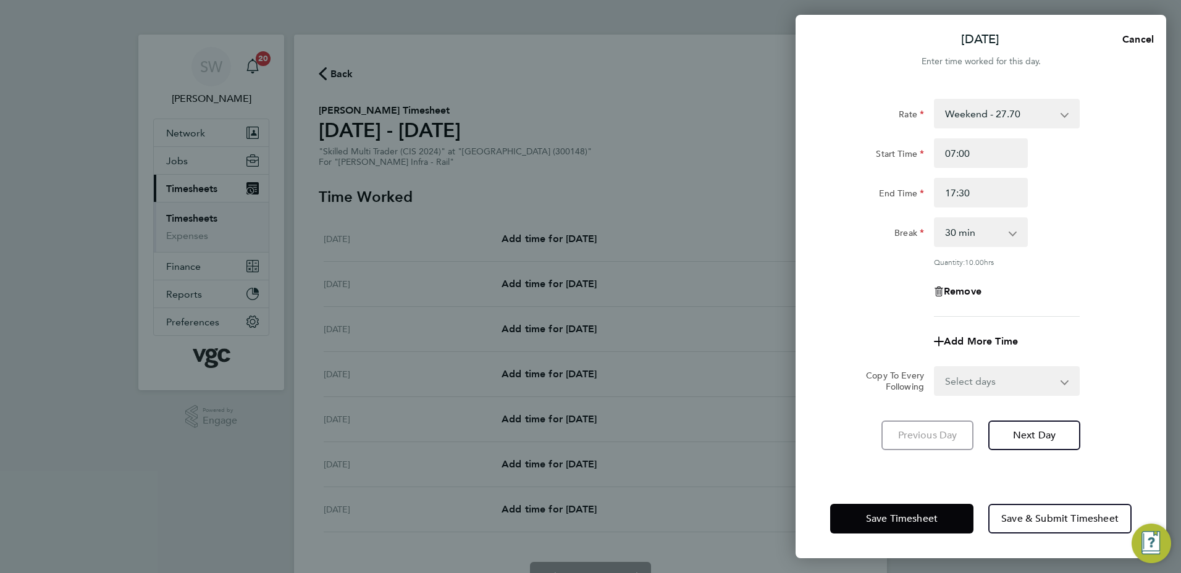
click at [1061, 385] on select "Select days Day Weekday (Mon-Fri) [DATE] [DATE] [DATE] [DATE] [DATE] [DATE]" at bounding box center [1000, 380] width 130 height 27
select select "SUN"
click at [935, 367] on select "Select days Day Weekday (Mon-Fri) [DATE] [DATE] [DATE] [DATE] [DATE] [DATE]" at bounding box center [1000, 380] width 130 height 27
select select "[DATE]"
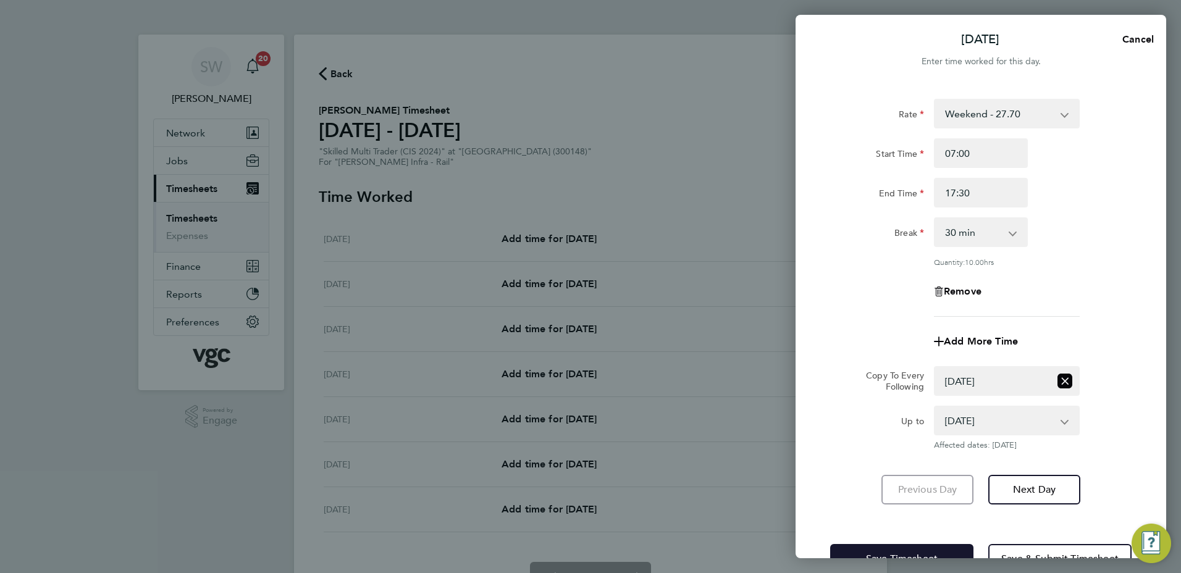
click at [858, 546] on button "Save Timesheet" at bounding box center [901, 559] width 143 height 30
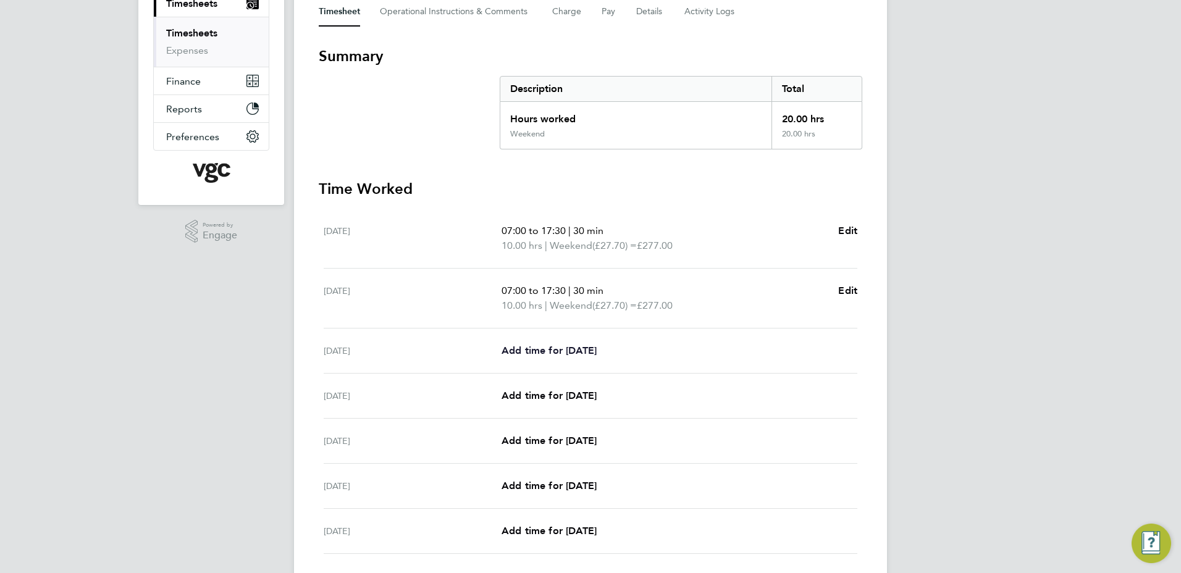
click at [553, 354] on span "Add time for [DATE]" at bounding box center [548, 351] width 95 height 12
select select "30"
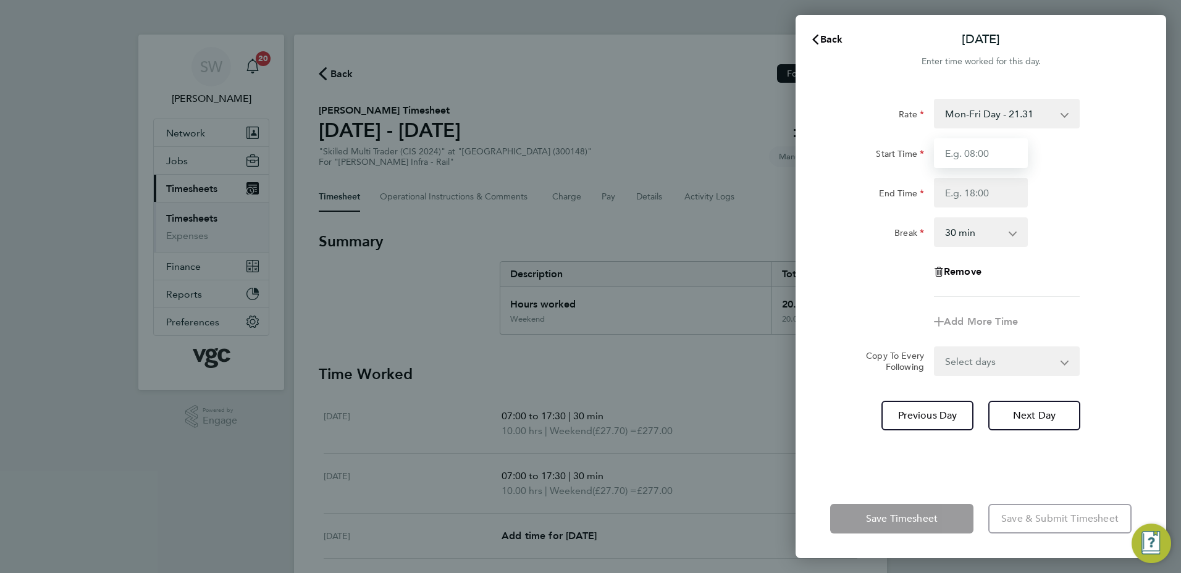
click at [981, 149] on input "Start Time" at bounding box center [981, 153] width 94 height 30
type input "07:00"
type input "17:30"
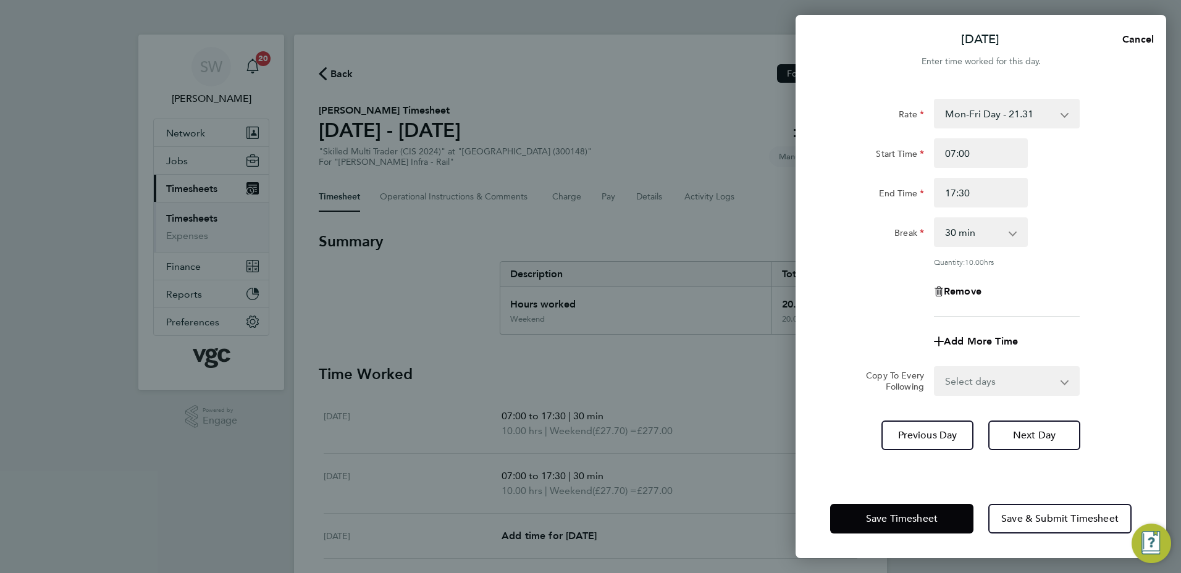
click at [1061, 379] on select "Select days Day [DATE] [DATE] [DATE] [DATE]" at bounding box center [1000, 380] width 130 height 27
select select "TUE"
click at [935, 367] on select "Select days Day [DATE] [DATE] [DATE] [DATE]" at bounding box center [1000, 380] width 130 height 27
select select "[DATE]"
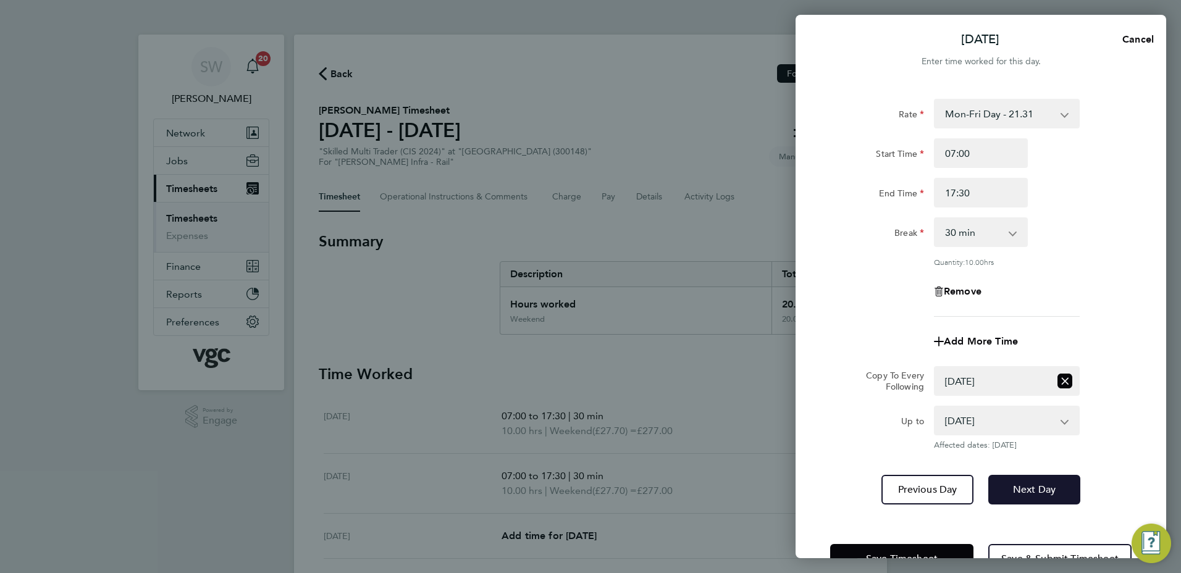
click at [1036, 488] on span "Next Day" at bounding box center [1034, 489] width 43 height 12
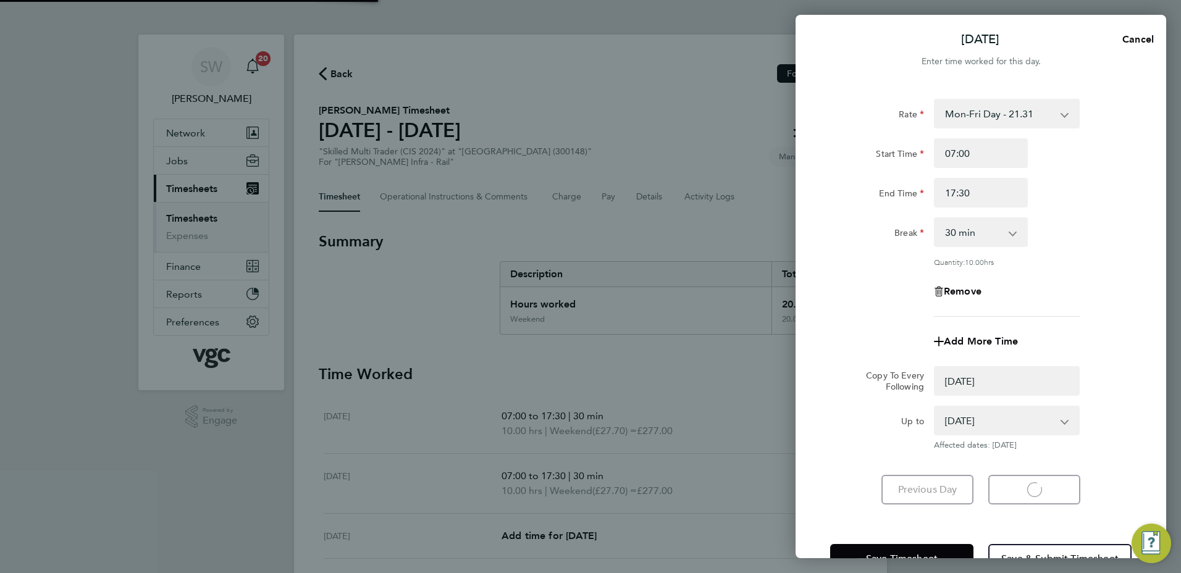
select select "0: null"
select select "30"
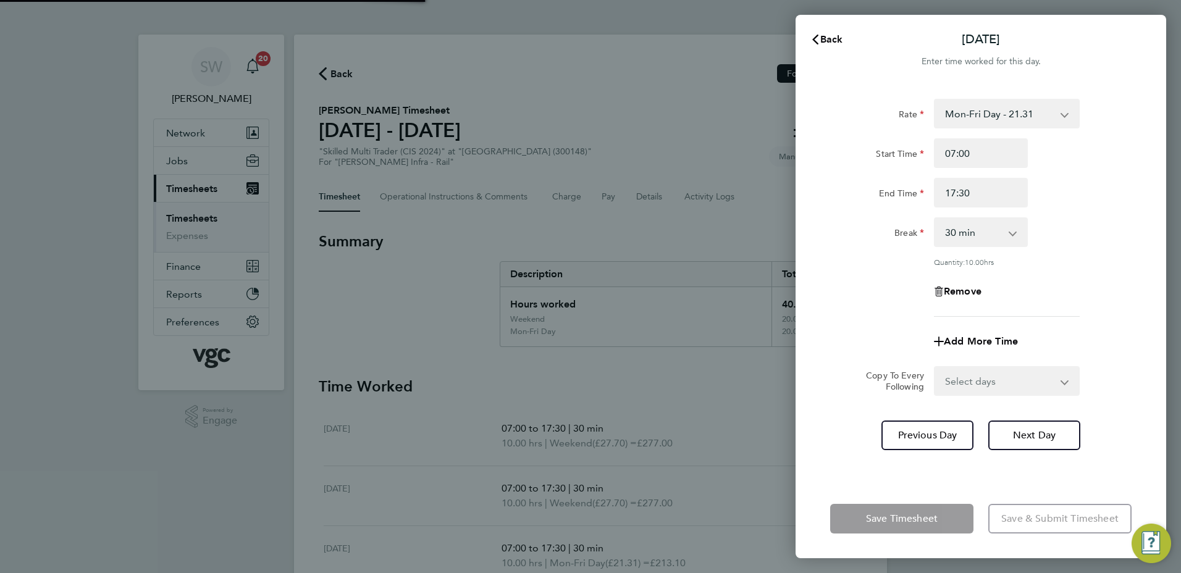
click at [1061, 380] on select "Select days Day [DATE] [DATE] [DATE]" at bounding box center [1000, 380] width 130 height 27
select select "WED"
click at [935, 367] on select "Select days Day [DATE] [DATE] [DATE]" at bounding box center [1000, 380] width 130 height 27
select select "[DATE]"
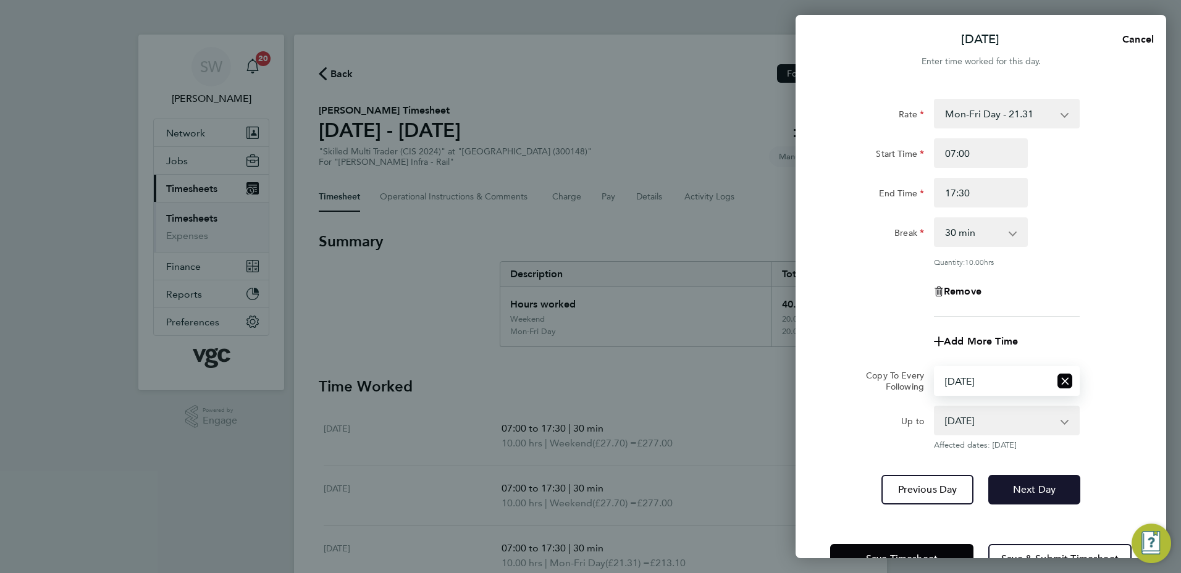
drag, startPoint x: 1038, startPoint y: 483, endPoint x: 1039, endPoint y: 474, distance: 9.3
click at [1037, 483] on span "Next Day" at bounding box center [1034, 489] width 43 height 12
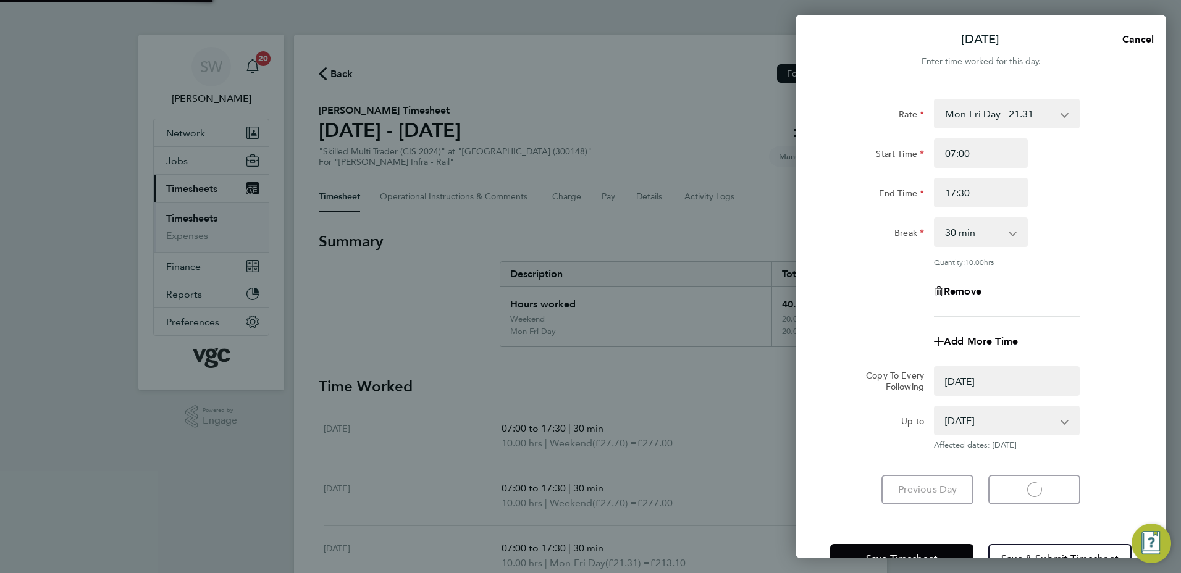
select select "0: null"
select select "30"
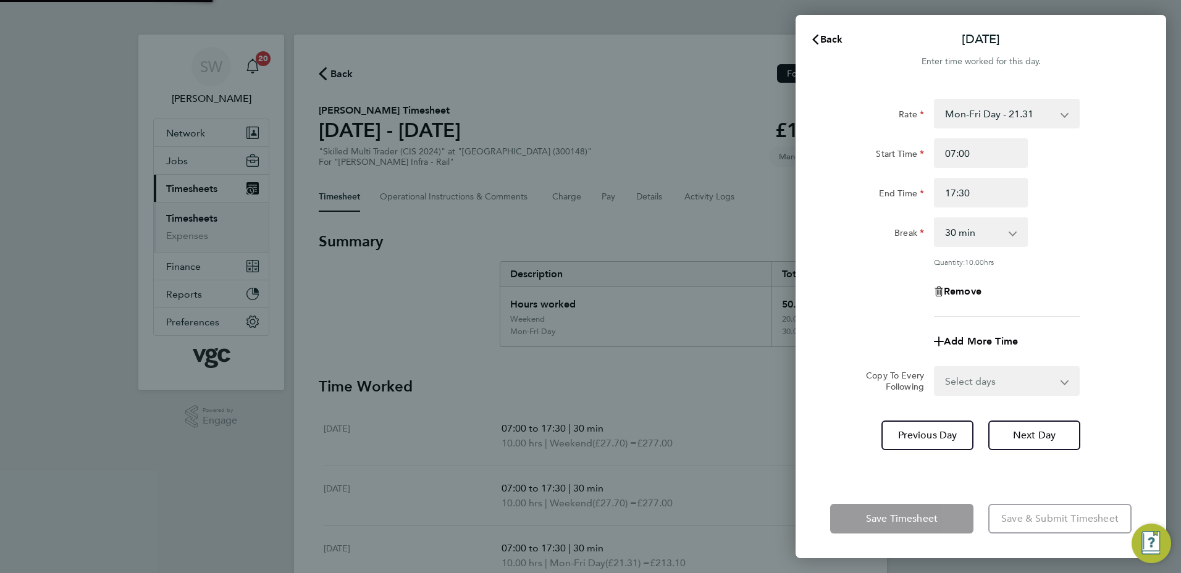
click at [1060, 384] on select "Select days Day [DATE] [DATE]" at bounding box center [1000, 380] width 130 height 27
select select "THU"
click at [935, 367] on select "Select days Day [DATE] [DATE]" at bounding box center [1000, 380] width 130 height 27
select select "[DATE]"
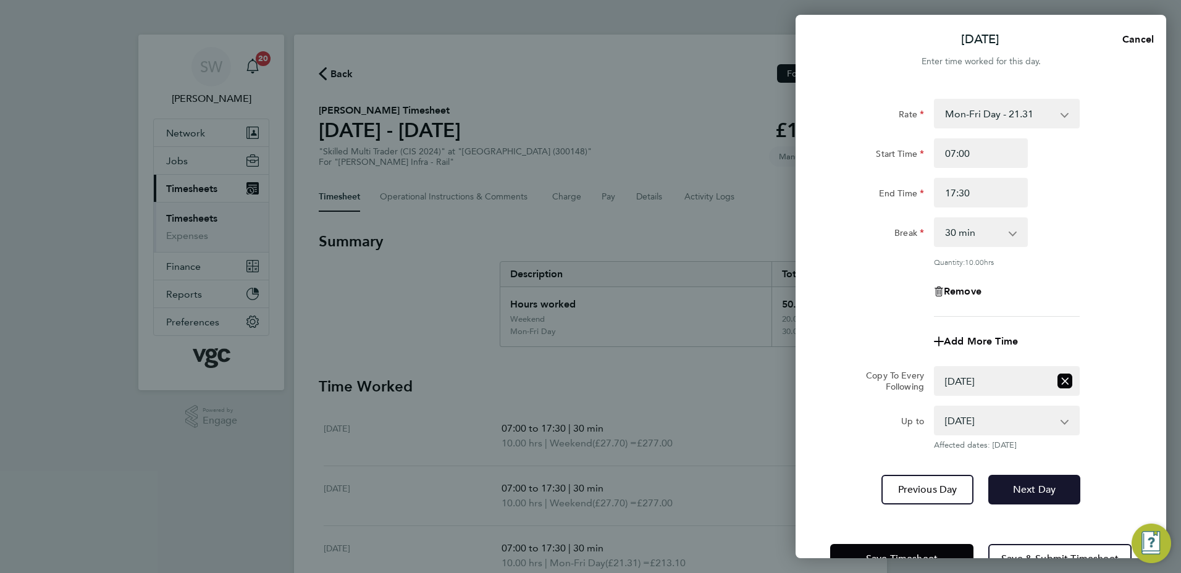
drag, startPoint x: 1036, startPoint y: 485, endPoint x: 1042, endPoint y: 451, distance: 33.9
click at [1036, 483] on span "Next Day" at bounding box center [1034, 489] width 43 height 12
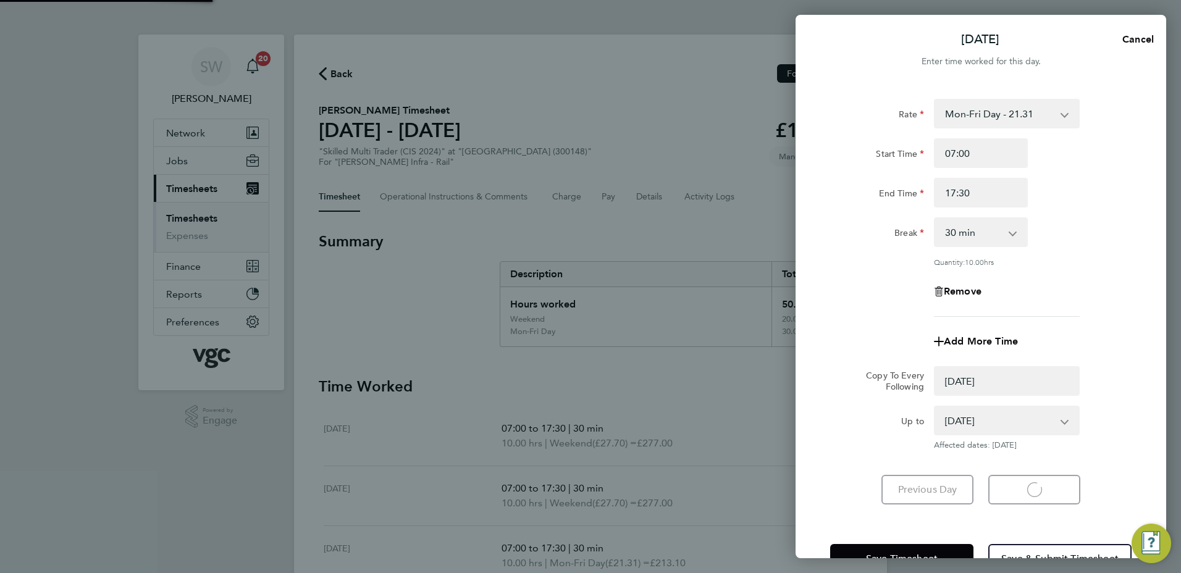
select select "0: null"
select select "30"
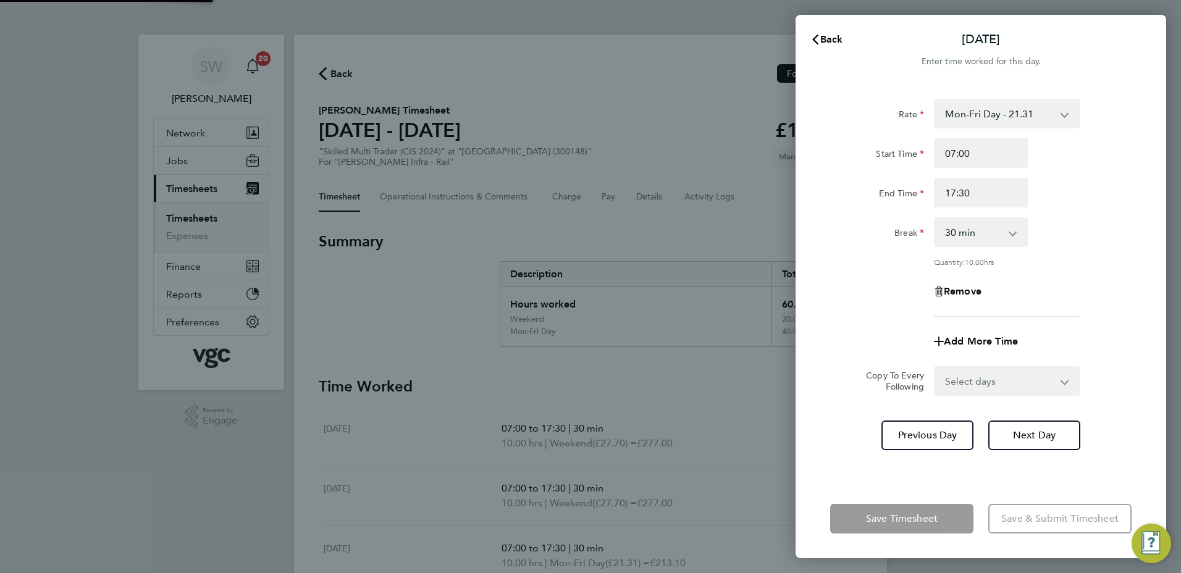
click at [1061, 380] on select "Select days [DATE]" at bounding box center [1000, 380] width 130 height 27
select select "FRI"
click at [935, 367] on select "Select days [DATE]" at bounding box center [1000, 380] width 130 height 27
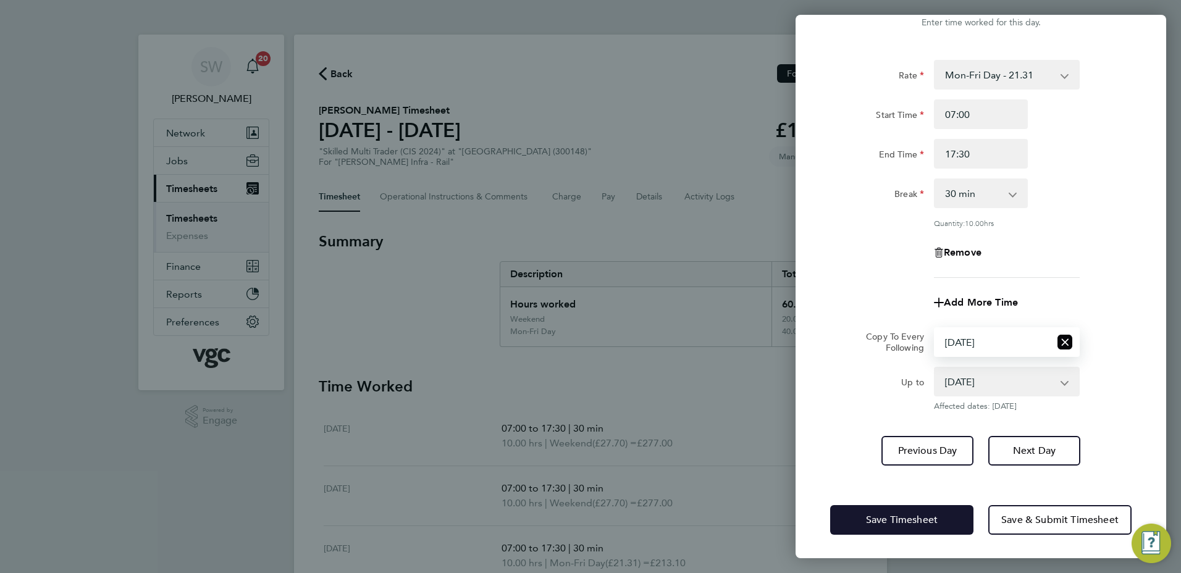
click at [864, 519] on button "Save Timesheet" at bounding box center [901, 520] width 143 height 30
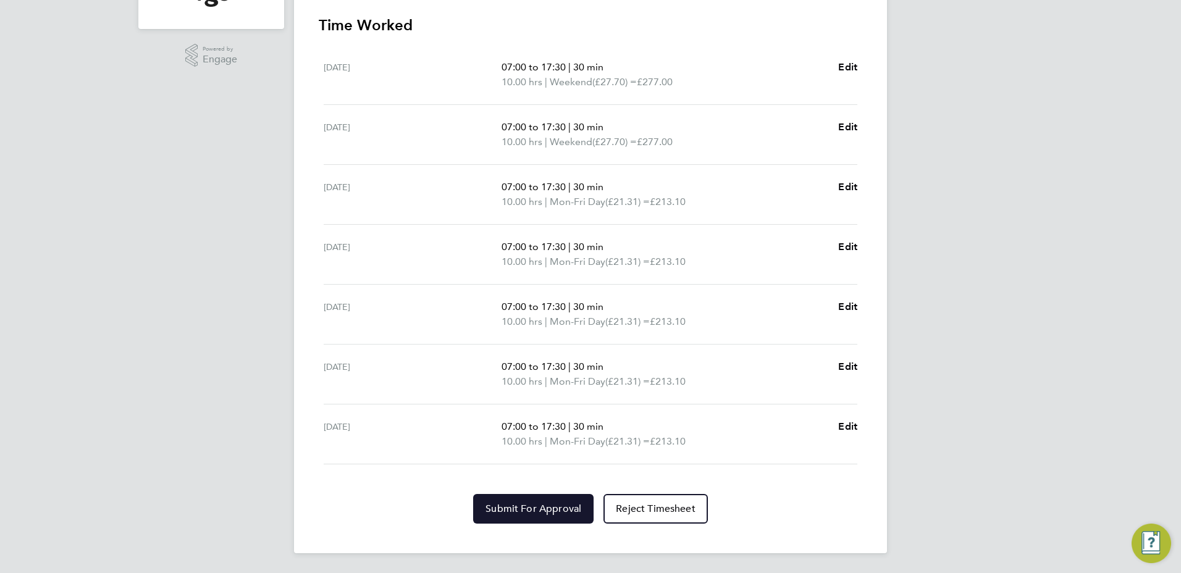
click at [499, 510] on span "Submit For Approval" at bounding box center [533, 509] width 96 height 12
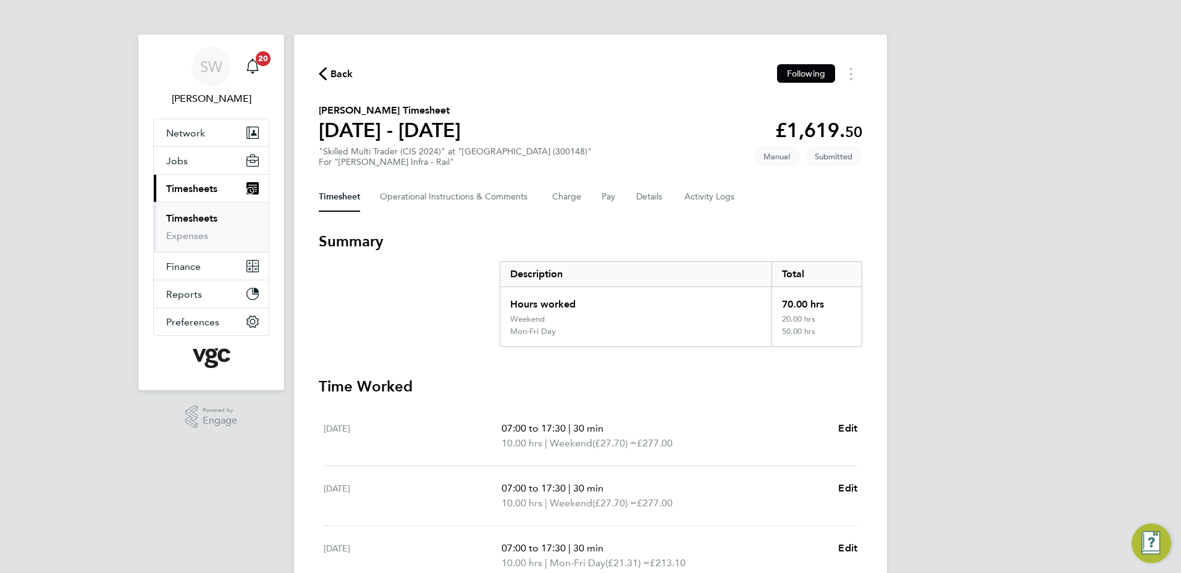
click at [213, 216] on link "Timesheets" at bounding box center [191, 218] width 51 height 12
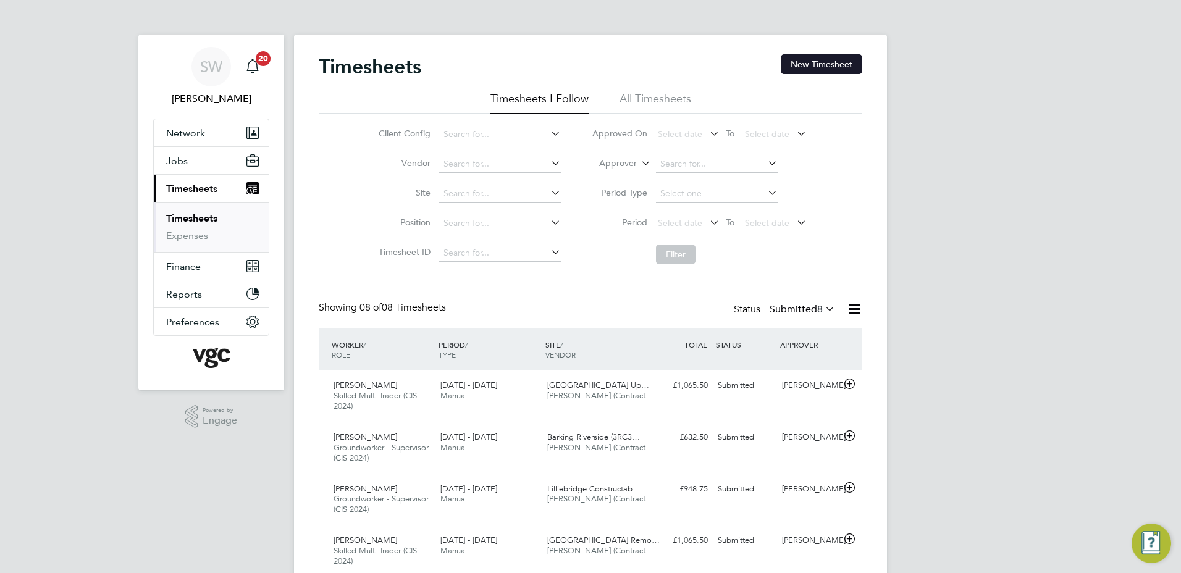
click at [819, 65] on button "New Timesheet" at bounding box center [822, 64] width 82 height 20
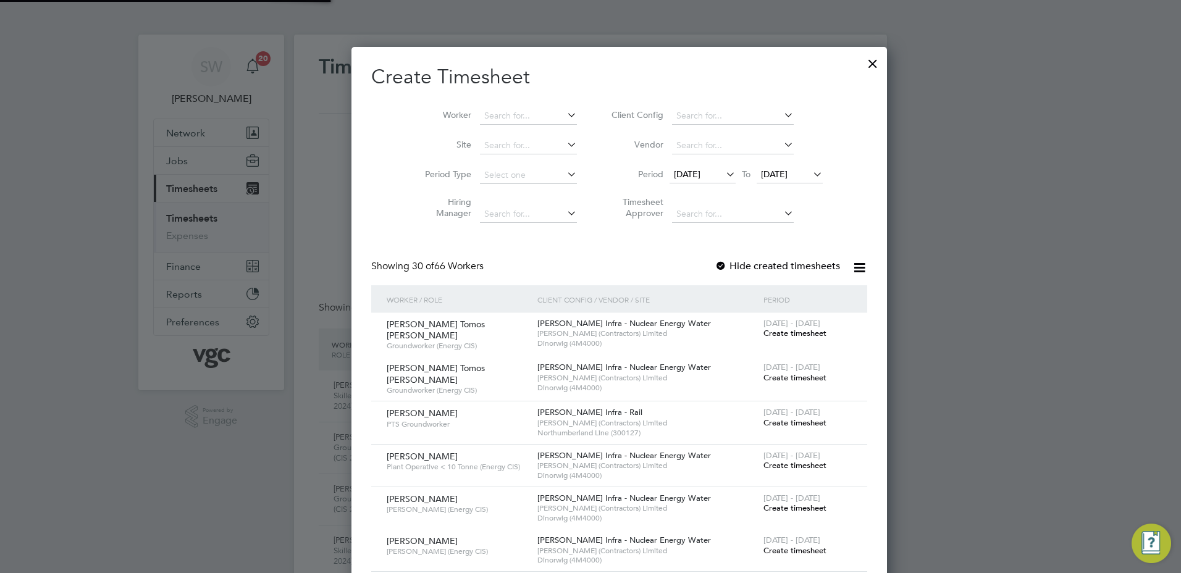
click at [483, 105] on li "Worker" at bounding box center [496, 116] width 192 height 30
click at [483, 114] on input at bounding box center [528, 115] width 97 height 17
click at [479, 128] on li "[PERSON_NAME]" at bounding box center [500, 132] width 100 height 17
type input "[PERSON_NAME]"
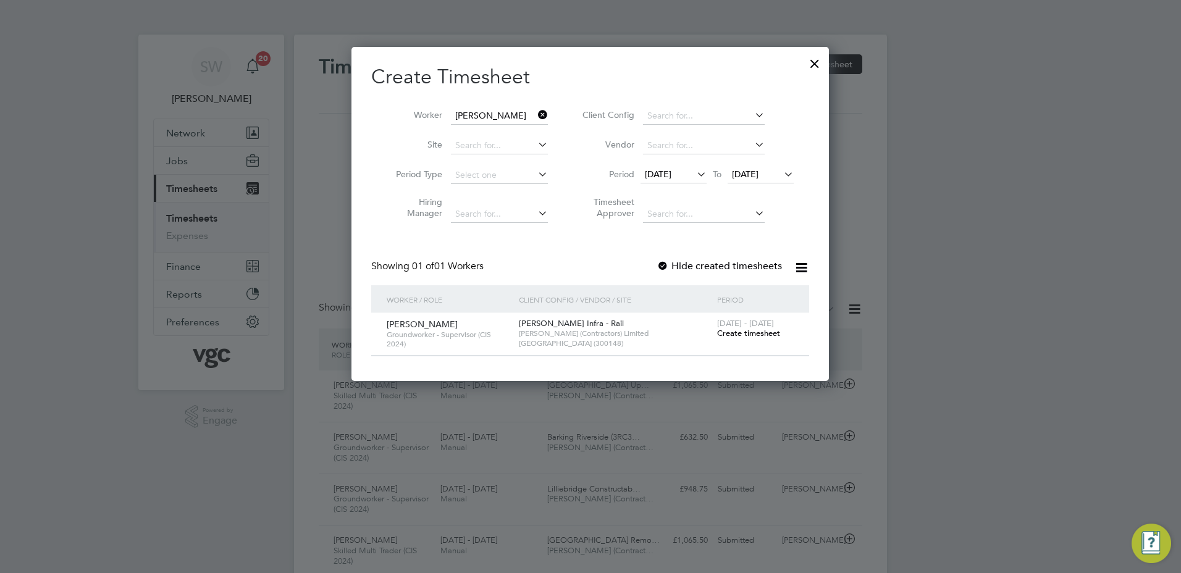
click at [734, 333] on span "Create timesheet" at bounding box center [748, 333] width 63 height 10
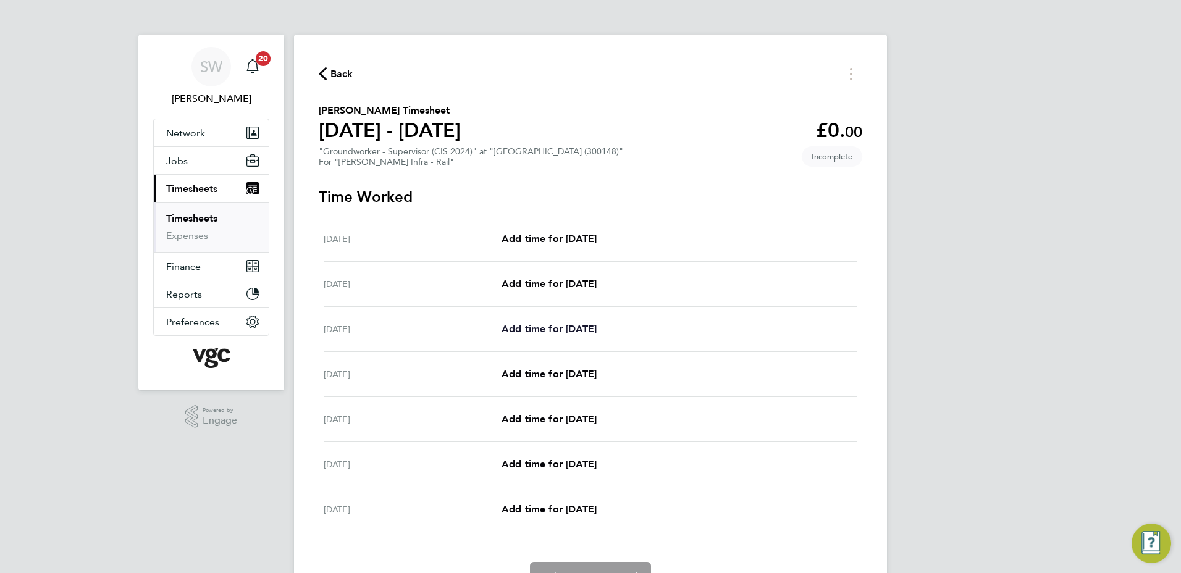
click at [537, 332] on span "Add time for [DATE]" at bounding box center [548, 329] width 95 height 12
select select "30"
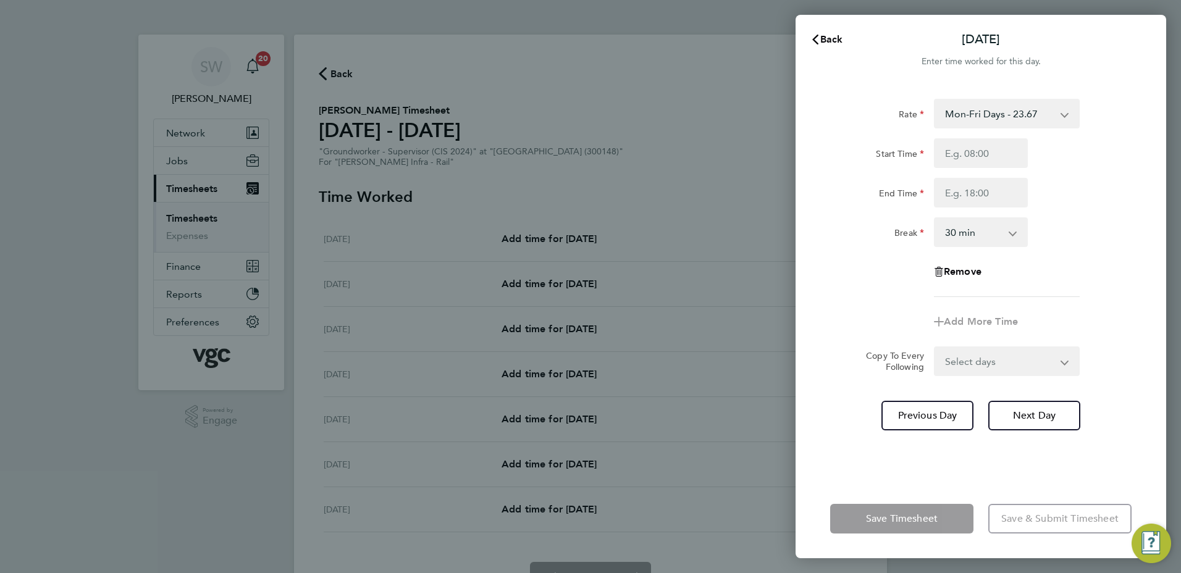
click at [1066, 116] on app-icon-cross-button at bounding box center [1070, 113] width 15 height 27
click at [1062, 115] on select "Mon-Fri Days - 23.67 Mon-Thurs Nights - 27.22 Xmas / [GEOGRAPHIC_DATA] - 47.34 …" at bounding box center [999, 113] width 128 height 27
select select "30"
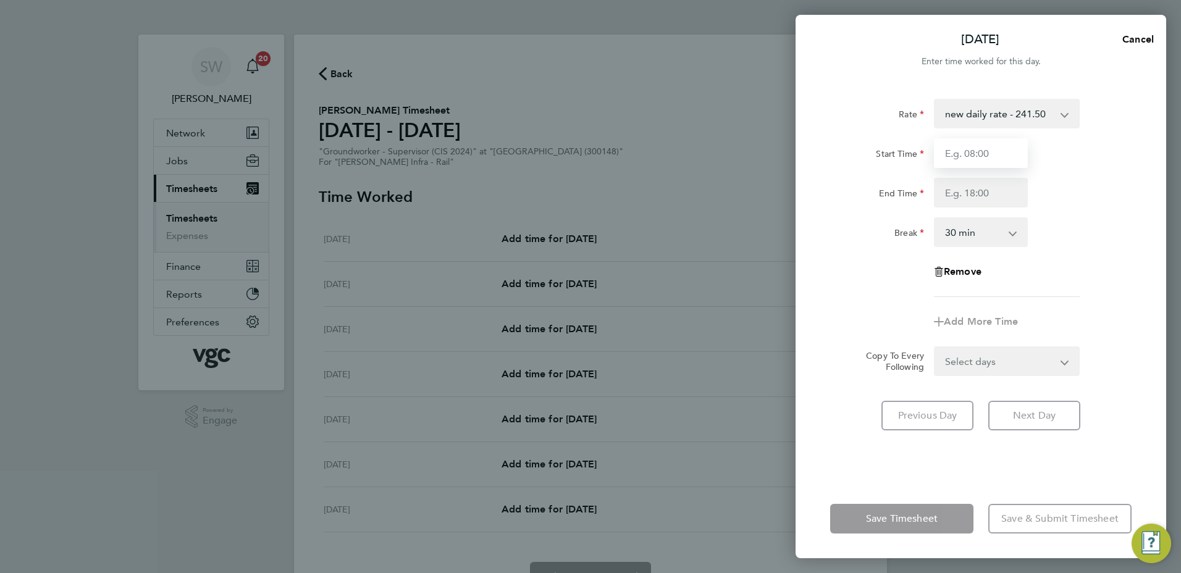
click at [960, 158] on input "Start Time" at bounding box center [981, 153] width 94 height 30
type input "07:00"
click at [954, 193] on input "End Time" at bounding box center [981, 193] width 94 height 30
type input "08:30"
click at [1061, 364] on form "Rate new daily rate - 241.50 Mon-Fri Days - 23.67 Mon-Thurs Nights - 27.22 Xmas…" at bounding box center [980, 237] width 301 height 277
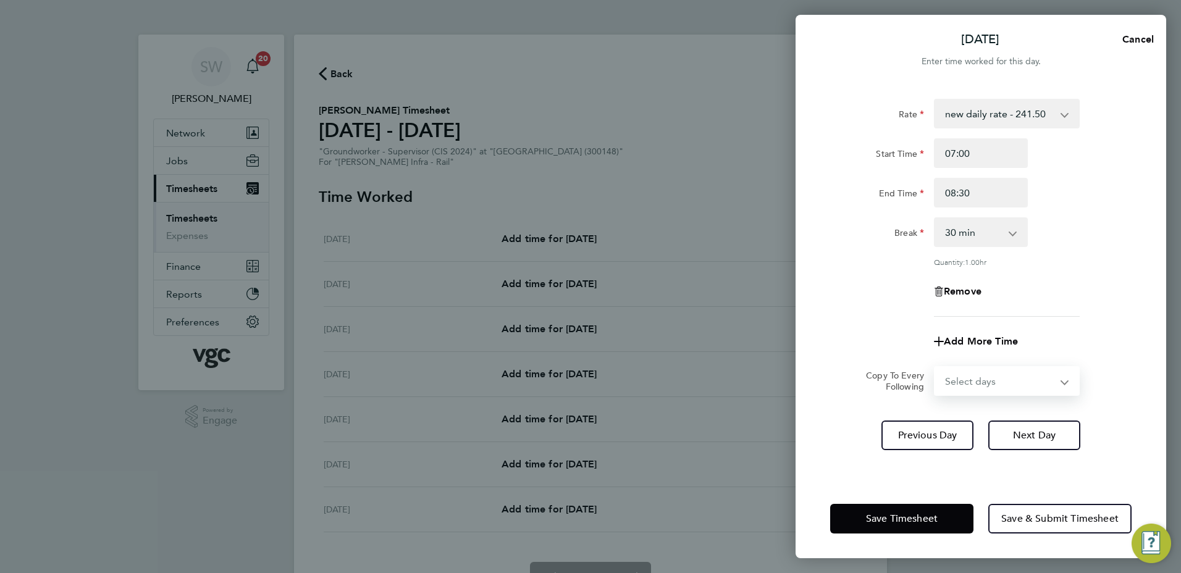
select select "TUE"
click at [935, 367] on select "Select days Day [DATE] [DATE] [DATE] [DATE]" at bounding box center [1000, 380] width 130 height 27
select select "[DATE]"
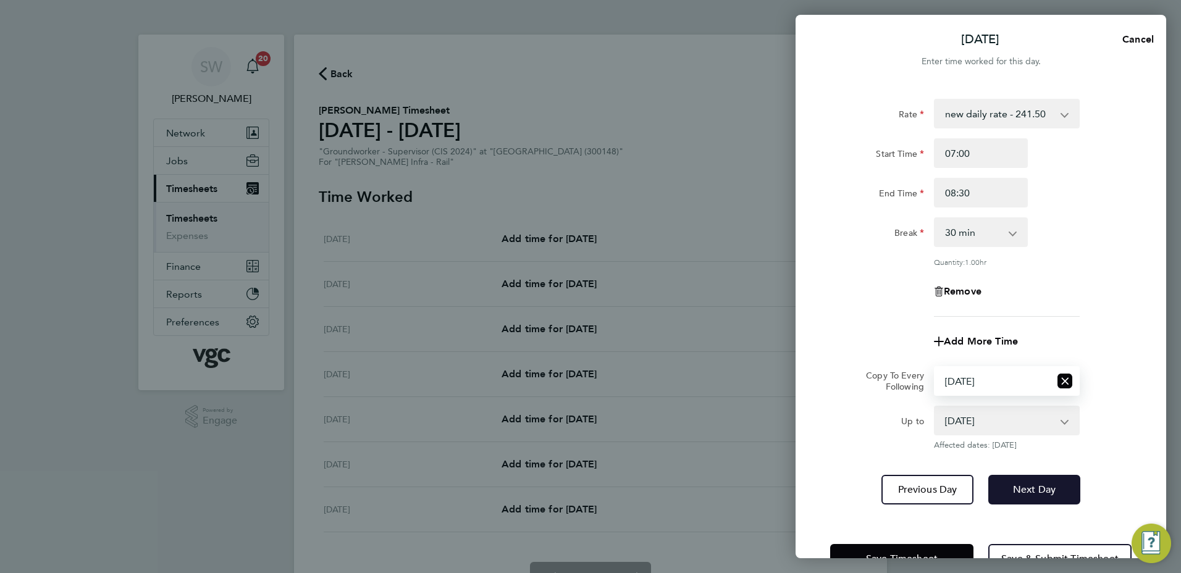
click at [1015, 486] on span "Next Day" at bounding box center [1034, 489] width 43 height 12
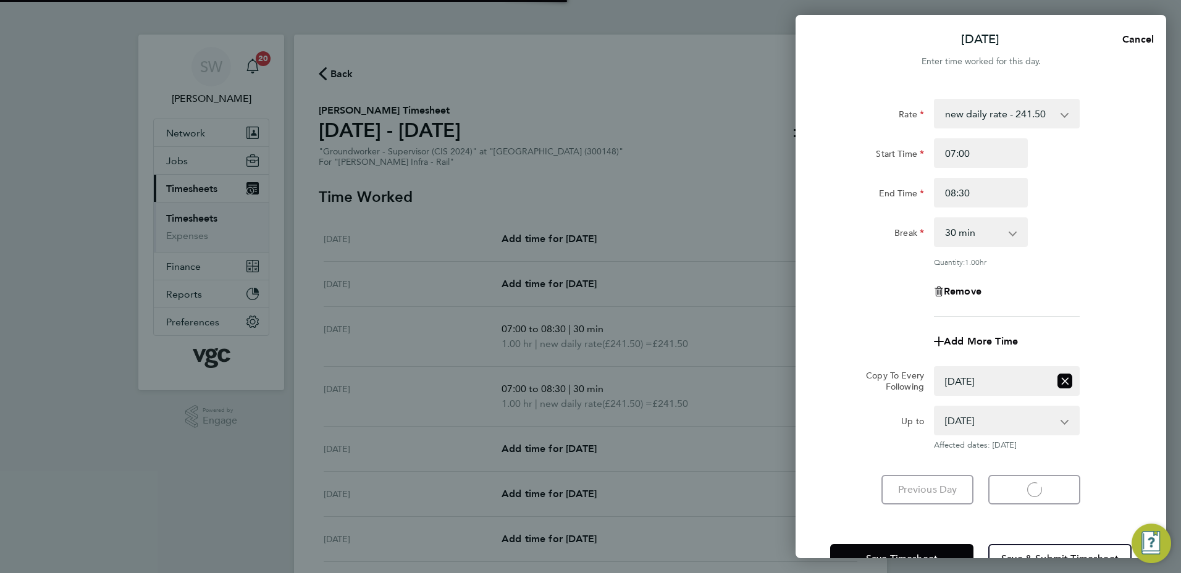
select select "30"
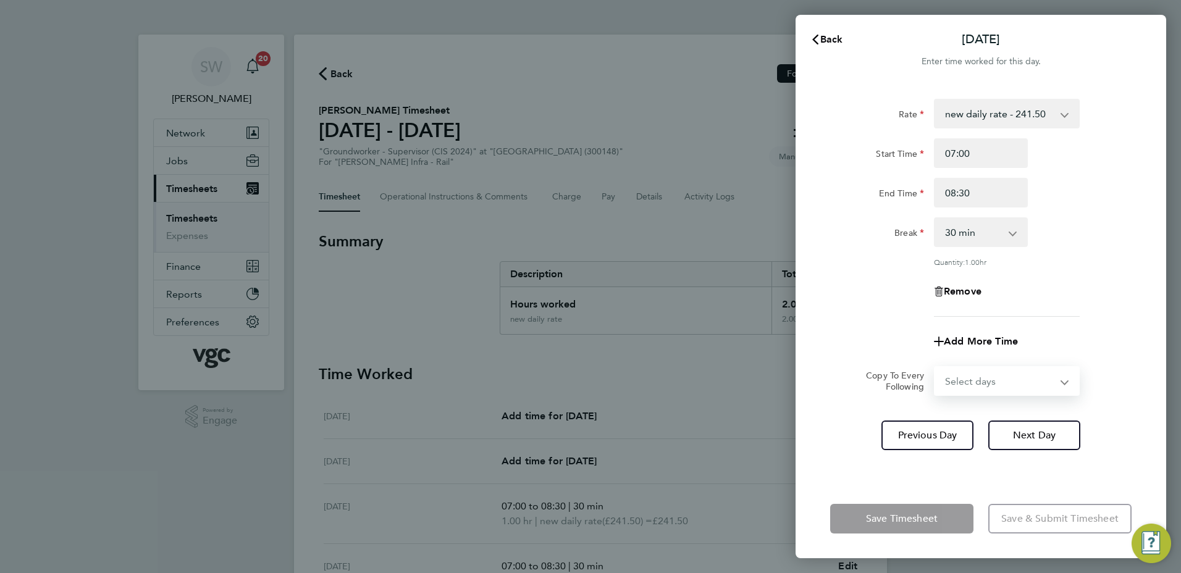
click at [1062, 380] on select "Select days Day [DATE] [DATE] [DATE]" at bounding box center [1000, 380] width 130 height 27
select select "WED"
click at [935, 367] on select "Select days Day [DATE] [DATE] [DATE]" at bounding box center [1000, 380] width 130 height 27
select select "[DATE]"
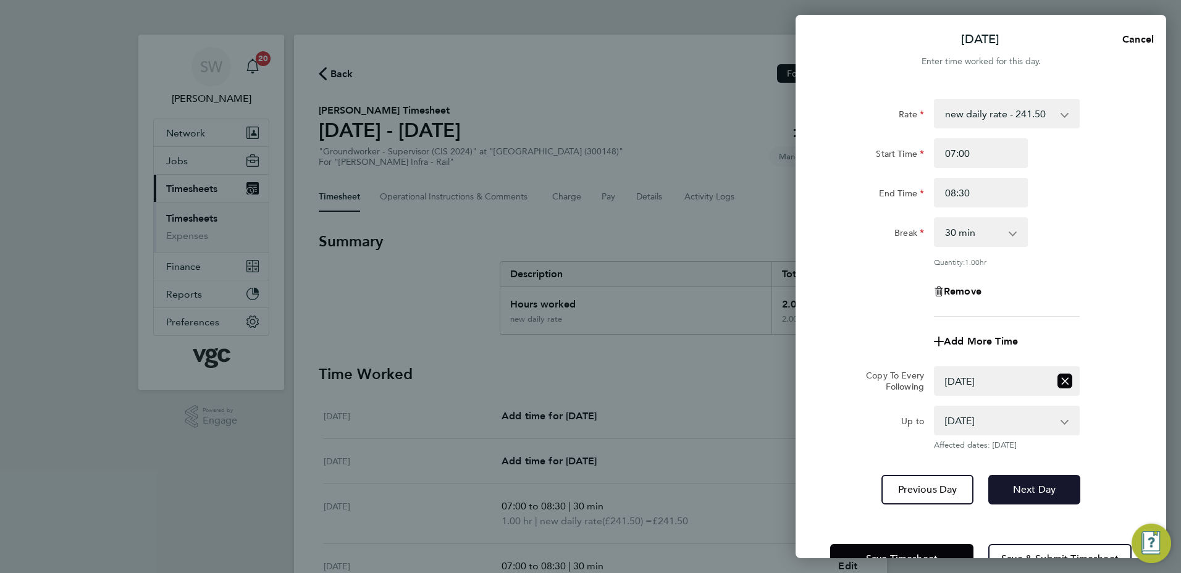
click at [1026, 475] on button "Next Day" at bounding box center [1034, 490] width 92 height 30
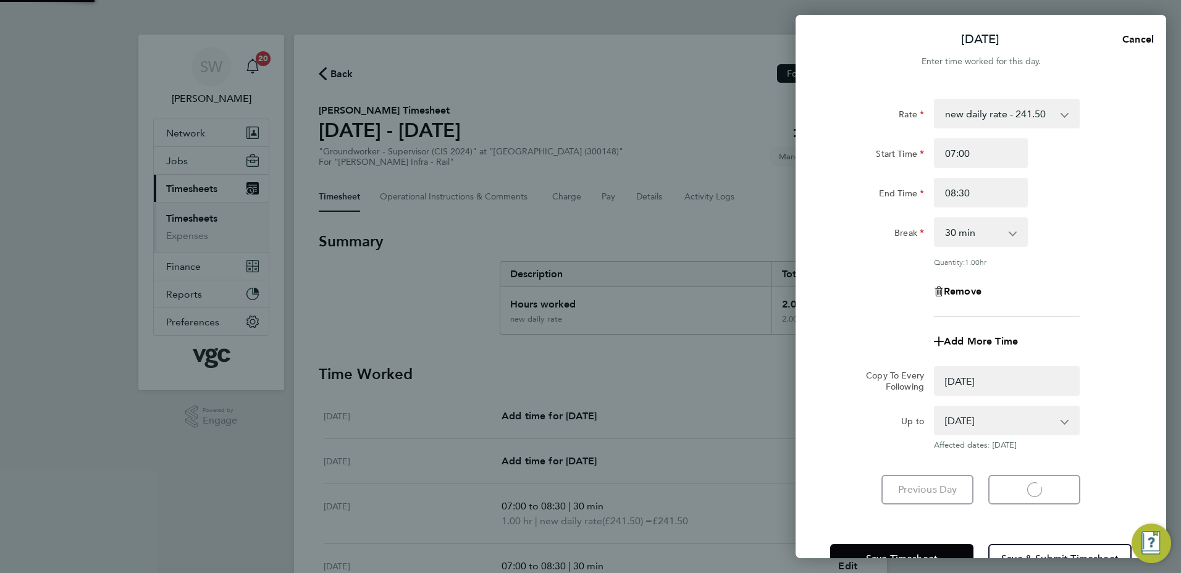
select select "0: null"
select select "30"
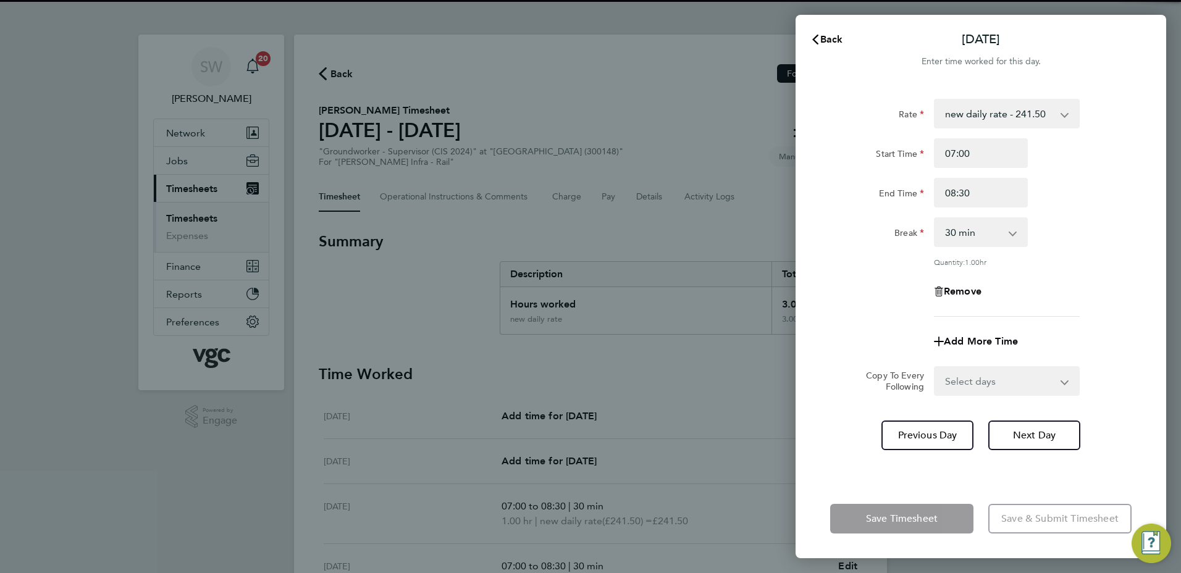
drag, startPoint x: 1061, startPoint y: 382, endPoint x: 1052, endPoint y: 386, distance: 10.0
click at [1061, 382] on select "Select days Day [DATE] [DATE]" at bounding box center [1000, 380] width 130 height 27
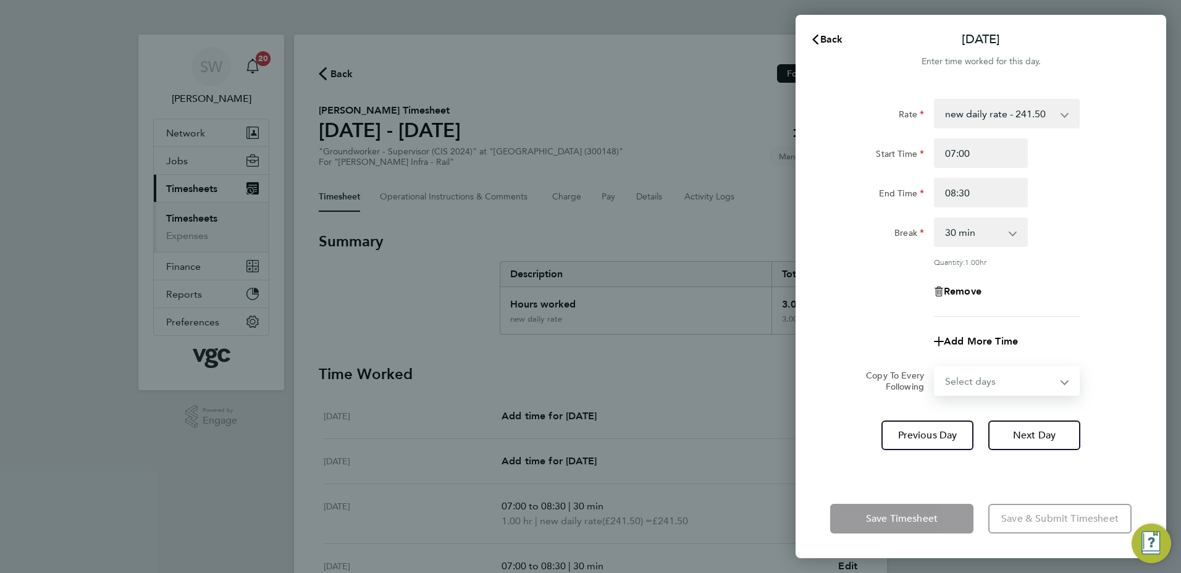
select select "THU"
click at [935, 367] on select "Select days Day [DATE] [DATE]" at bounding box center [1000, 380] width 130 height 27
select select "[DATE]"
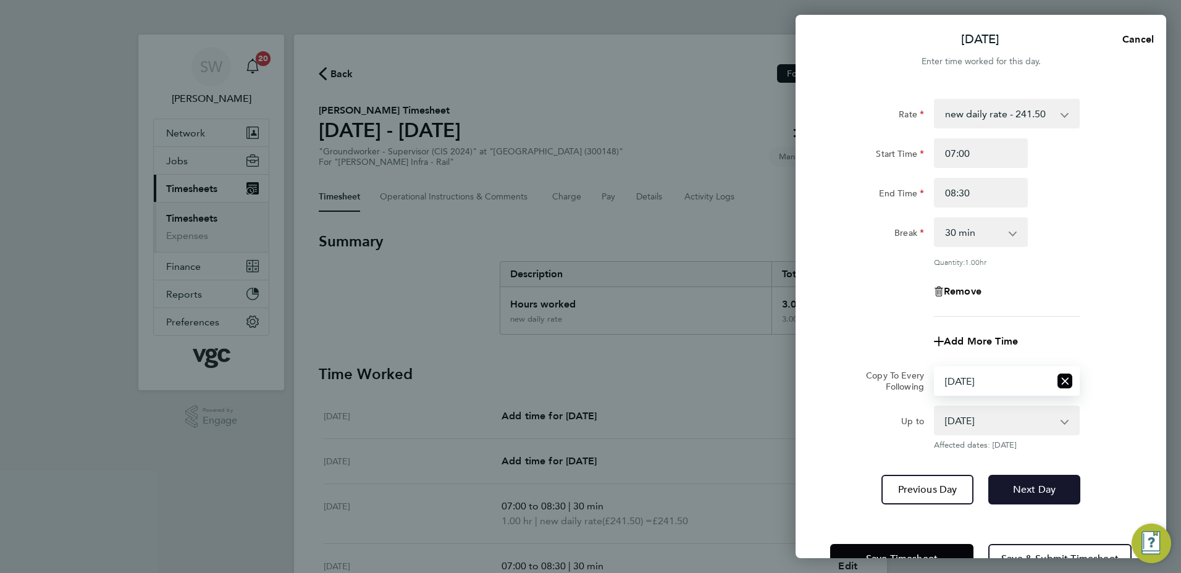
drag, startPoint x: 1022, startPoint y: 492, endPoint x: 1026, endPoint y: 476, distance: 16.0
click at [1023, 492] on span "Next Day" at bounding box center [1034, 489] width 43 height 12
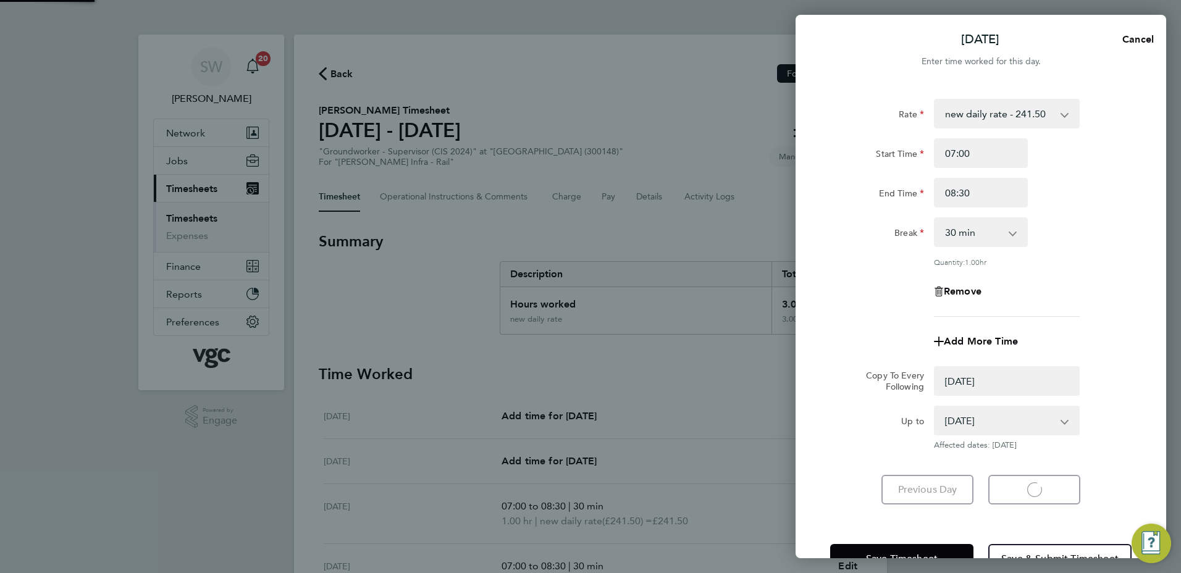
select select "0: null"
select select "30"
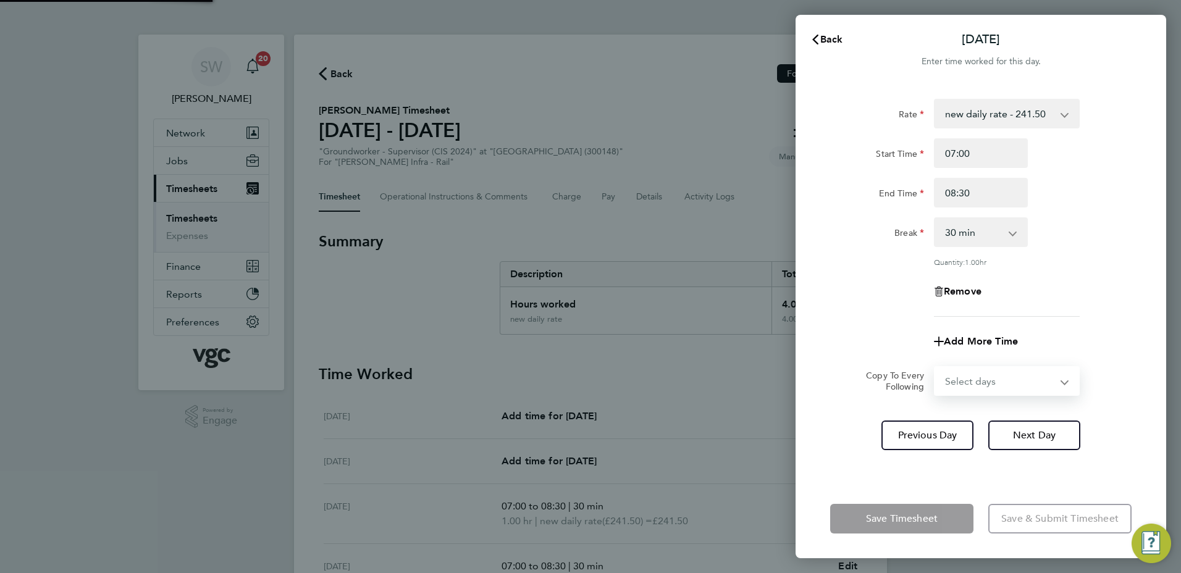
drag, startPoint x: 1060, startPoint y: 380, endPoint x: 1041, endPoint y: 395, distance: 23.3
click at [1060, 380] on select "Select days [DATE]" at bounding box center [1000, 380] width 130 height 27
select select "FRI"
click at [935, 367] on select "Select days [DATE]" at bounding box center [1000, 380] width 130 height 27
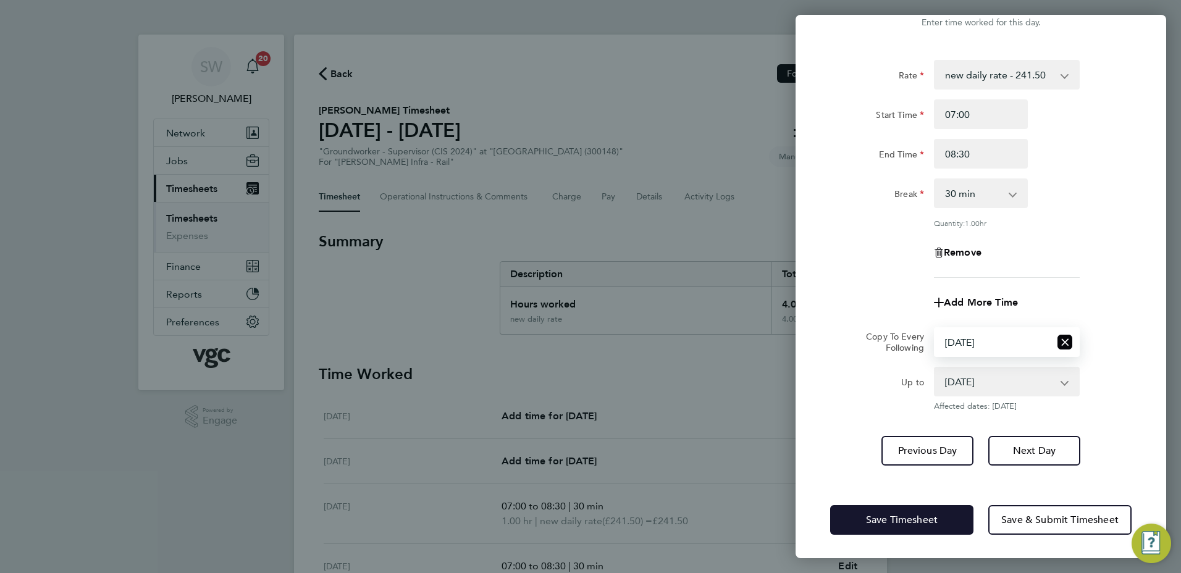
click at [877, 511] on button "Save Timesheet" at bounding box center [901, 520] width 143 height 30
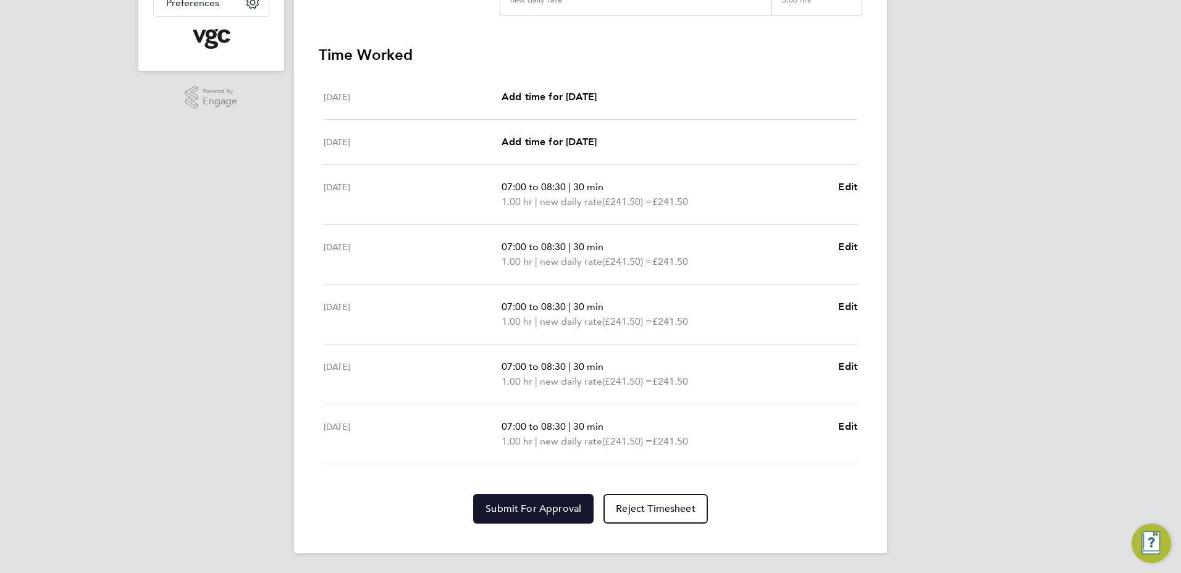
click at [525, 506] on span "Submit For Approval" at bounding box center [533, 509] width 96 height 12
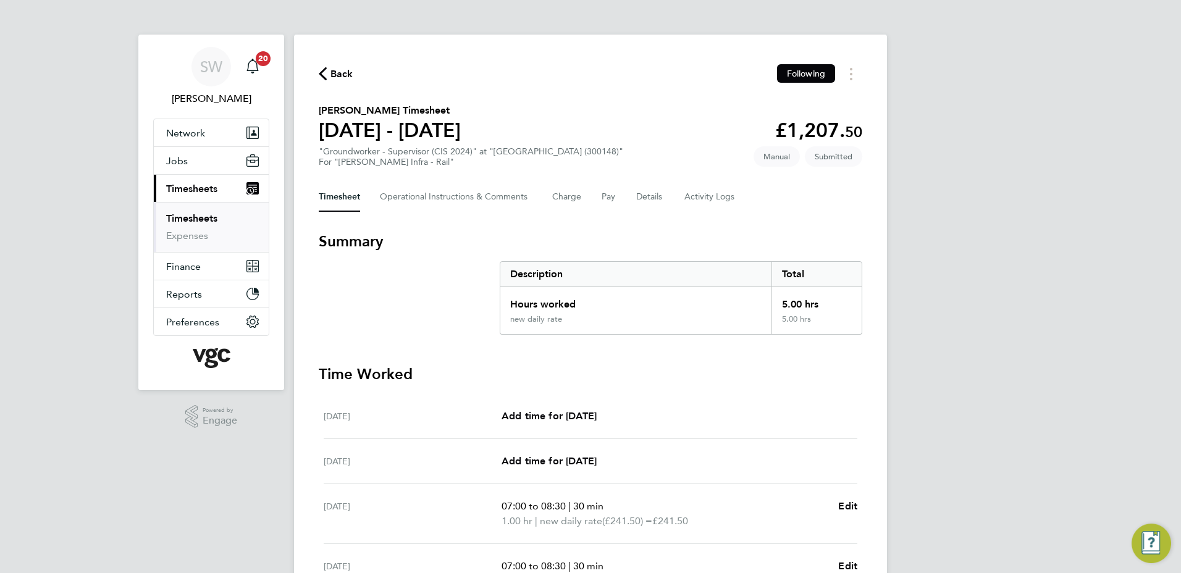
click at [202, 220] on link "Timesheets" at bounding box center [191, 218] width 51 height 12
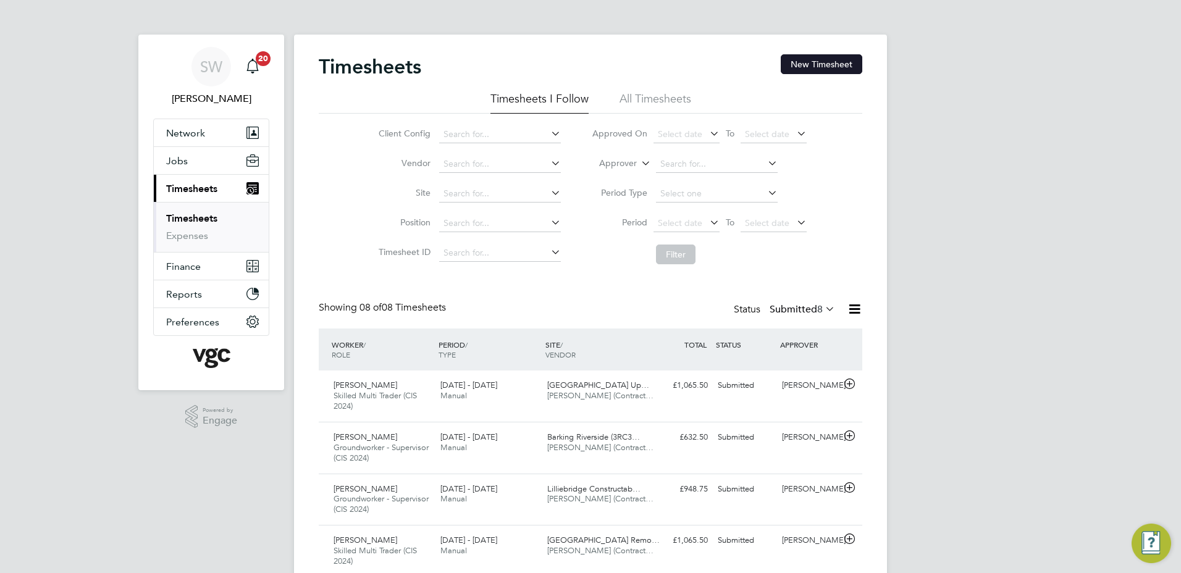
click at [801, 67] on button "New Timesheet" at bounding box center [822, 64] width 82 height 20
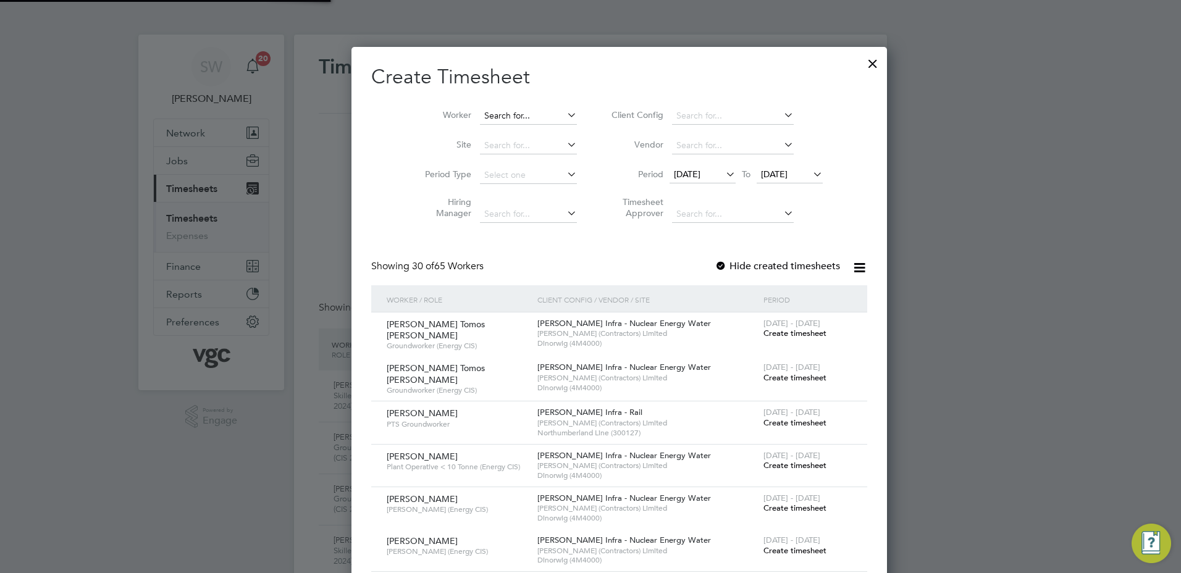
click at [493, 111] on input at bounding box center [528, 115] width 97 height 17
click at [487, 148] on b "Bota" at bounding box center [484, 149] width 19 height 10
type input "[PERSON_NAME]"
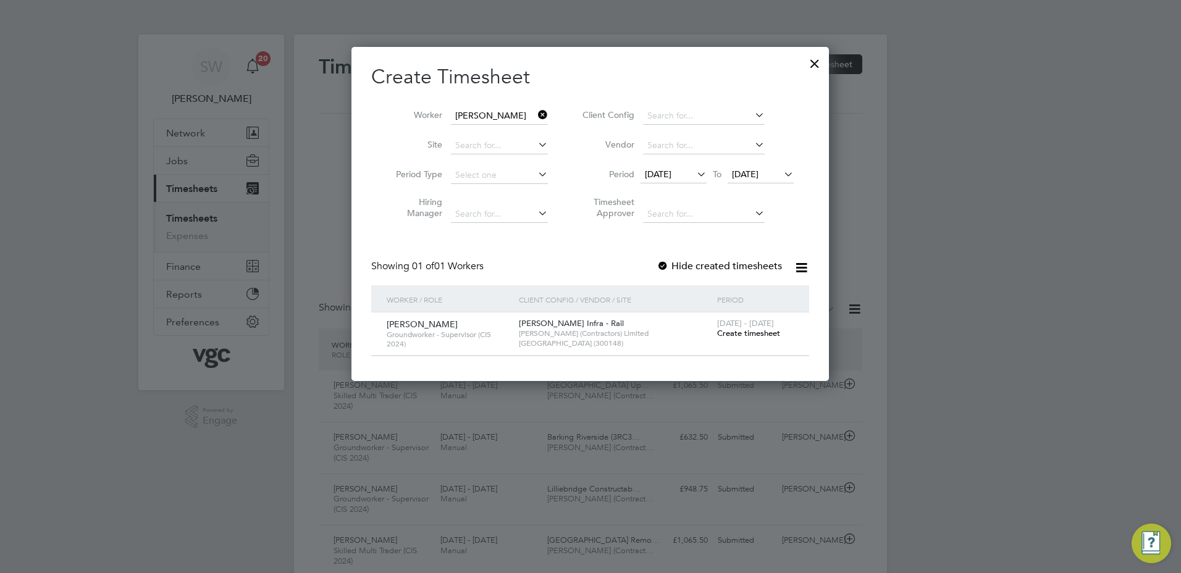
click at [734, 326] on span "[DATE] - [DATE]" at bounding box center [745, 323] width 57 height 10
click at [733, 330] on span "Create timesheet" at bounding box center [748, 333] width 63 height 10
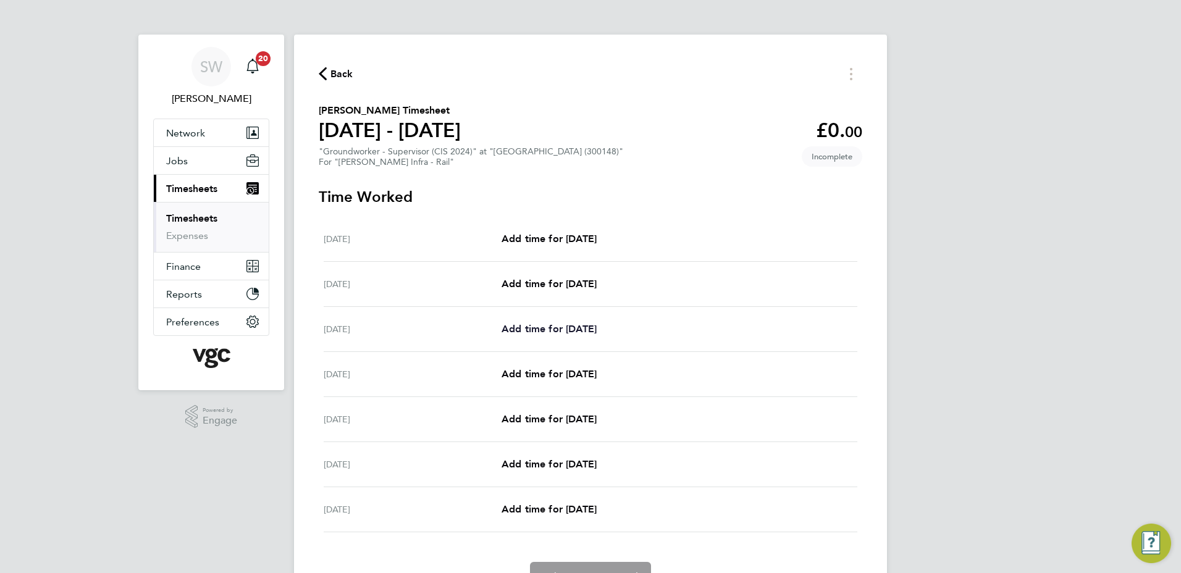
click at [530, 323] on span "Add time for [DATE]" at bounding box center [548, 329] width 95 height 12
select select "30"
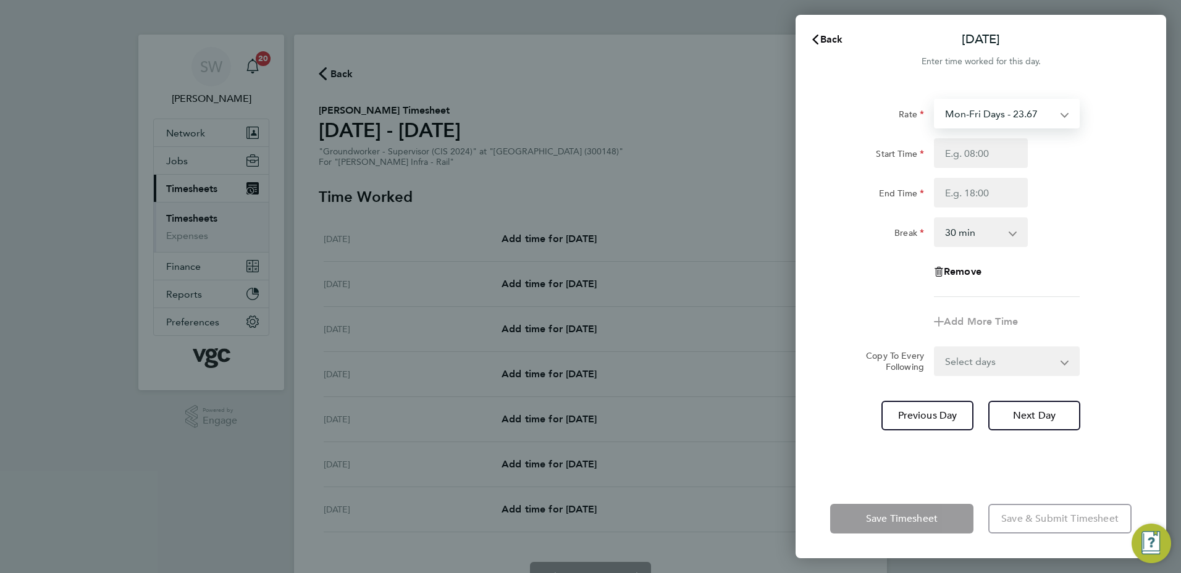
click at [1057, 114] on select "Mon-Fri Days - 23.67 Bank Hol - 35.50 new daily rate - 241.50 Xmas / [GEOGRAPHI…" at bounding box center [999, 113] width 128 height 27
select select "30"
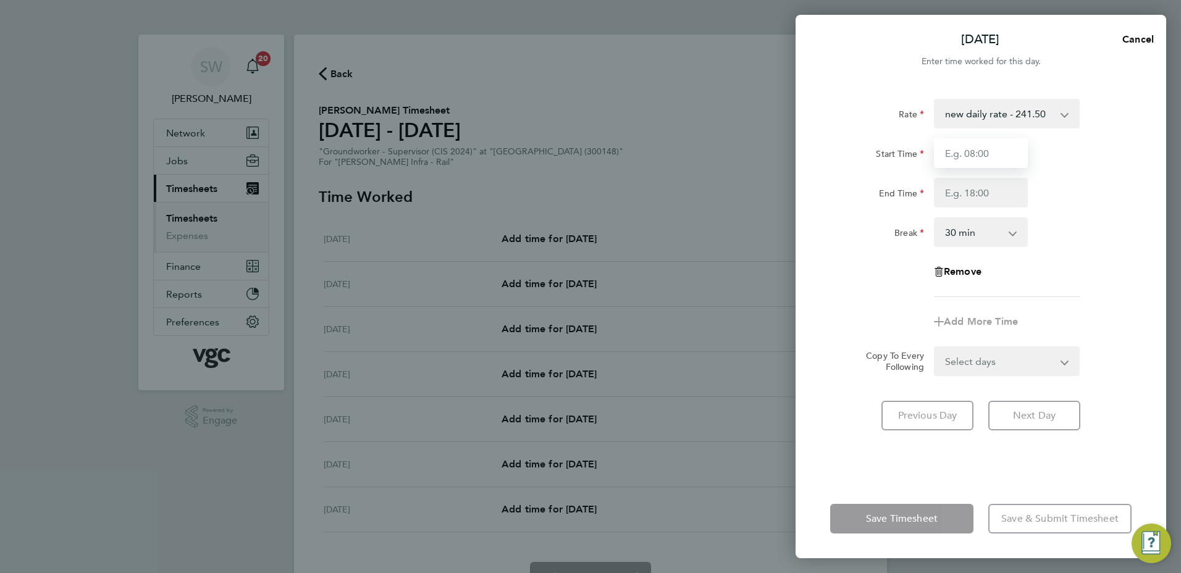
click at [986, 156] on input "Start Time" at bounding box center [981, 153] width 94 height 30
type input "07:00"
type input "08:30"
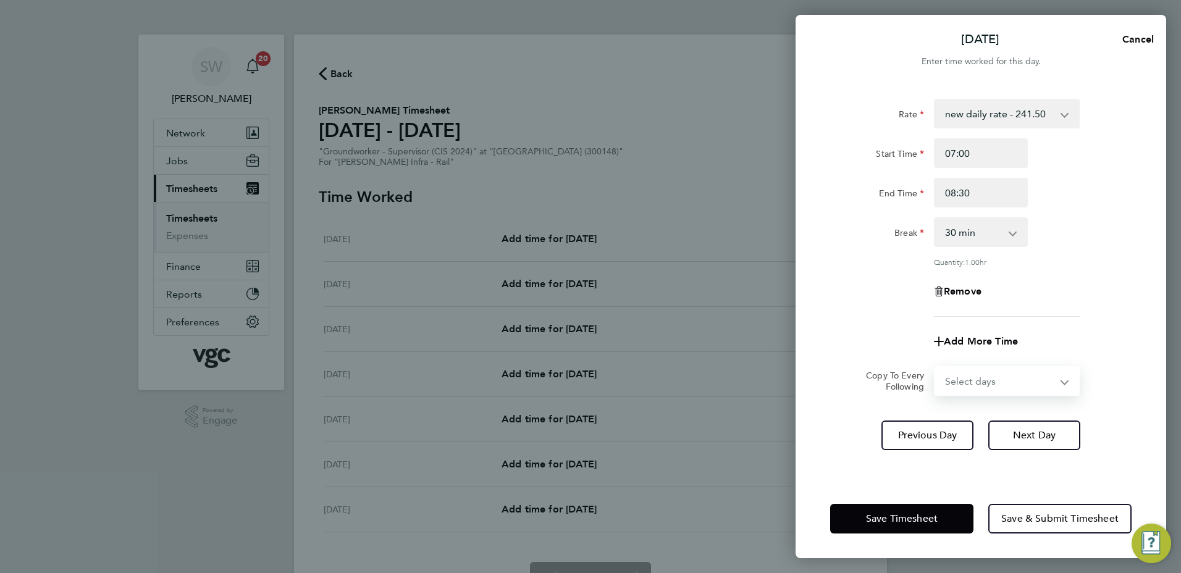
click at [1058, 382] on select "Select days Day [DATE] [DATE] [DATE] [DATE]" at bounding box center [1000, 380] width 130 height 27
select select "TUE"
click at [935, 367] on select "Select days Day [DATE] [DATE] [DATE] [DATE]" at bounding box center [1000, 380] width 130 height 27
select select "[DATE]"
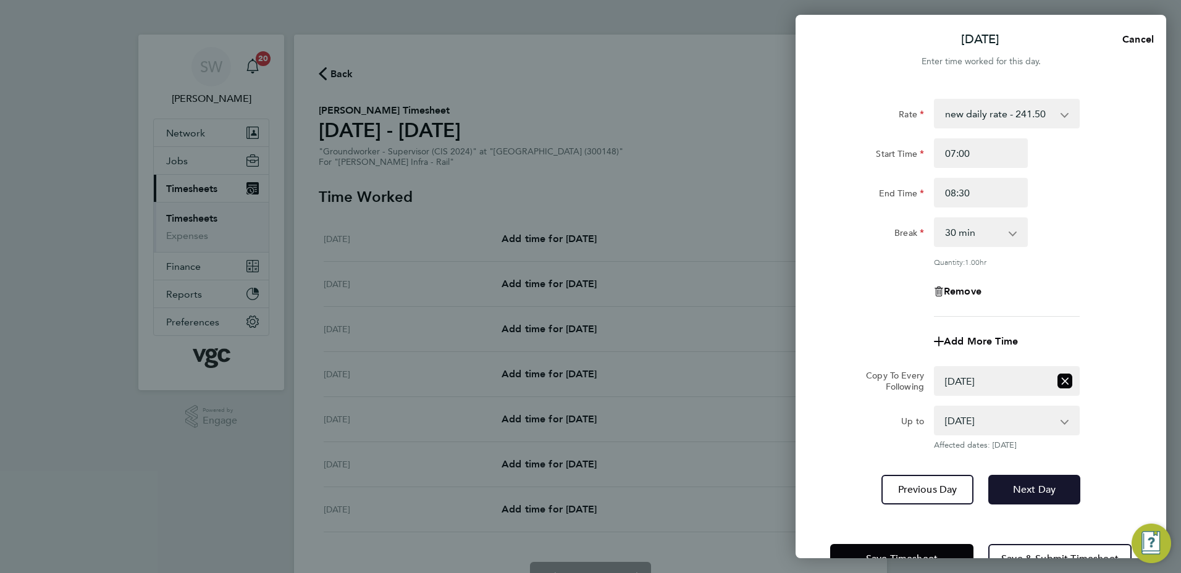
click at [1029, 483] on span "Next Day" at bounding box center [1034, 489] width 43 height 12
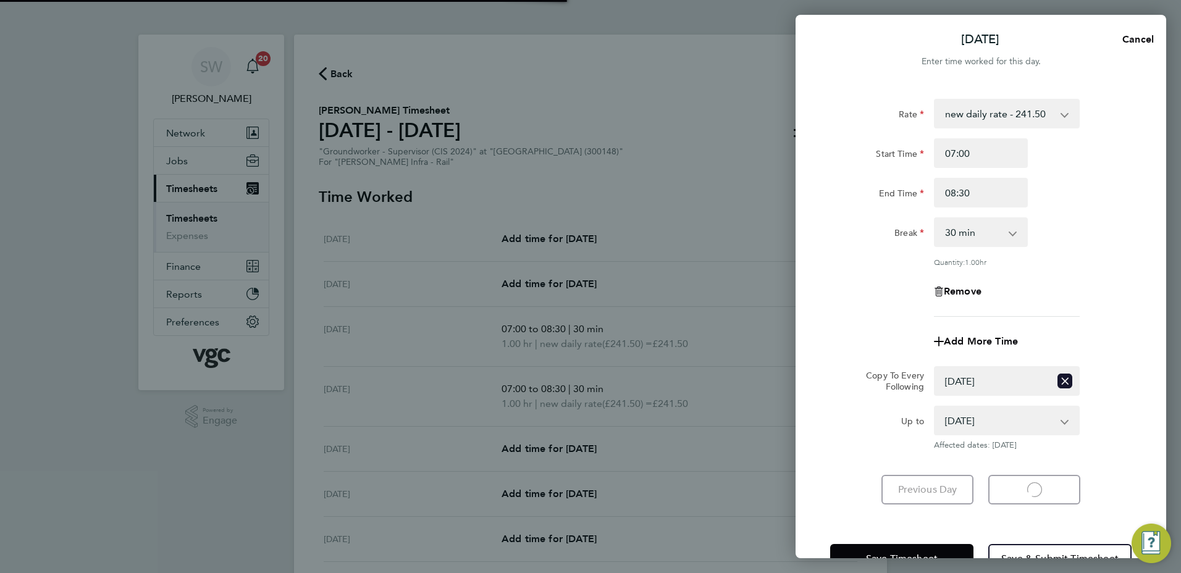
select select "30"
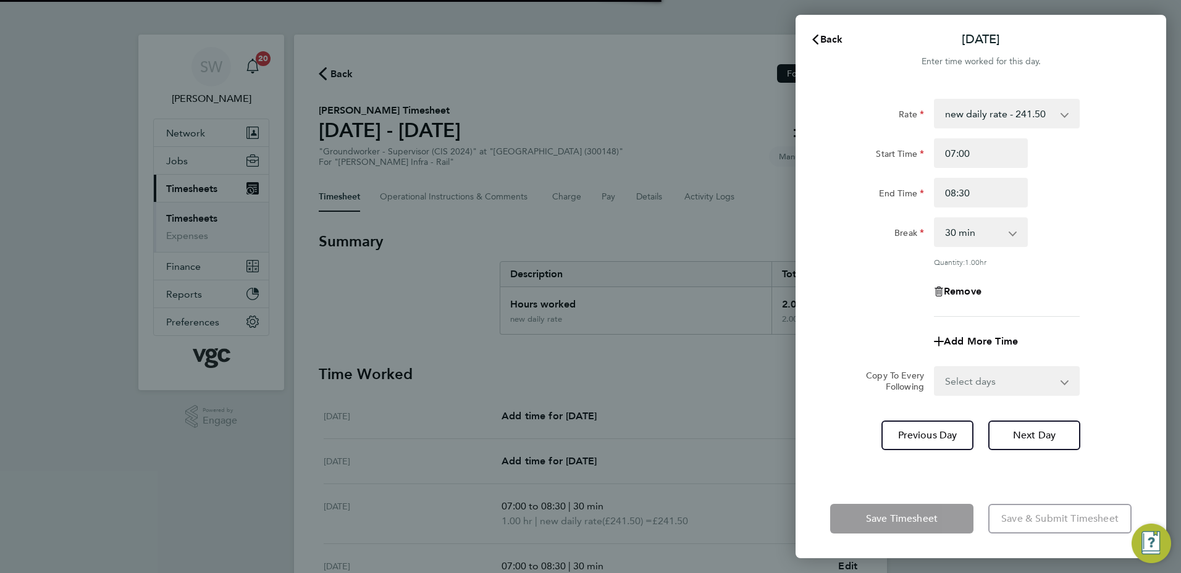
click at [1062, 379] on select "Select days Day [DATE] [DATE] [DATE]" at bounding box center [1000, 380] width 130 height 27
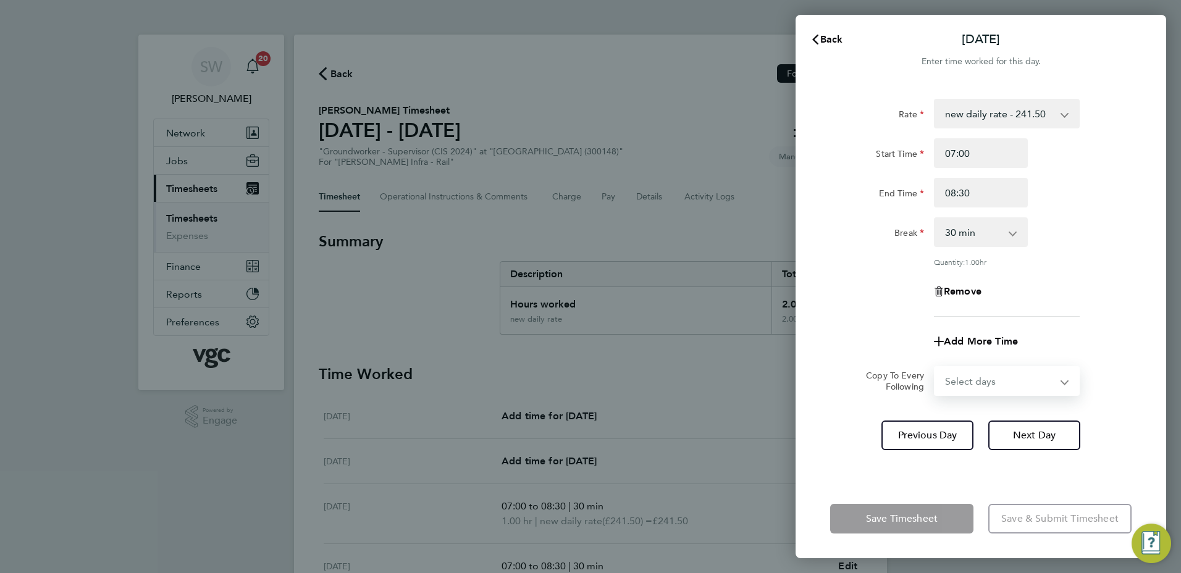
select select "WED"
click at [935, 367] on select "Select days Day [DATE] [DATE] [DATE]" at bounding box center [1000, 380] width 130 height 27
select select "[DATE]"
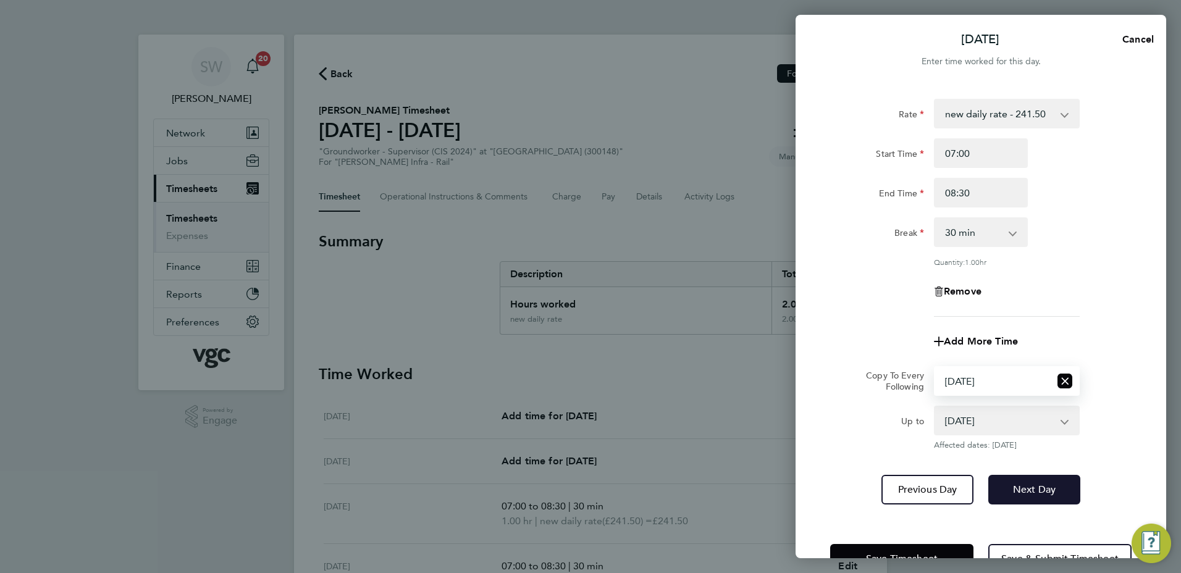
click at [1039, 479] on button "Next Day" at bounding box center [1034, 490] width 92 height 30
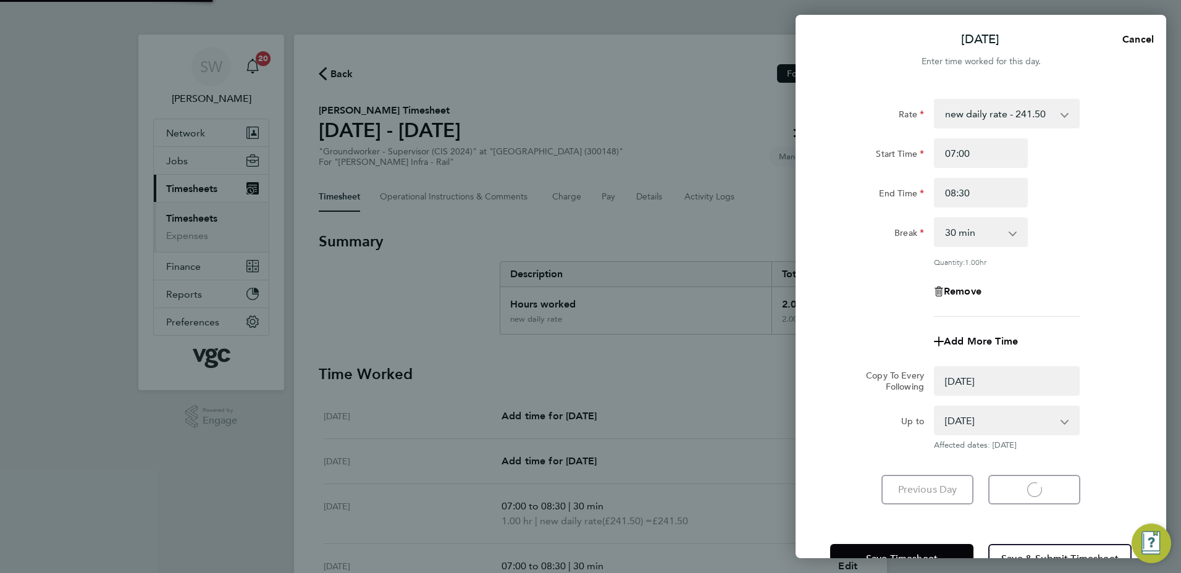
select select "0: null"
select select "30"
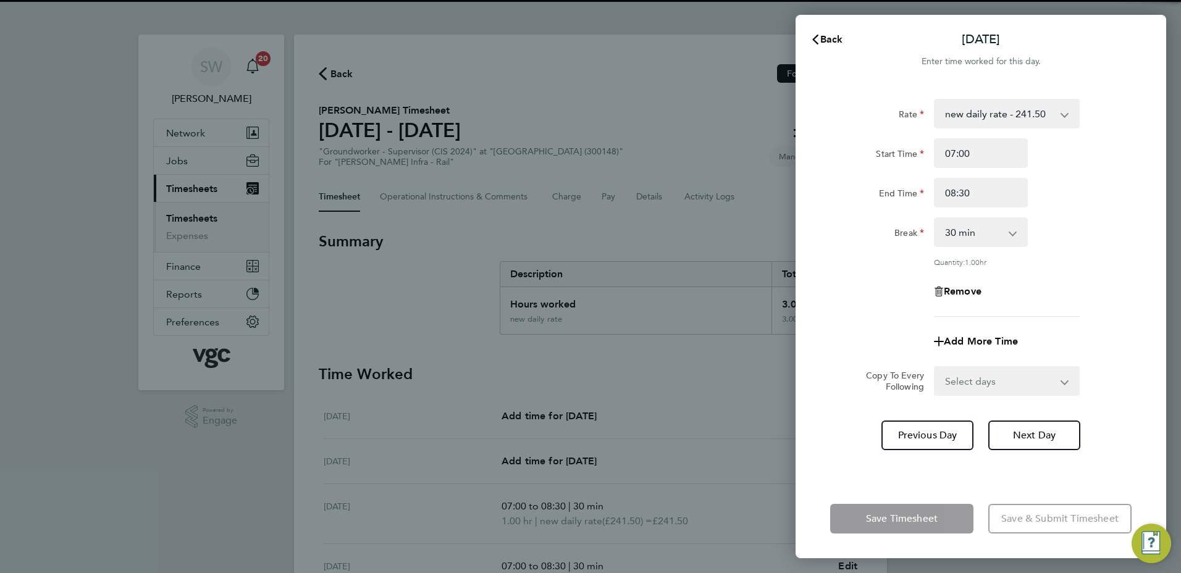
click at [1058, 377] on select "Select days Day [DATE] [DATE]" at bounding box center [1000, 380] width 130 height 27
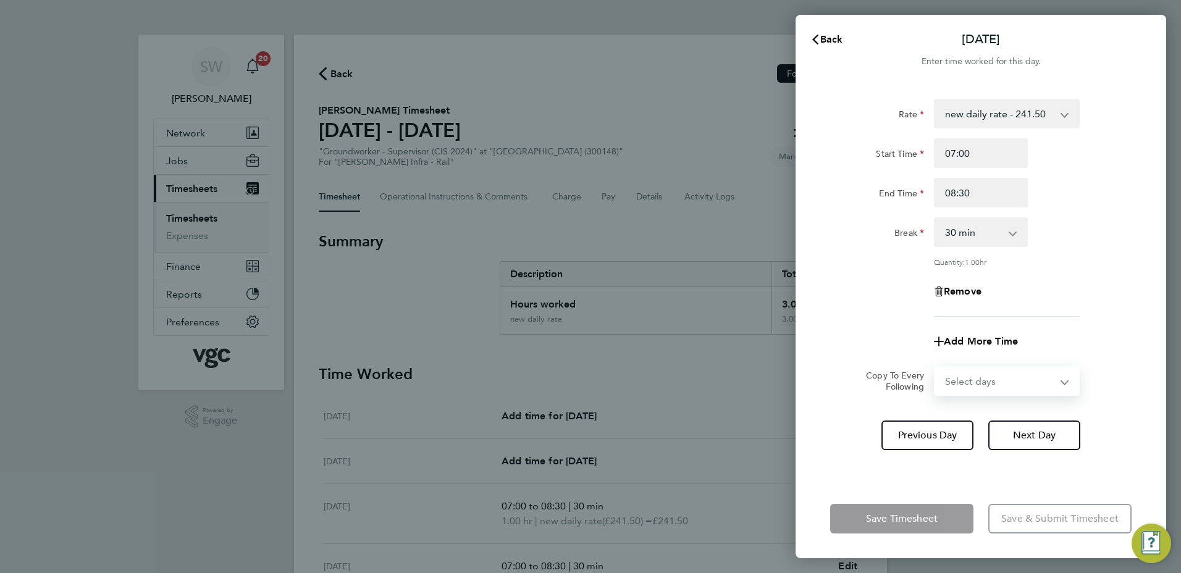
select select "THU"
click at [935, 367] on select "Select days Day [DATE] [DATE]" at bounding box center [1000, 380] width 130 height 27
select select "[DATE]"
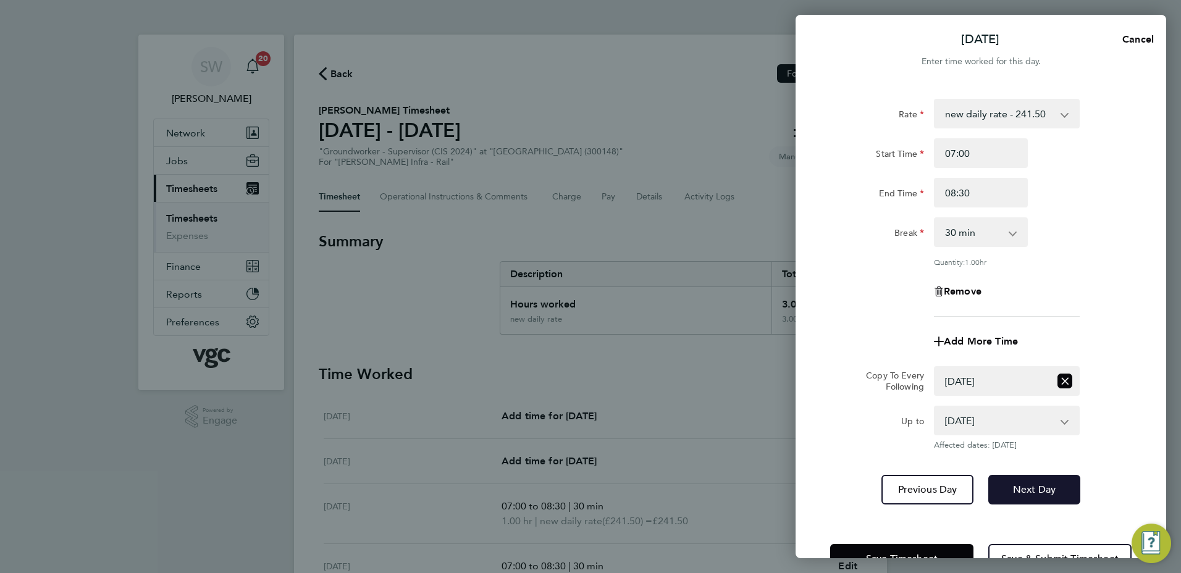
drag, startPoint x: 1031, startPoint y: 482, endPoint x: 1036, endPoint y: 440, distance: 41.6
click at [1030, 481] on button "Next Day" at bounding box center [1034, 490] width 92 height 30
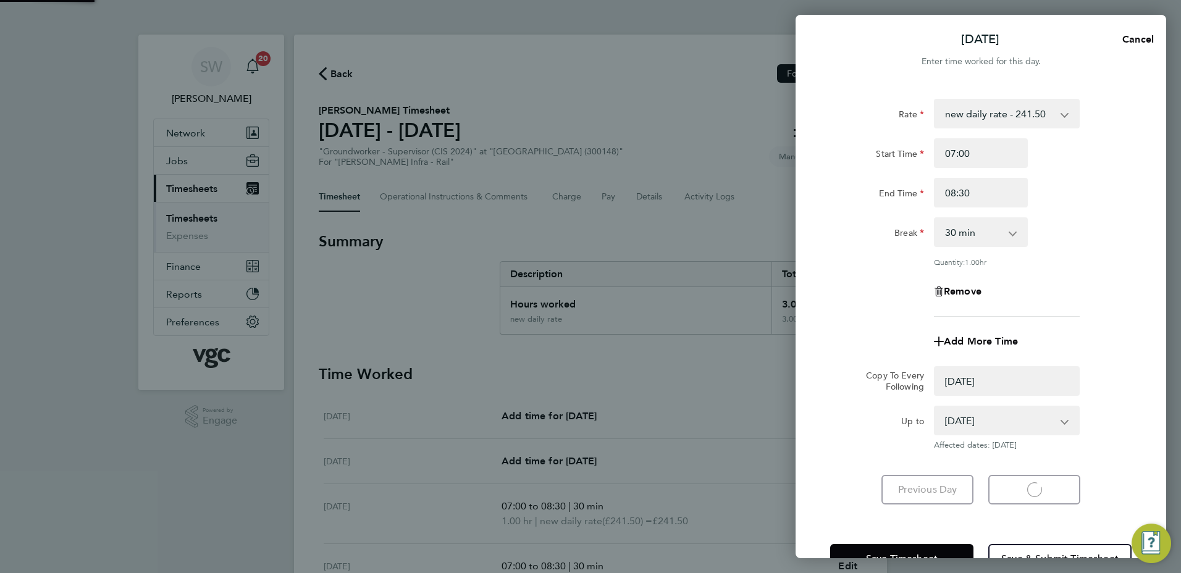
select select "0: null"
select select "30"
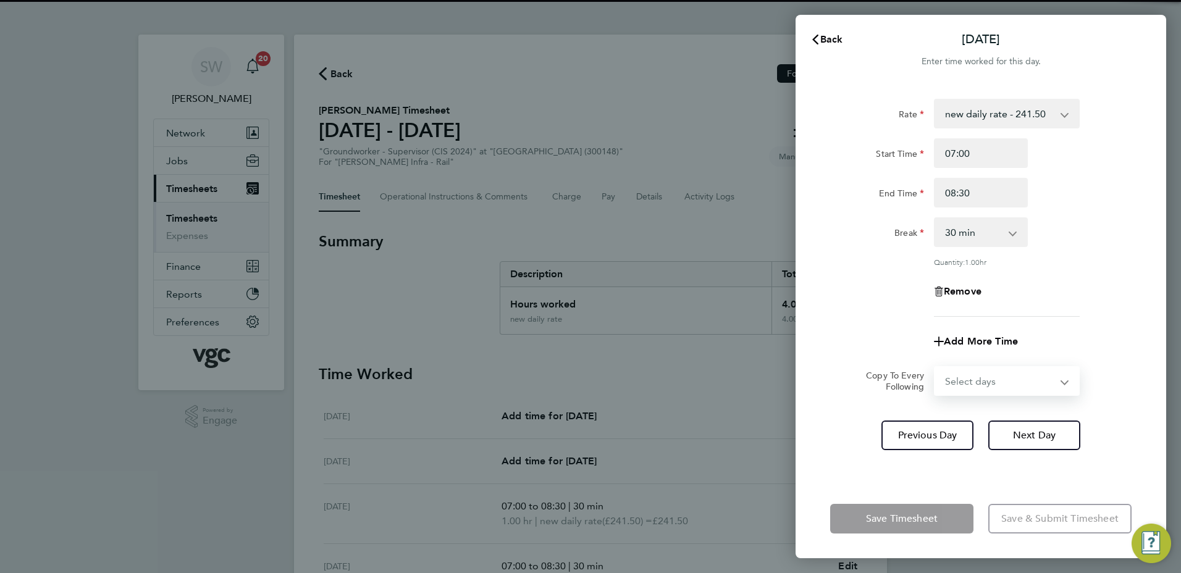
click at [1060, 378] on select "Select days [DATE]" at bounding box center [1000, 380] width 130 height 27
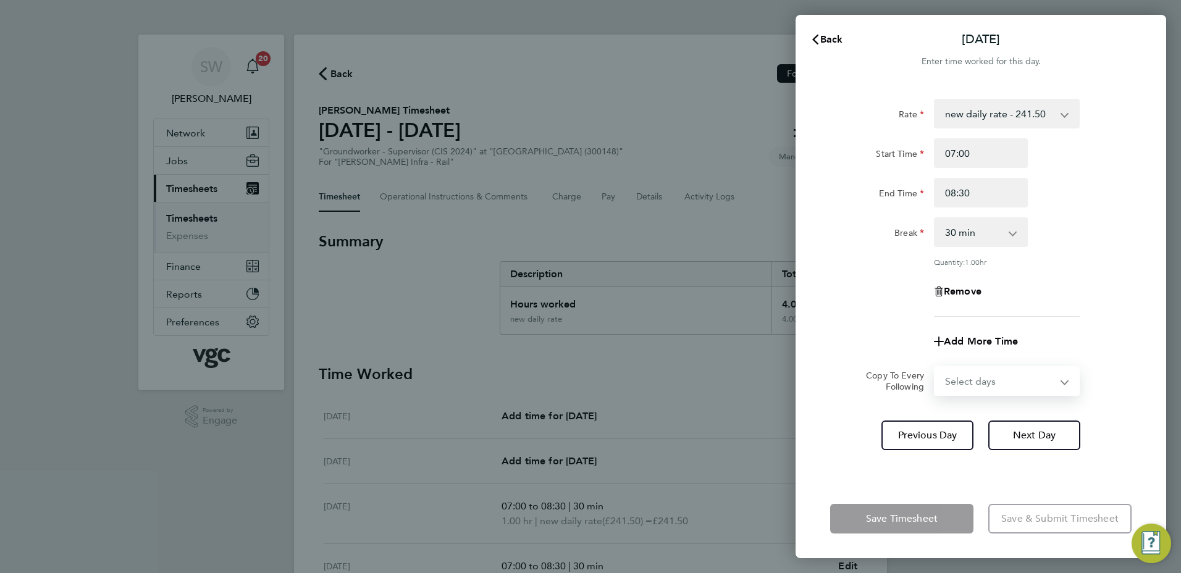
select select "FRI"
click at [935, 367] on select "Select days [DATE]" at bounding box center [1000, 380] width 130 height 27
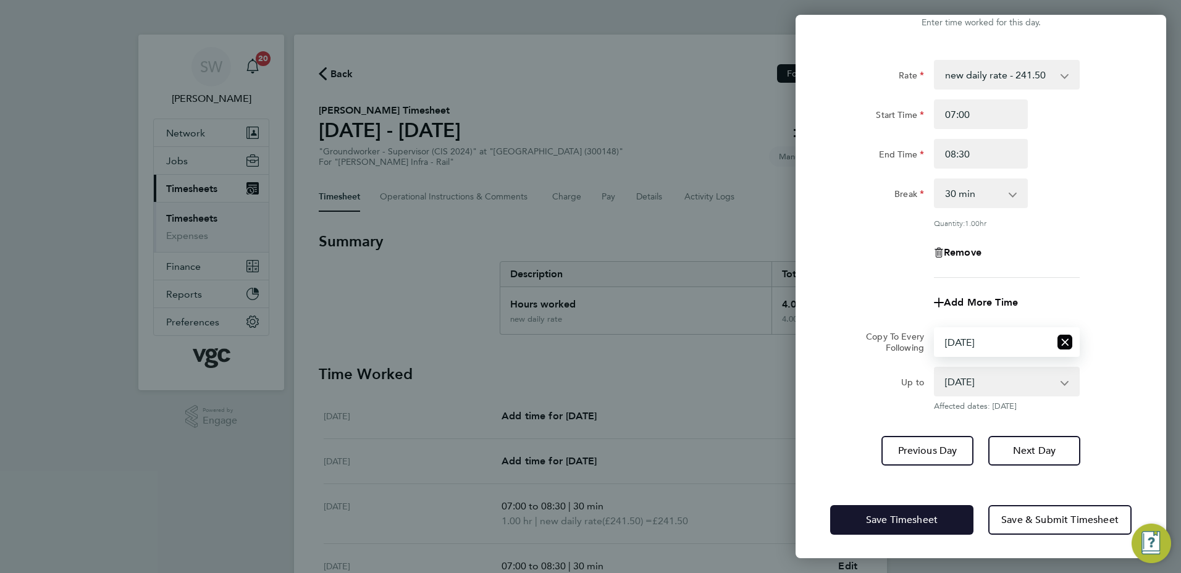
click at [851, 508] on button "Save Timesheet" at bounding box center [901, 520] width 143 height 30
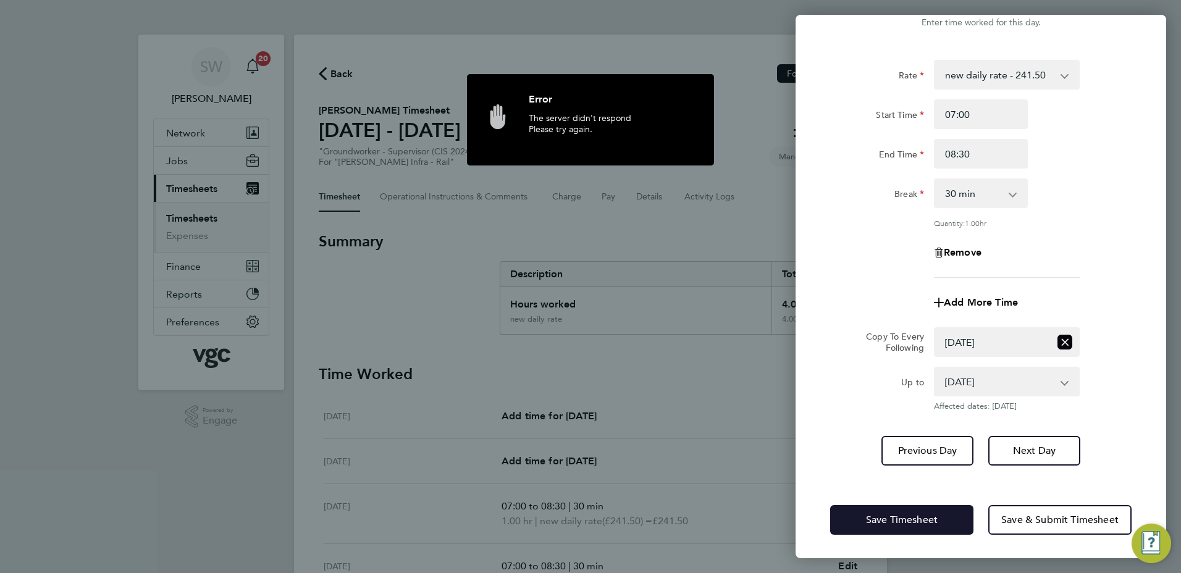
click at [898, 511] on button "Save Timesheet" at bounding box center [901, 520] width 143 height 30
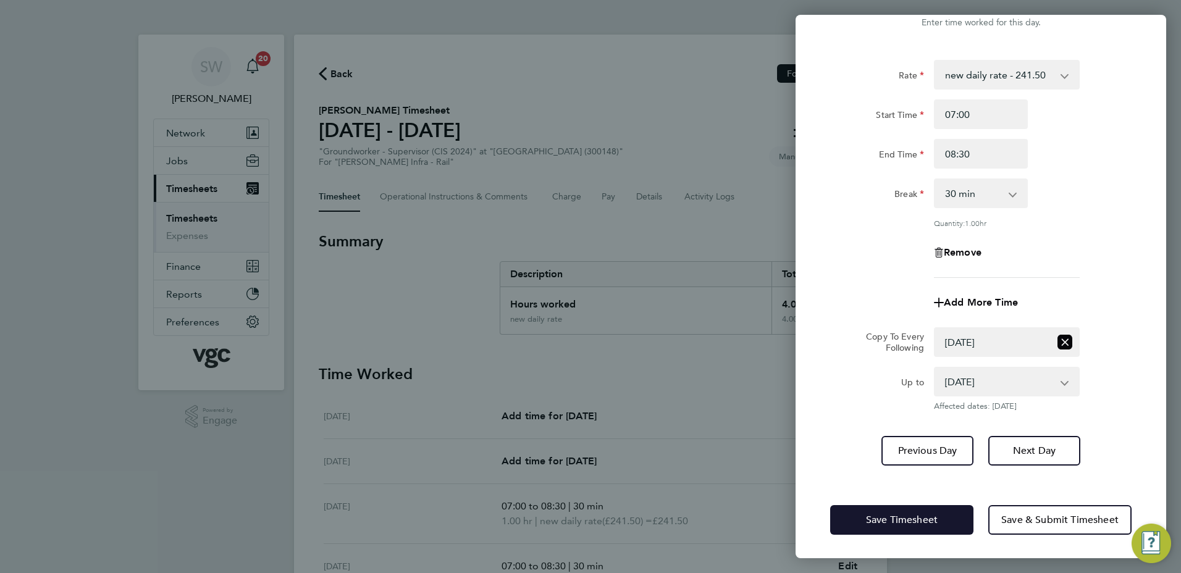
click at [872, 520] on span "Save Timesheet" at bounding box center [902, 520] width 72 height 12
click at [860, 516] on button "Save Timesheet" at bounding box center [901, 520] width 143 height 30
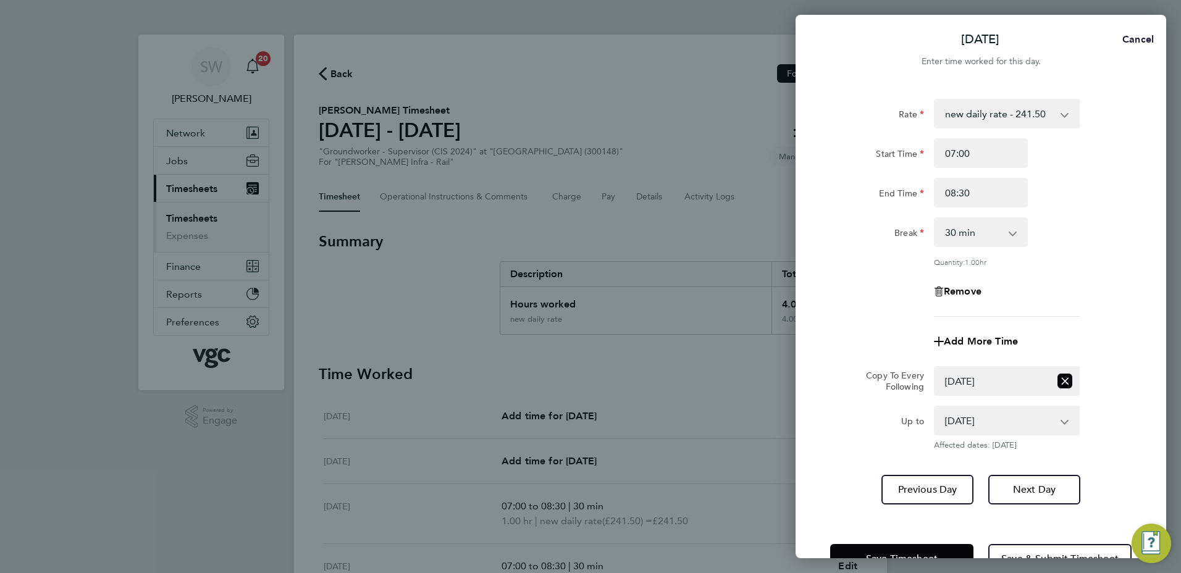
click at [1132, 34] on span "Cancel" at bounding box center [1135, 39] width 35 height 12
select select "30"
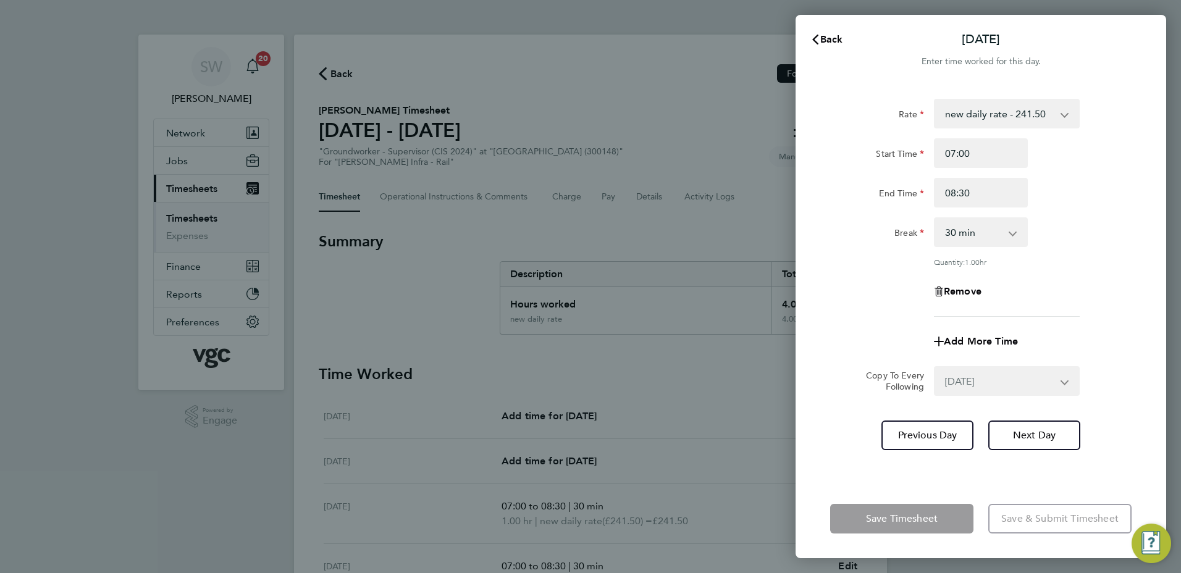
select select "0: null"
drag, startPoint x: 829, startPoint y: 38, endPoint x: 811, endPoint y: 81, distance: 46.5
click at [829, 39] on span "Back" at bounding box center [831, 39] width 23 height 12
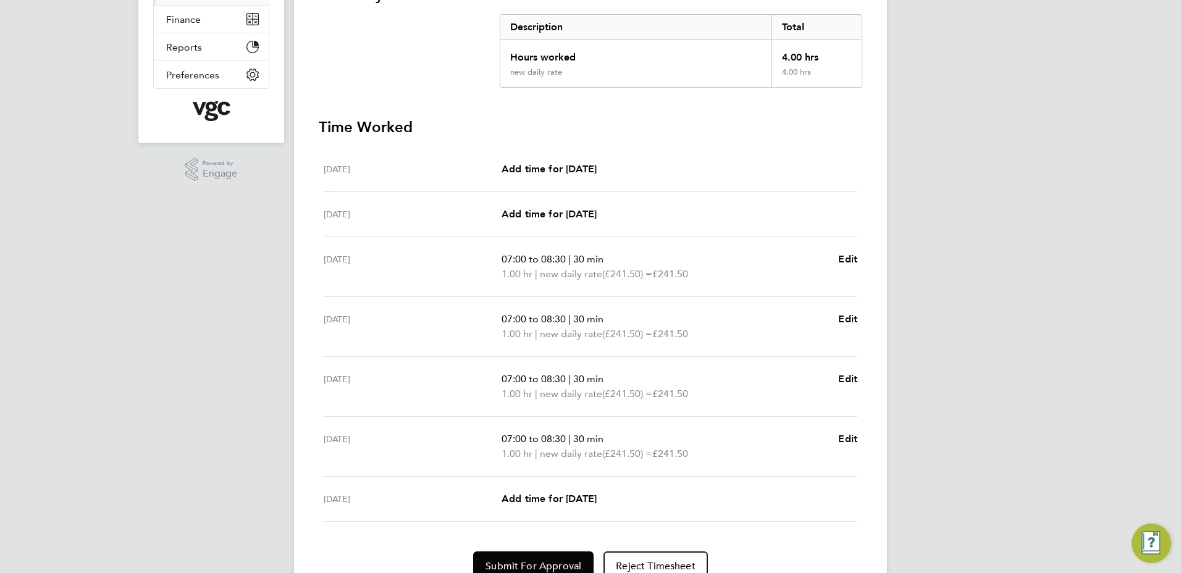
click at [560, 488] on div "[DATE] Add time for [DATE] Add time for [DATE]" at bounding box center [591, 499] width 534 height 45
click at [560, 493] on span "Add time for [DATE]" at bounding box center [548, 499] width 95 height 12
select select "30"
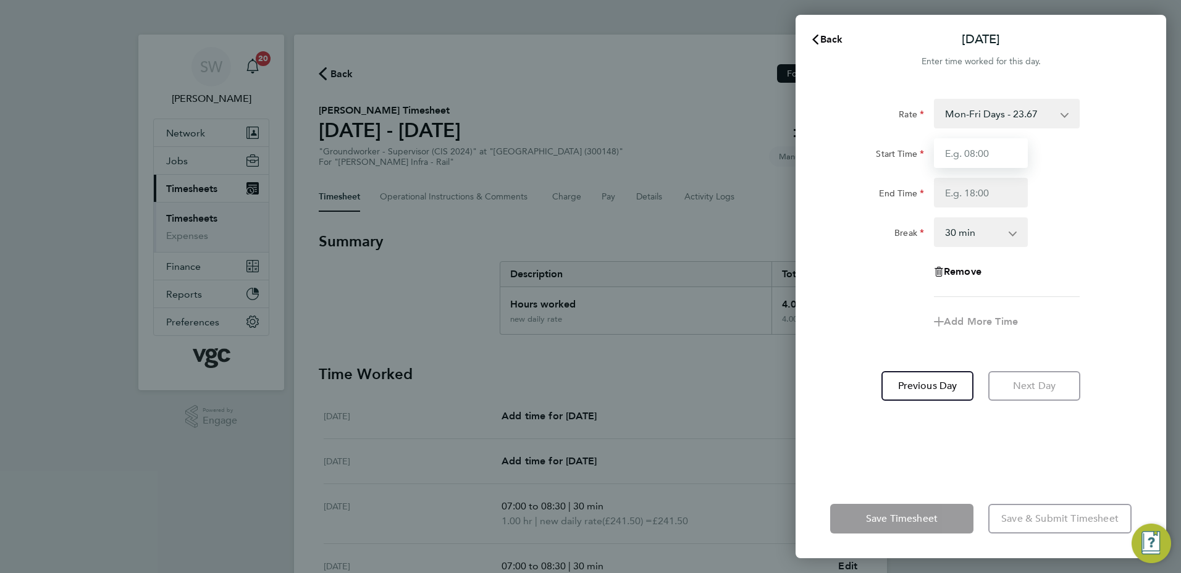
click at [984, 150] on input "Start Time" at bounding box center [981, 153] width 94 height 30
type input "07:00"
click at [958, 194] on input "End Time" at bounding box center [981, 193] width 94 height 30
type input "08:30"
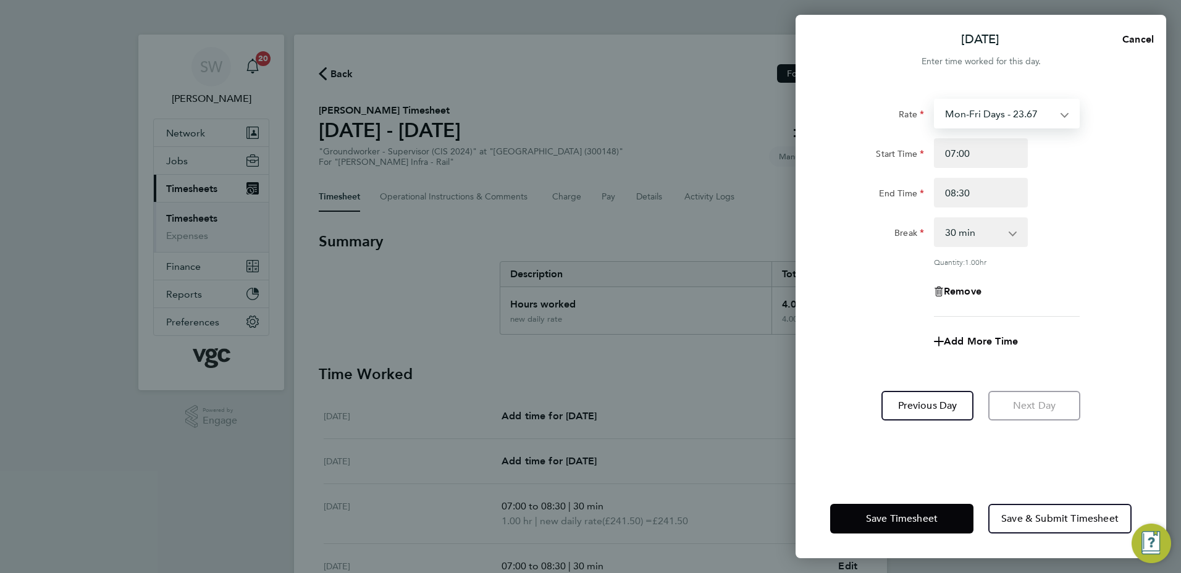
click at [1059, 115] on select "Mon-Fri Days - 23.67 Bank Hol - 35.50 new daily rate - 241.50 Xmas / [GEOGRAPHI…" at bounding box center [999, 113] width 128 height 27
select select "30"
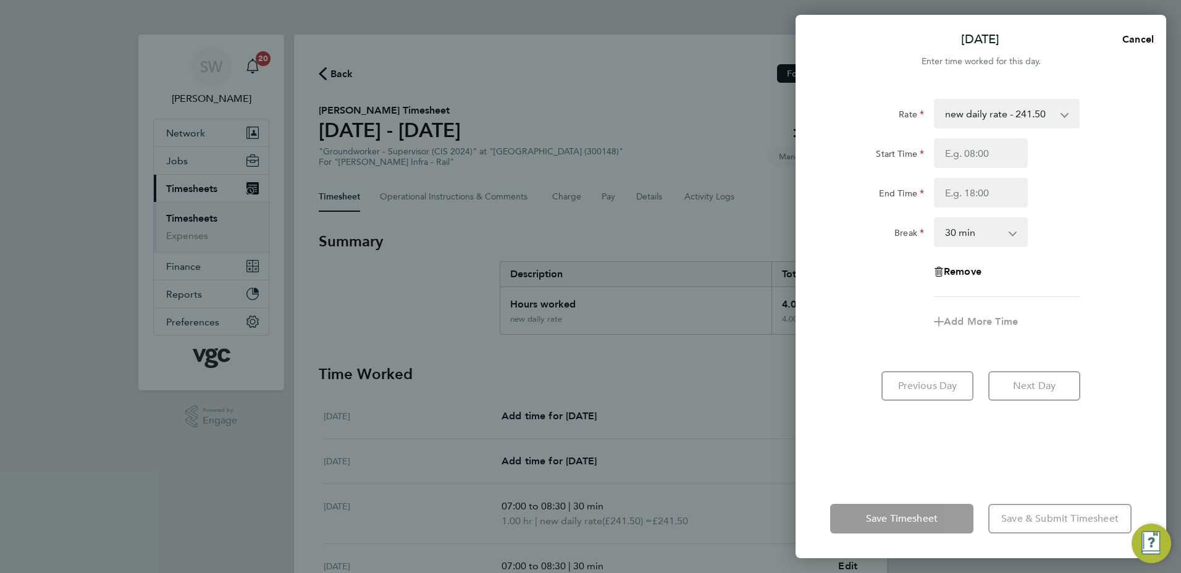
click at [858, 437] on div "Rate new daily rate - 241.50 Mon-Fri Days - 23.67 Bank Hol - 35.50 Xmas / [GEOG…" at bounding box center [980, 281] width 370 height 395
click at [863, 510] on app-form-button "Save Timesheet" at bounding box center [905, 519] width 151 height 30
click at [969, 153] on input "Start Time" at bounding box center [981, 153] width 94 height 30
type input "07:00"
click at [961, 197] on input "End Time" at bounding box center [981, 193] width 94 height 30
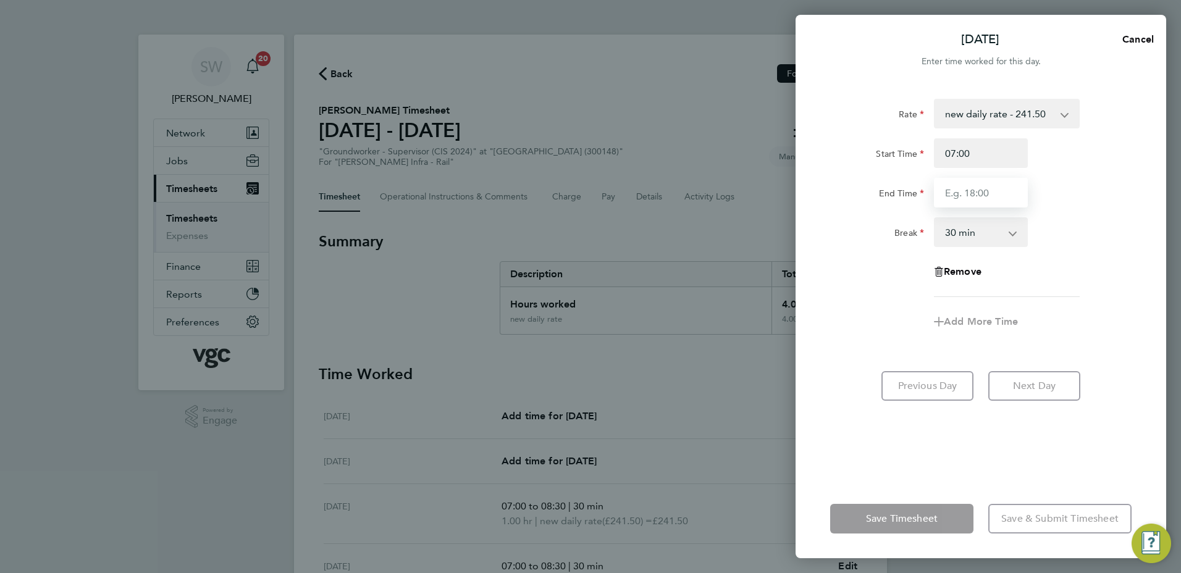
type input "08:30"
click at [866, 408] on div "Rate new daily rate - 241.50 Mon-Fri Days - 23.67 Bank Hol - 35.50 Xmas / [GEOG…" at bounding box center [980, 281] width 370 height 395
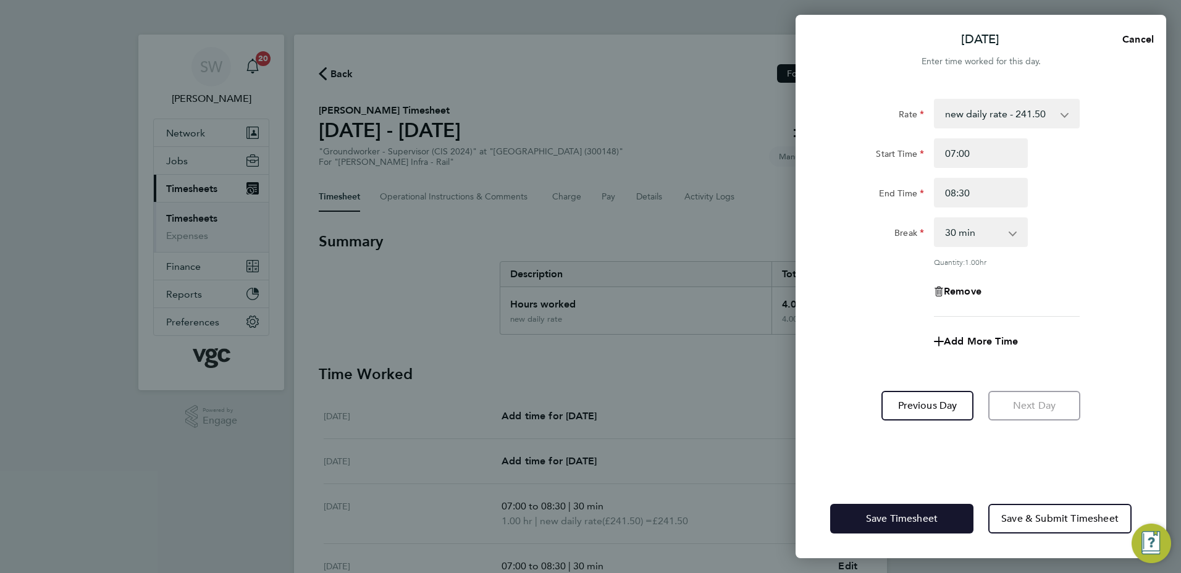
click at [861, 516] on button "Save Timesheet" at bounding box center [901, 519] width 143 height 30
click at [873, 521] on span "Save Timesheet" at bounding box center [902, 519] width 72 height 12
click at [1144, 34] on span "Cancel" at bounding box center [1135, 39] width 35 height 12
select select "30"
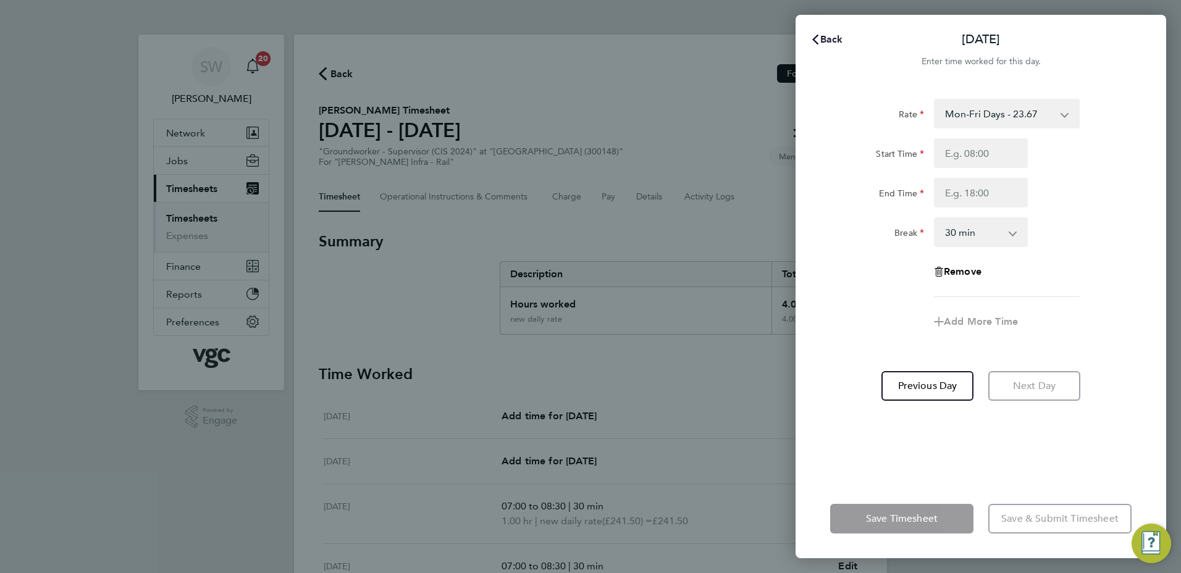
click at [821, 40] on span "Back" at bounding box center [831, 39] width 23 height 12
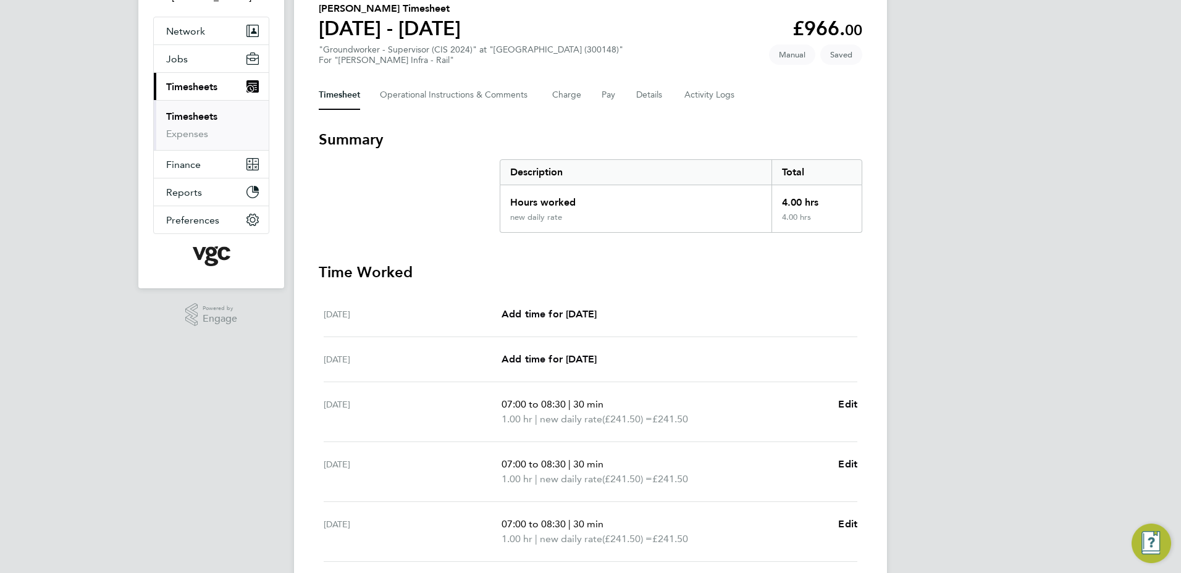
scroll to position [247, 0]
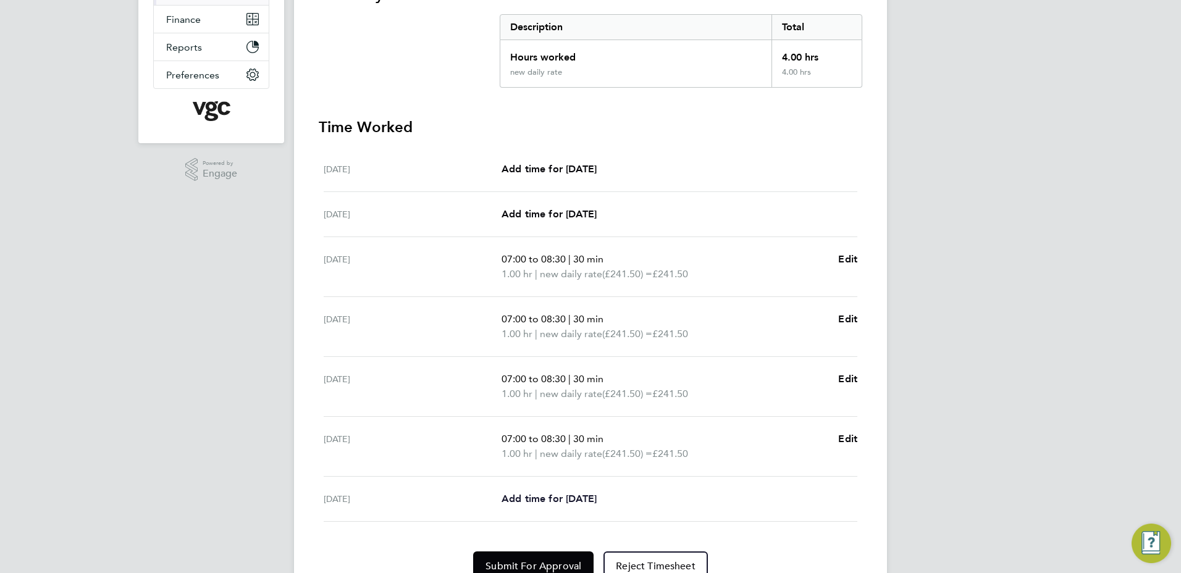
click at [582, 498] on span "Add time for [DATE]" at bounding box center [548, 499] width 95 height 12
select select "30"
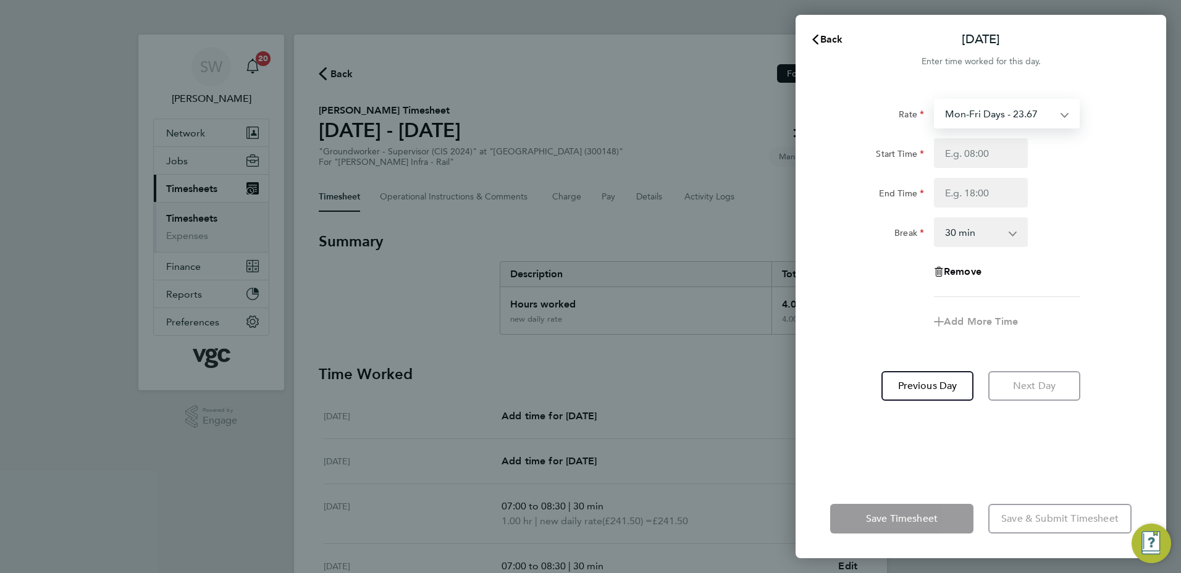
click at [1058, 114] on select "Mon-Fri Days - 23.67 Bank Hol - 35.50 new daily rate - 241.50 Xmas / [GEOGRAPHI…" at bounding box center [999, 113] width 128 height 27
select select "30"
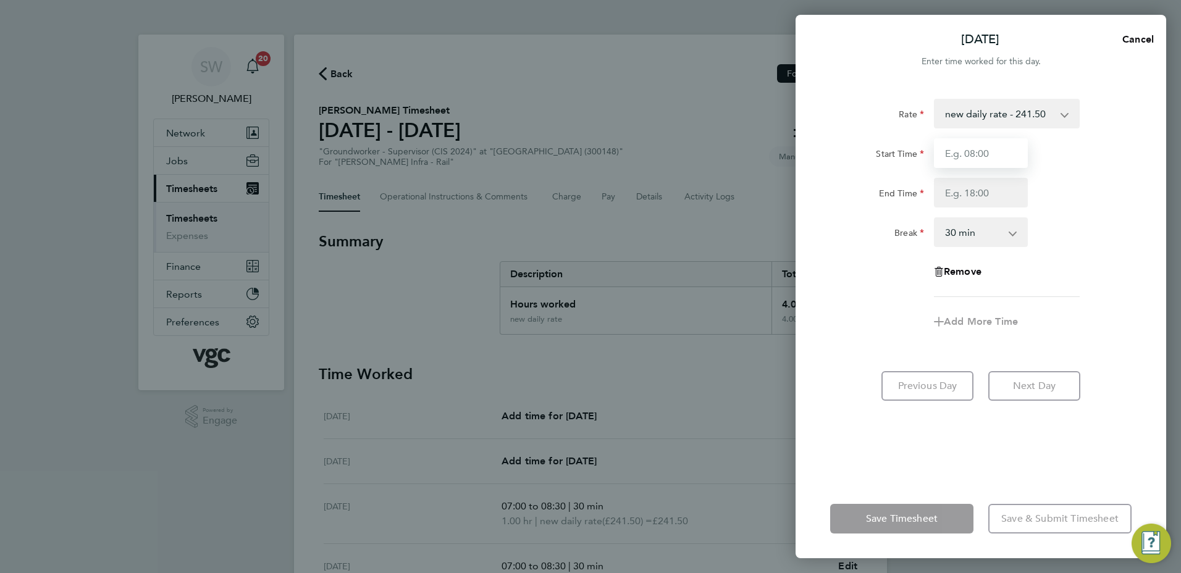
click at [970, 154] on input "Start Time" at bounding box center [981, 153] width 94 height 30
type input "07:00"
click at [938, 185] on input "End Time" at bounding box center [981, 193] width 94 height 30
type input "08:30"
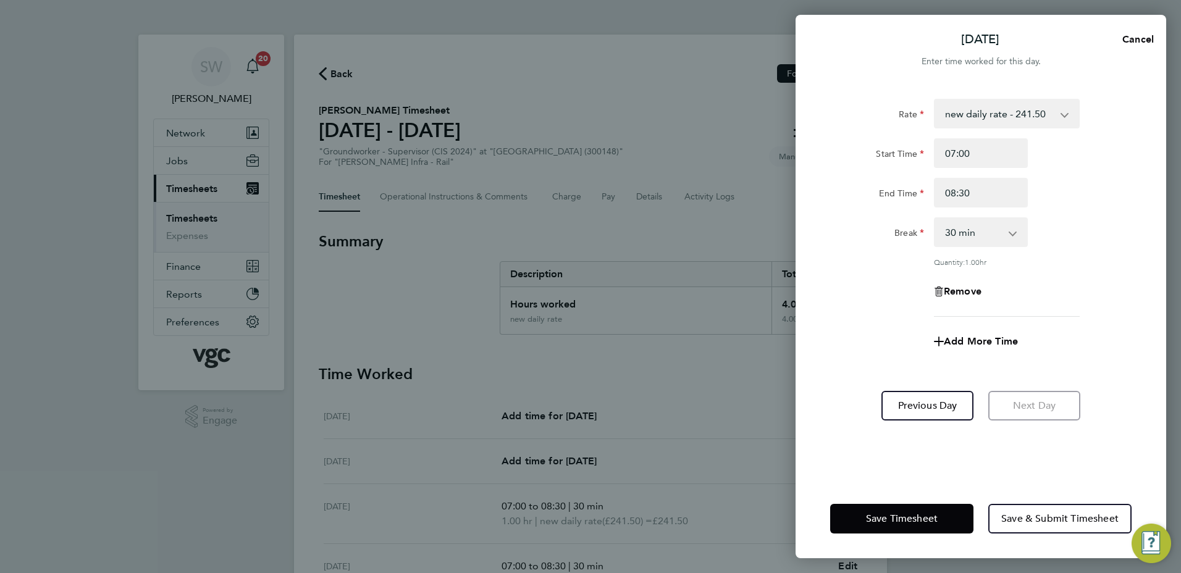
click at [1034, 322] on app-timesheet-line-form-group "Rate new daily rate - 241.50 Mon-Fri Days - 23.67 Bank Hol - 35.50 Xmas / [GEOG…" at bounding box center [980, 227] width 301 height 257
click at [900, 516] on span "Save Timesheet" at bounding box center [902, 519] width 72 height 12
click at [879, 524] on span "Save Timesheet" at bounding box center [902, 519] width 72 height 12
click at [1144, 40] on span "Cancel" at bounding box center [1135, 39] width 35 height 12
select select "30"
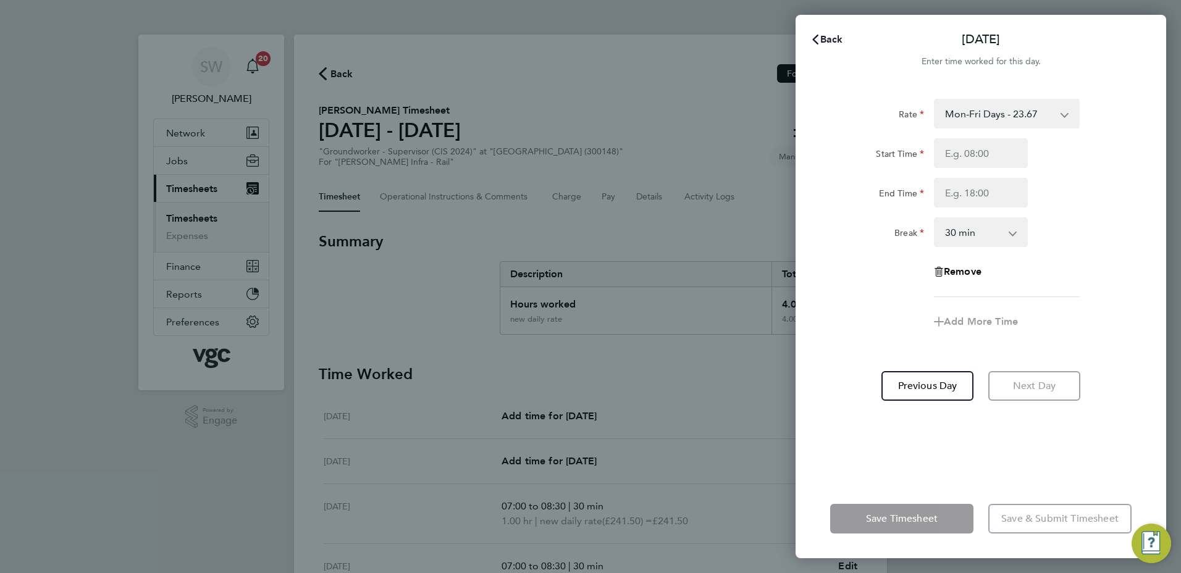
click at [821, 40] on span "Back" at bounding box center [831, 39] width 23 height 12
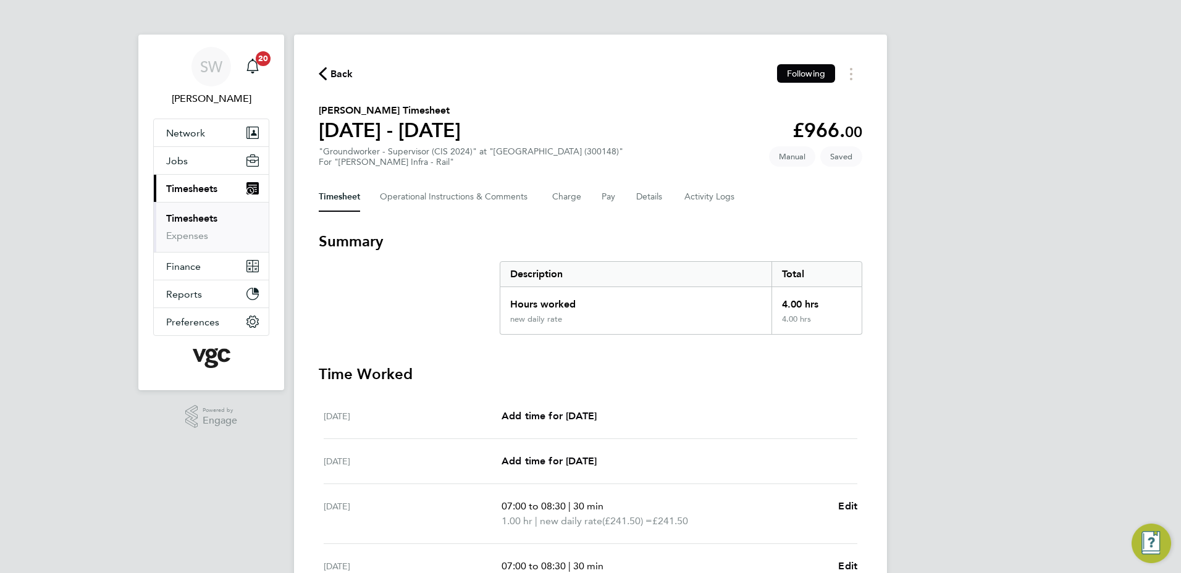
click at [327, 73] on span "Back" at bounding box center [336, 73] width 35 height 12
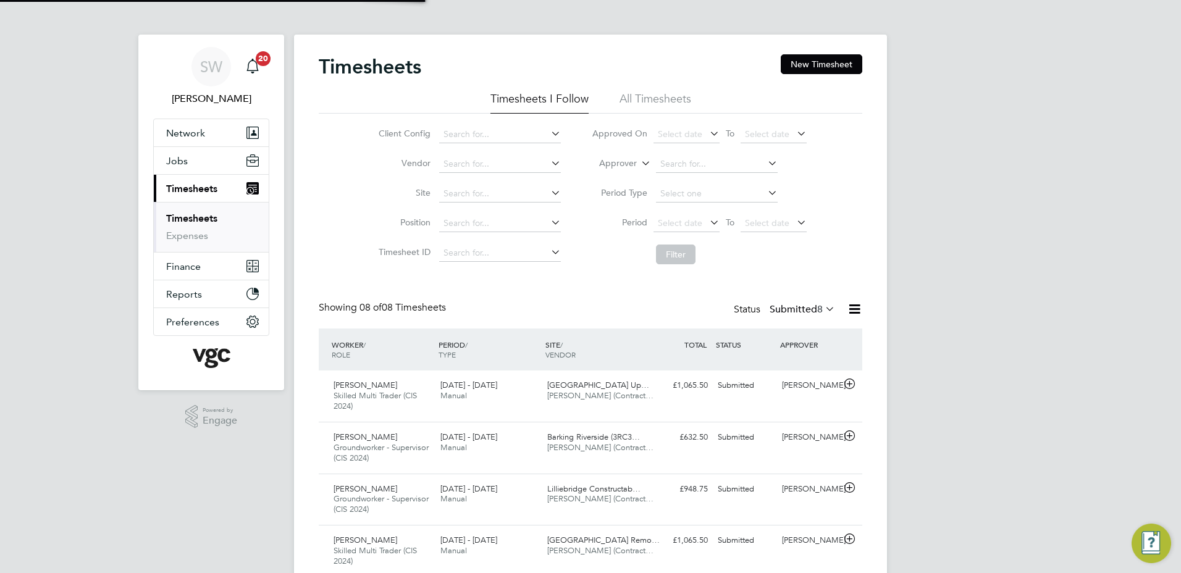
scroll to position [41, 107]
click at [204, 216] on link "Timesheets" at bounding box center [191, 218] width 51 height 12
click at [784, 65] on button "New Timesheet" at bounding box center [822, 64] width 82 height 20
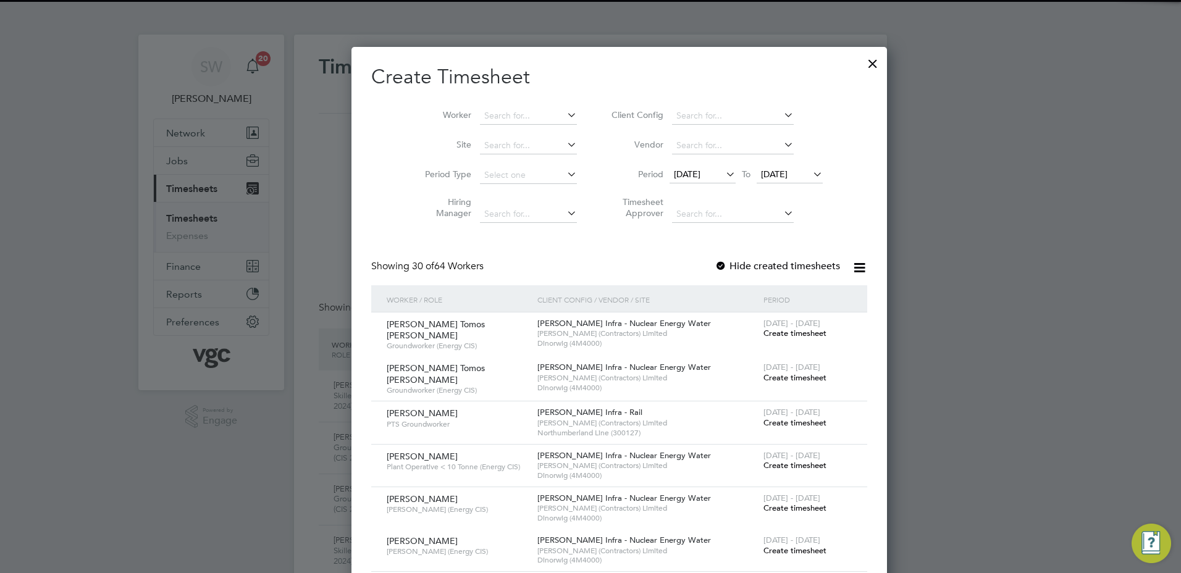
click at [493, 107] on li "Worker" at bounding box center [496, 116] width 192 height 30
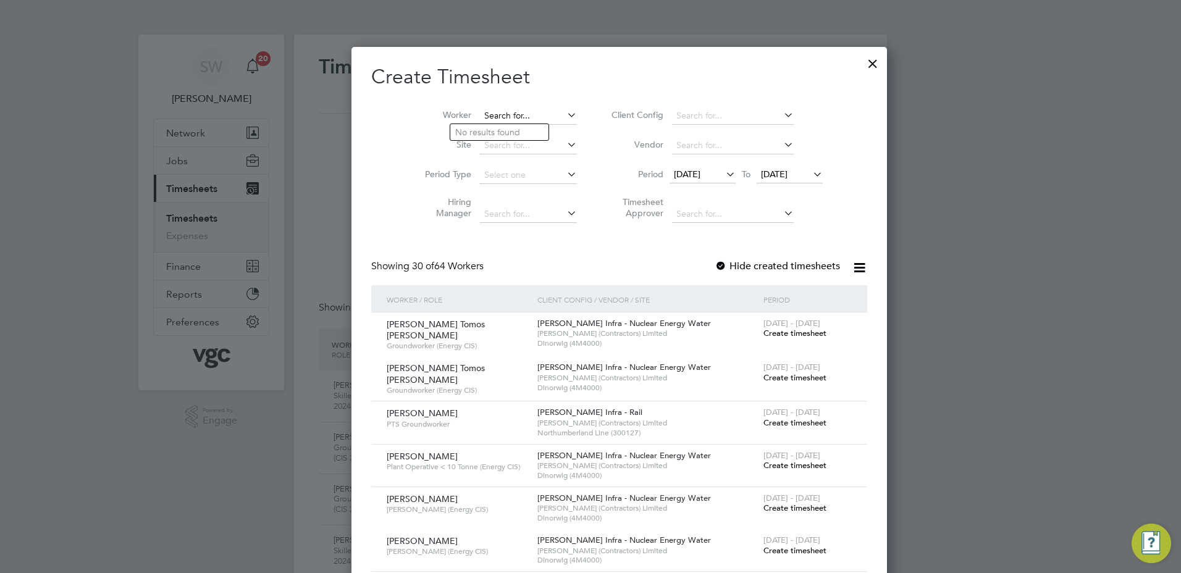
click at [484, 114] on input at bounding box center [528, 115] width 97 height 17
click at [475, 145] on li "[PERSON_NAME]" at bounding box center [500, 149] width 100 height 17
type input "[PERSON_NAME]"
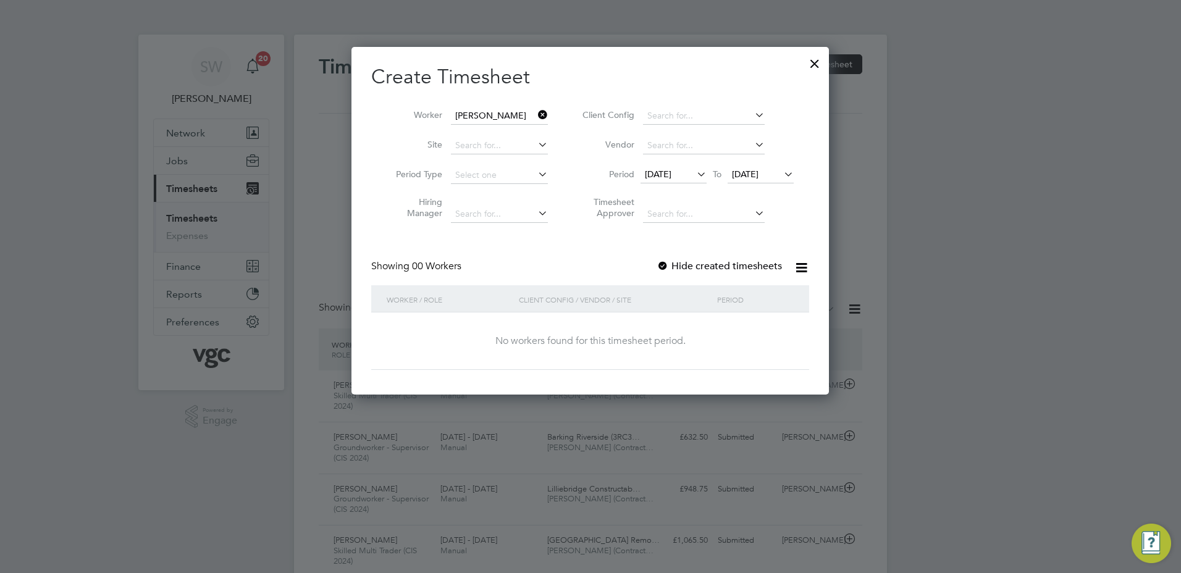
click at [711, 266] on label "Hide created timesheets" at bounding box center [718, 266] width 125 height 12
click at [758, 175] on span "[DATE]" at bounding box center [745, 174] width 27 height 11
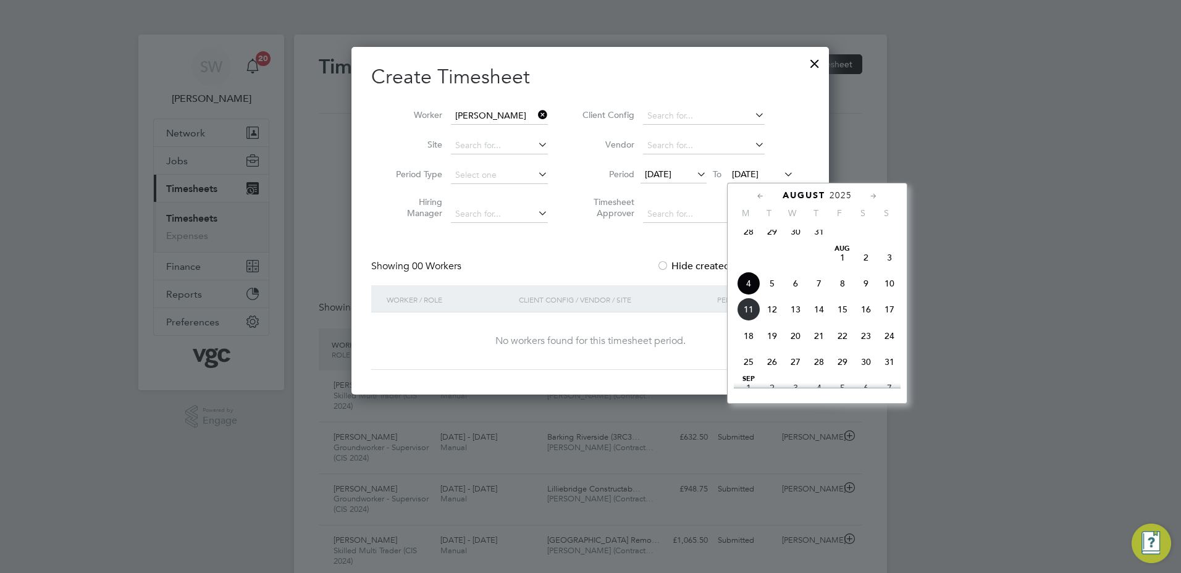
click at [838, 293] on span "8" at bounding box center [842, 283] width 23 height 23
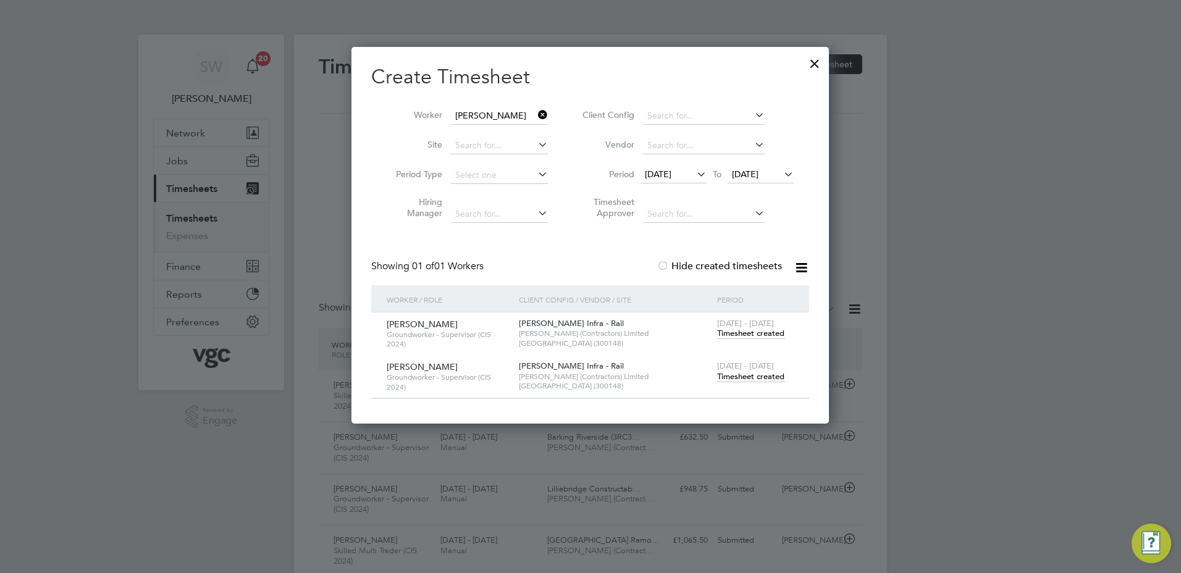
click at [730, 379] on span "Timesheet created" at bounding box center [750, 376] width 67 height 11
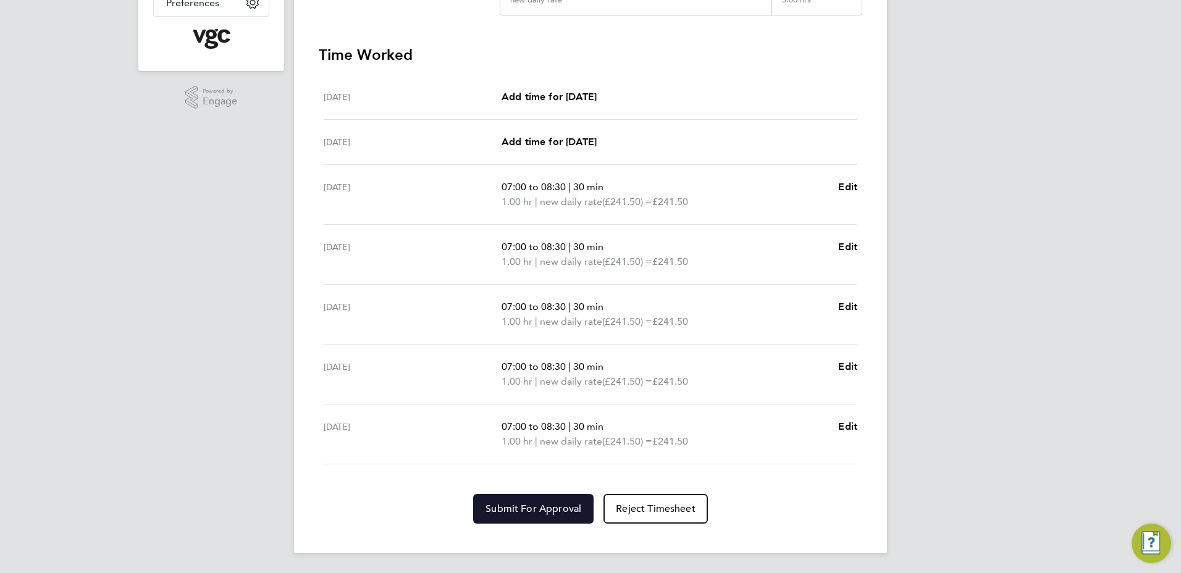
click at [538, 507] on span "Submit For Approval" at bounding box center [533, 509] width 96 height 12
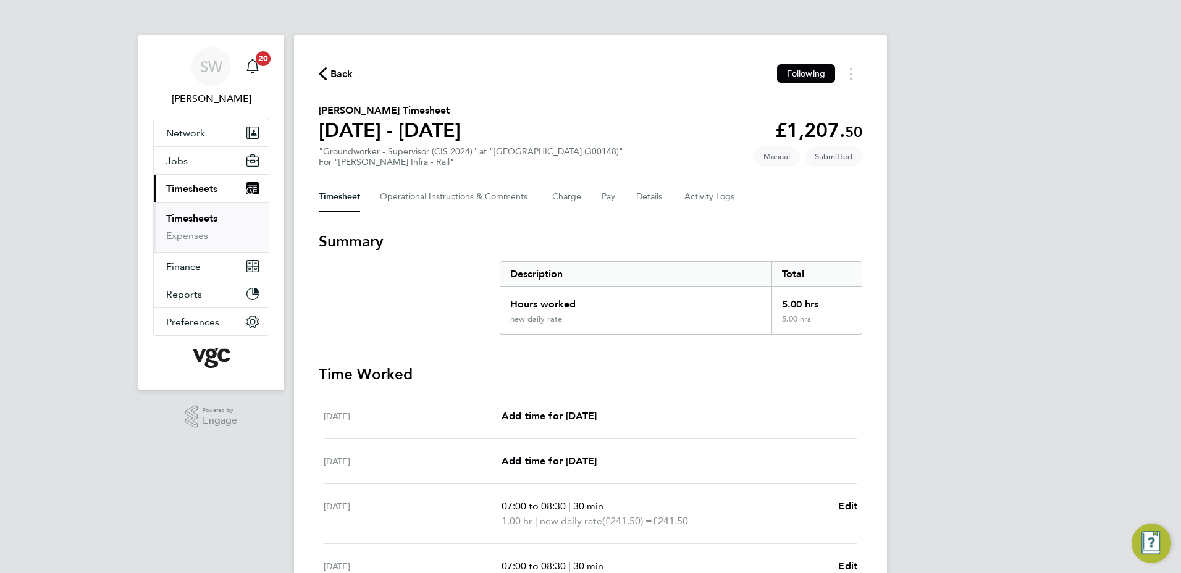
click at [206, 216] on link "Timesheets" at bounding box center [191, 218] width 51 height 12
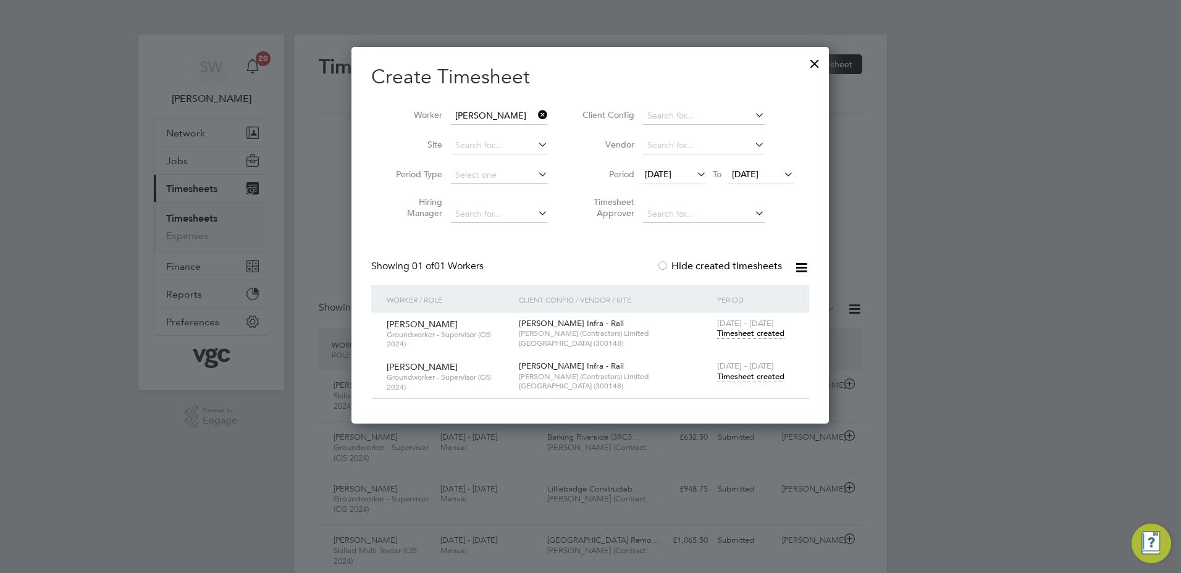
click at [811, 60] on div at bounding box center [814, 60] width 22 height 22
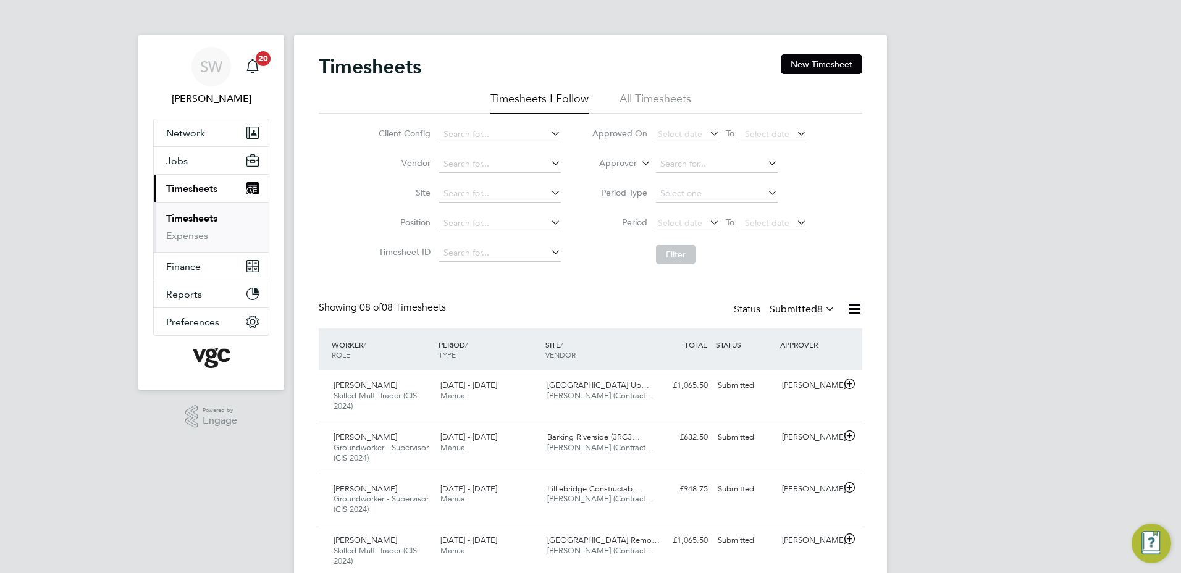
click at [183, 189] on span "Timesheets" at bounding box center [191, 189] width 51 height 12
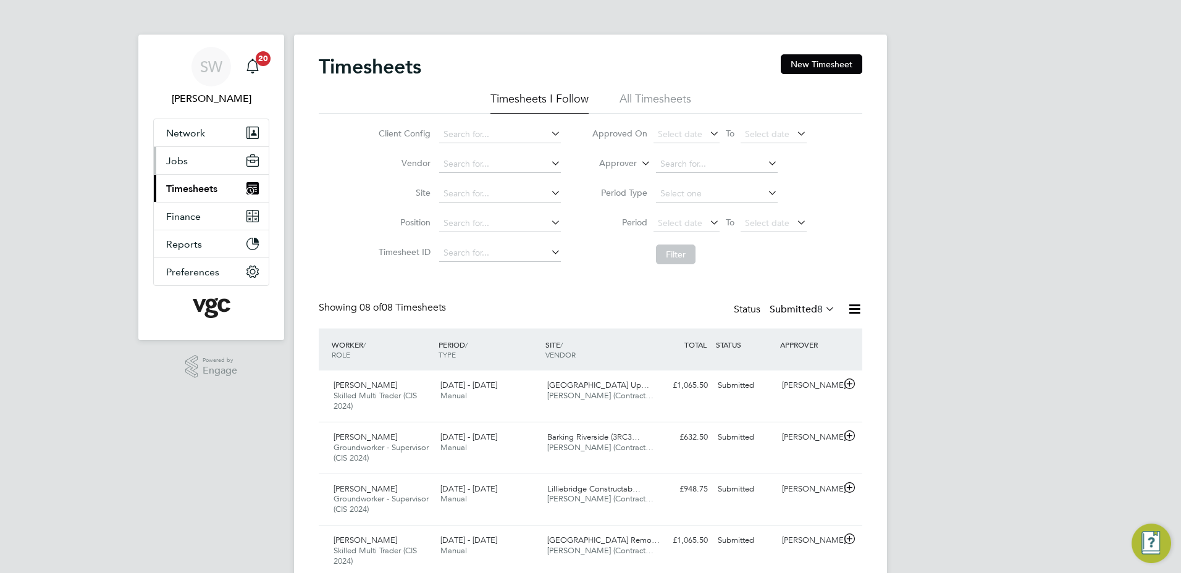
click at [177, 162] on span "Jobs" at bounding box center [177, 161] width 22 height 12
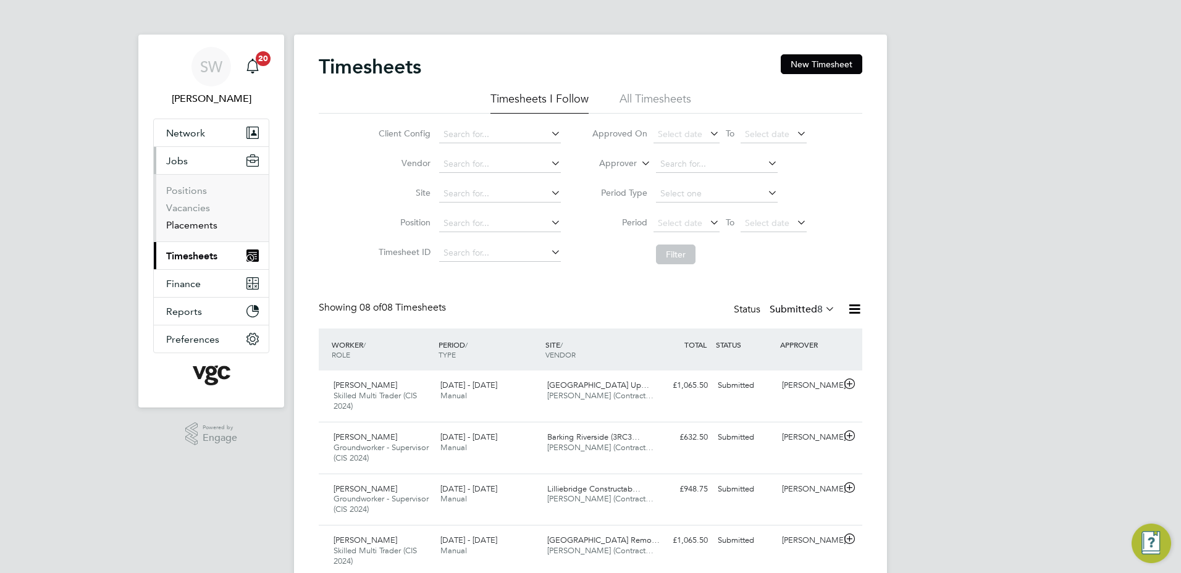
click at [186, 225] on link "Placements" at bounding box center [191, 225] width 51 height 12
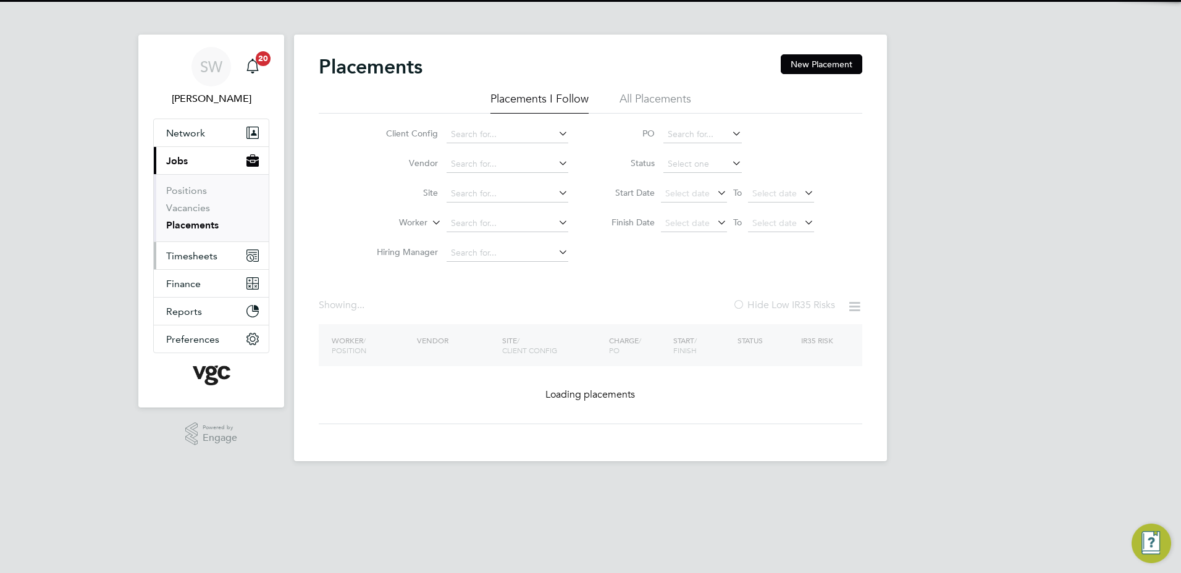
click at [188, 253] on span "Timesheets" at bounding box center [191, 256] width 51 height 12
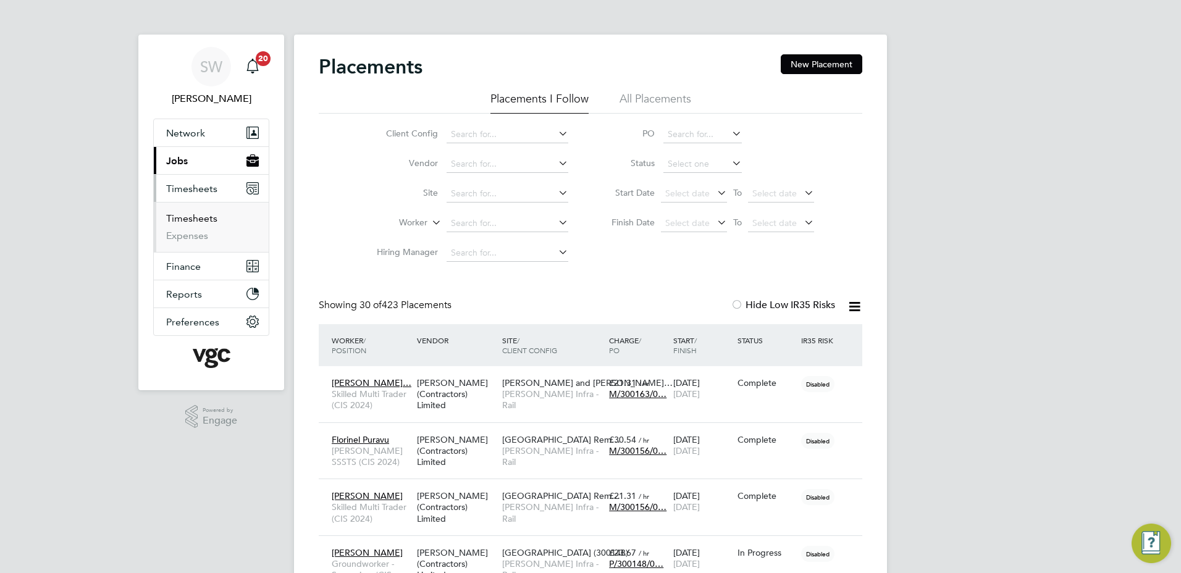
click at [205, 217] on link "Timesheets" at bounding box center [191, 218] width 51 height 12
